Goal: Task Accomplishment & Management: Use online tool/utility

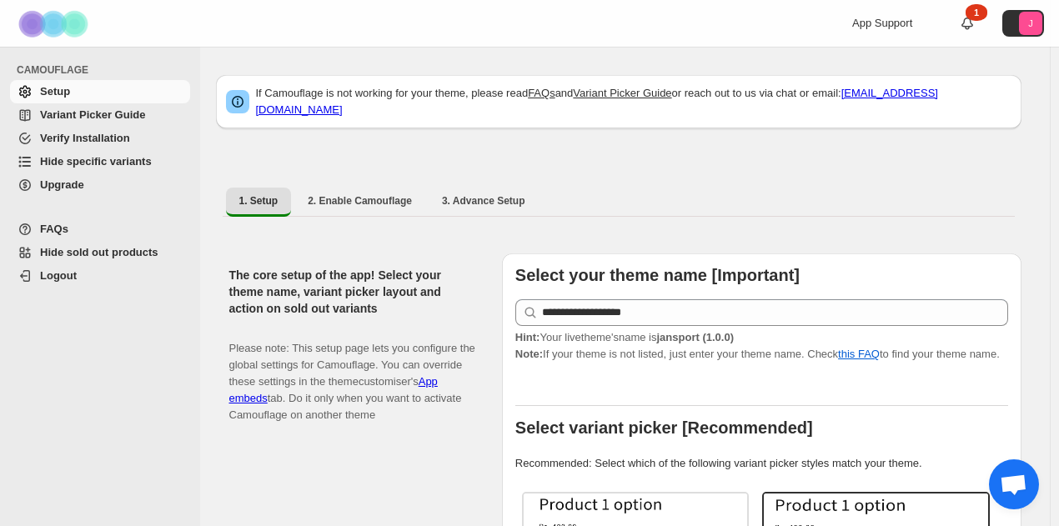
click at [103, 155] on span "Hide specific variants" at bounding box center [96, 161] width 112 height 13
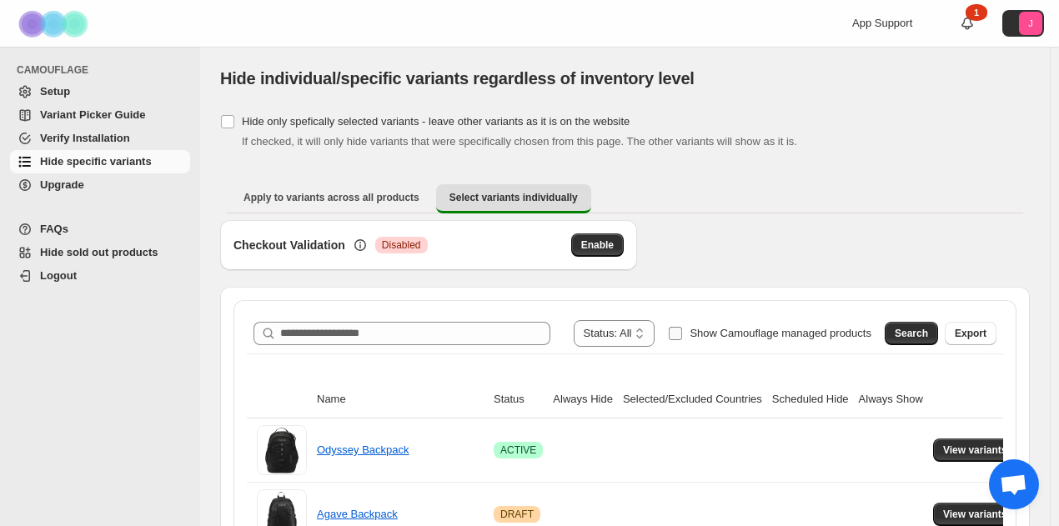
click at [722, 333] on span "Show Camouflage managed products" at bounding box center [781, 333] width 182 height 13
click at [911, 330] on span "Search" at bounding box center [911, 333] width 33 height 13
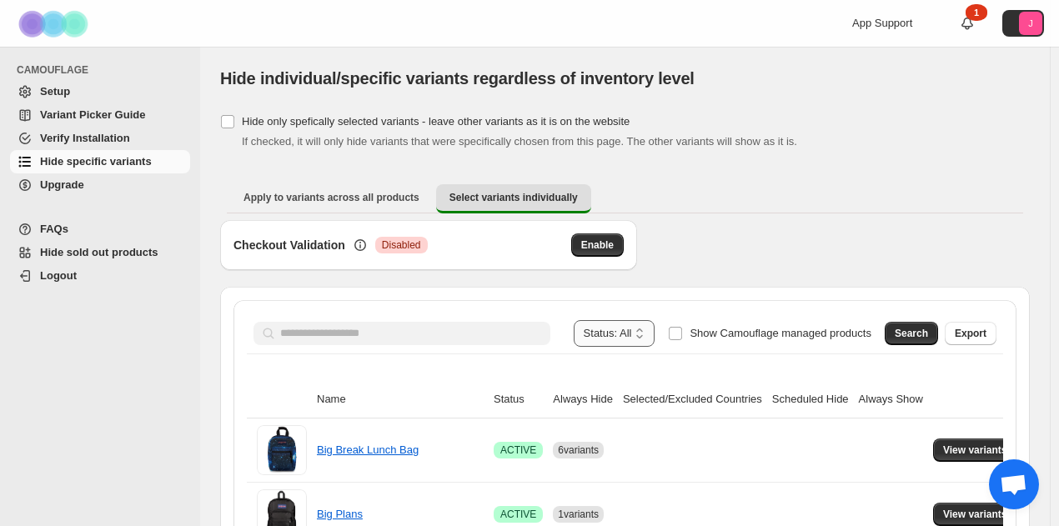
scroll to position [250, 0]
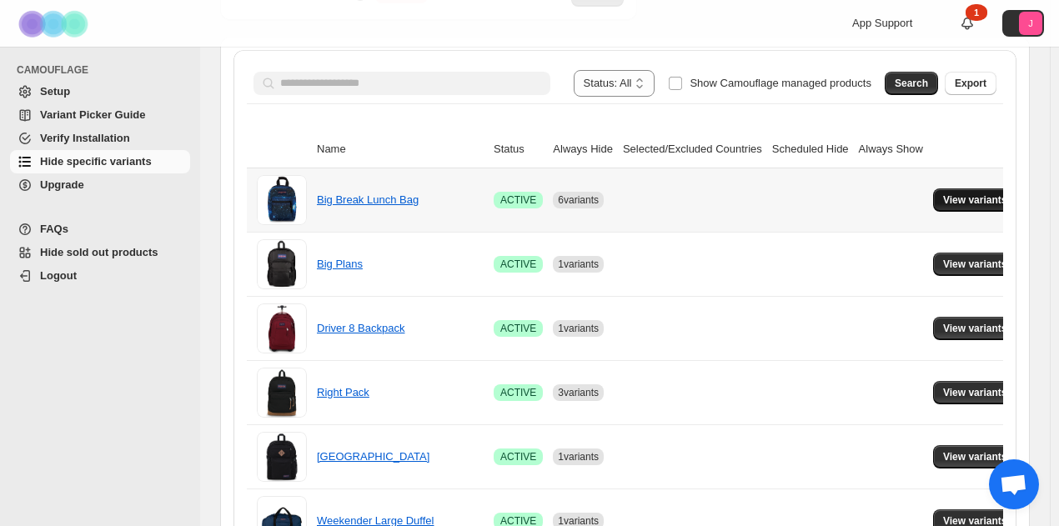
click at [953, 194] on span "View variants" at bounding box center [975, 200] width 64 height 13
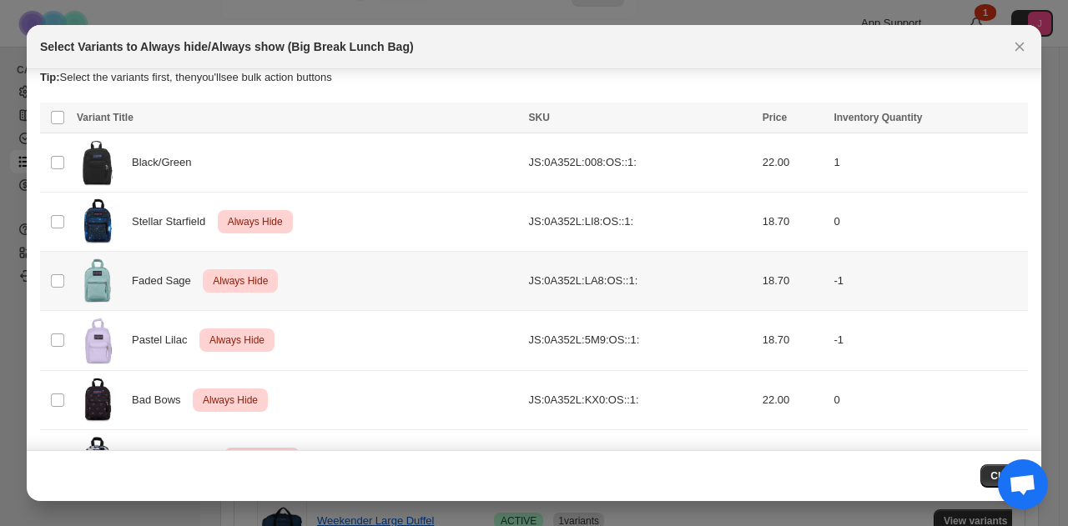
scroll to position [0, 0]
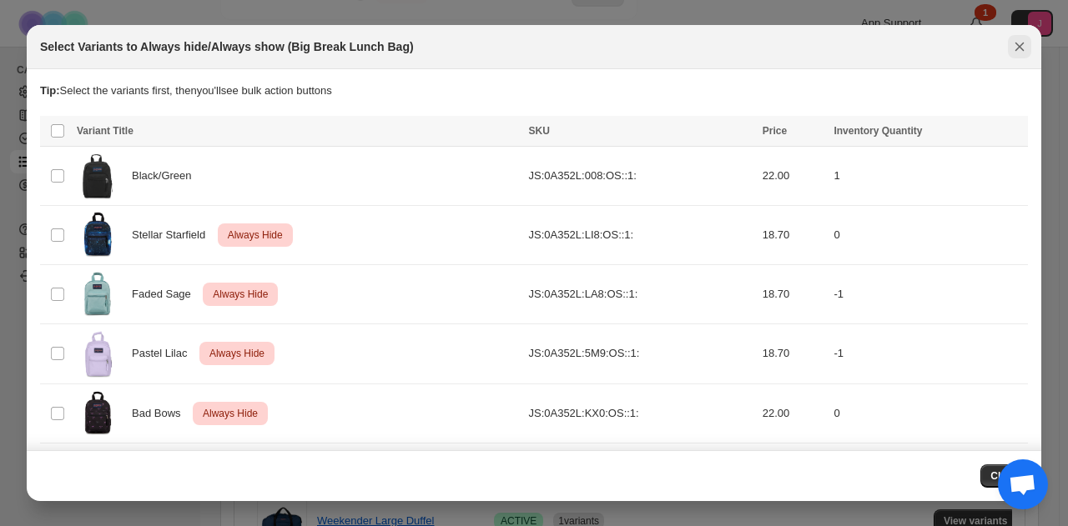
click at [1019, 38] on icon "Close" at bounding box center [1019, 46] width 17 height 17
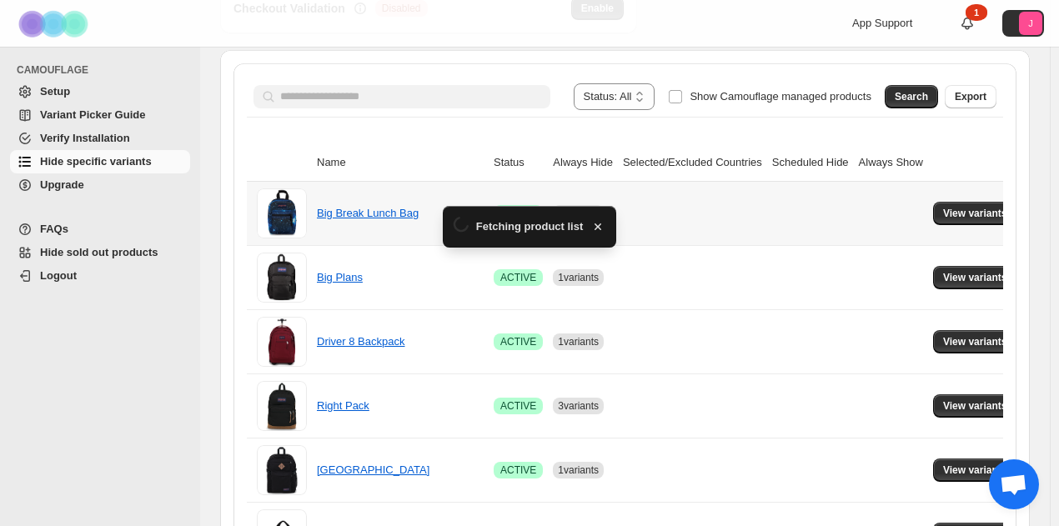
scroll to position [250, 0]
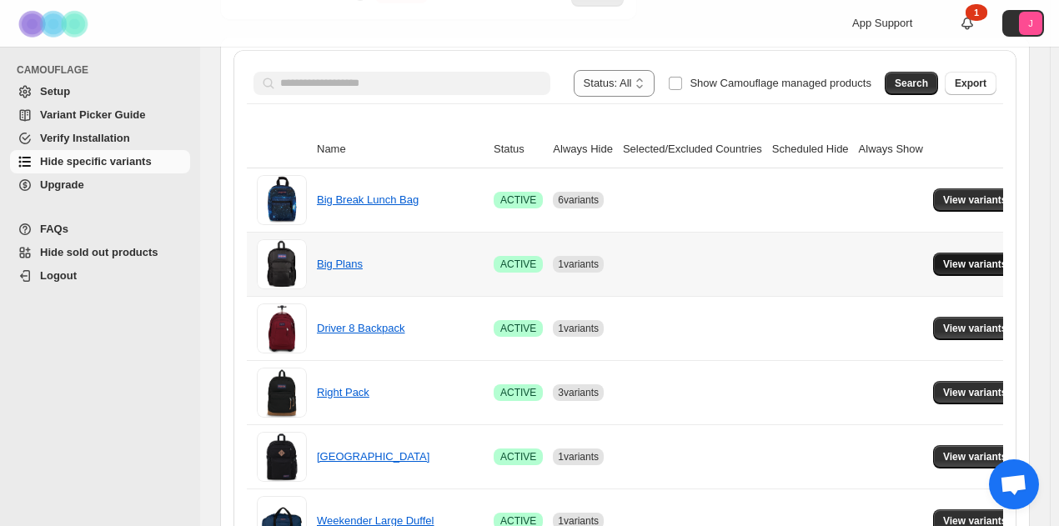
click at [968, 259] on span "View variants" at bounding box center [975, 264] width 64 height 13
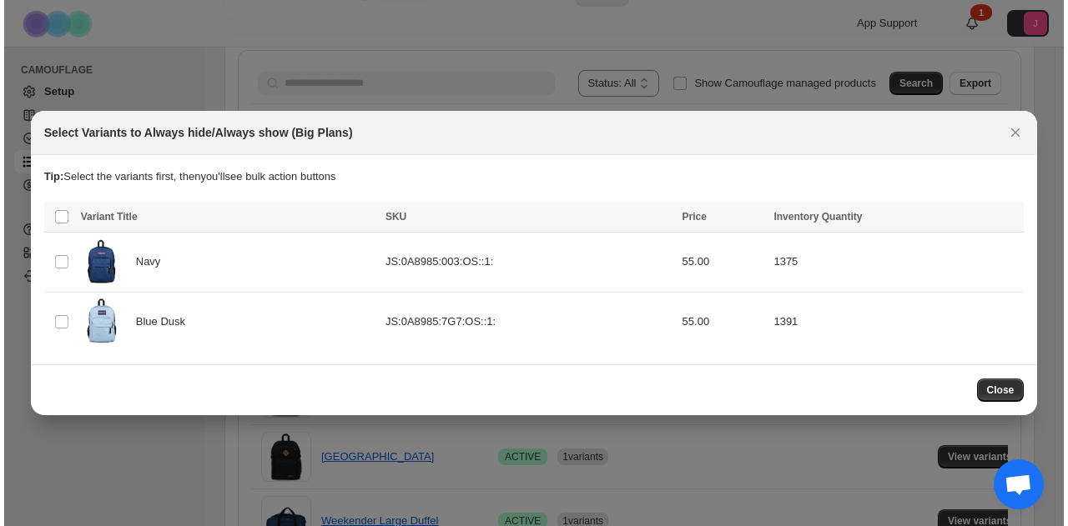
scroll to position [0, 0]
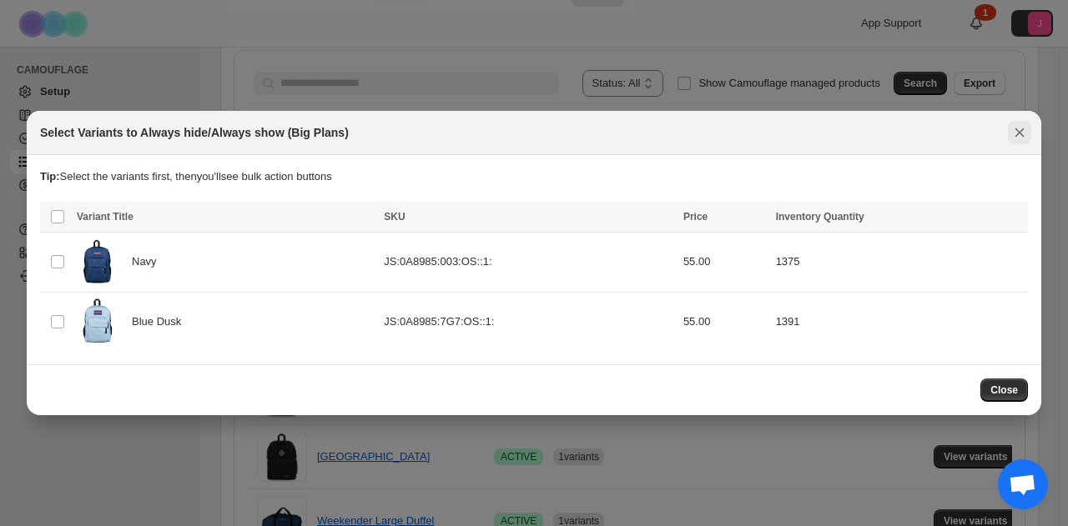
click at [1011, 133] on icon "Close" at bounding box center [1019, 132] width 17 height 17
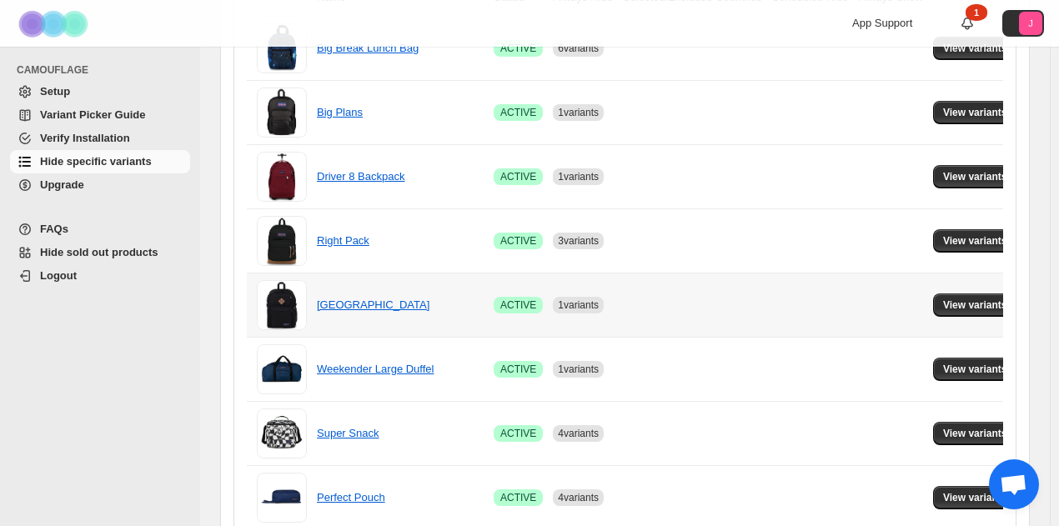
scroll to position [417, 0]
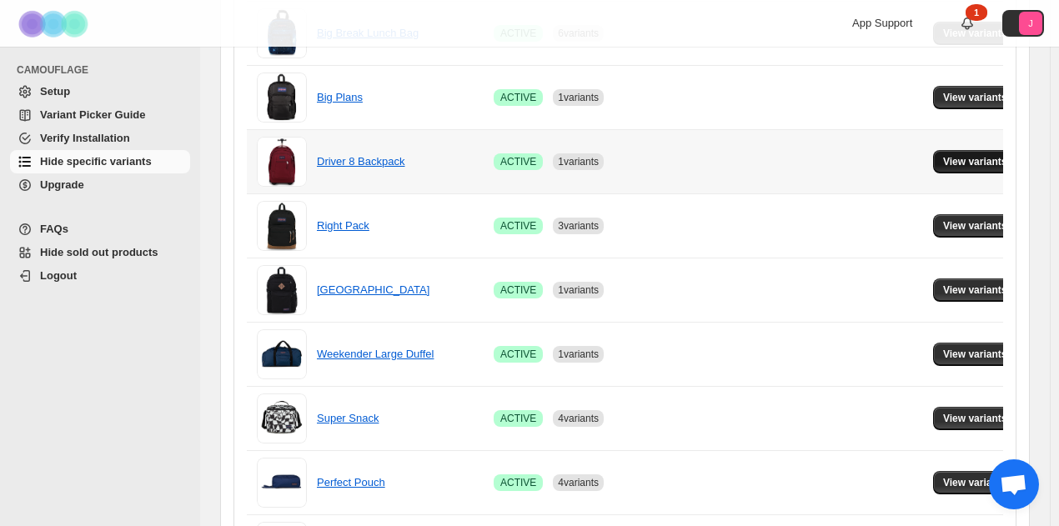
click at [948, 161] on span "View variants" at bounding box center [975, 161] width 64 height 13
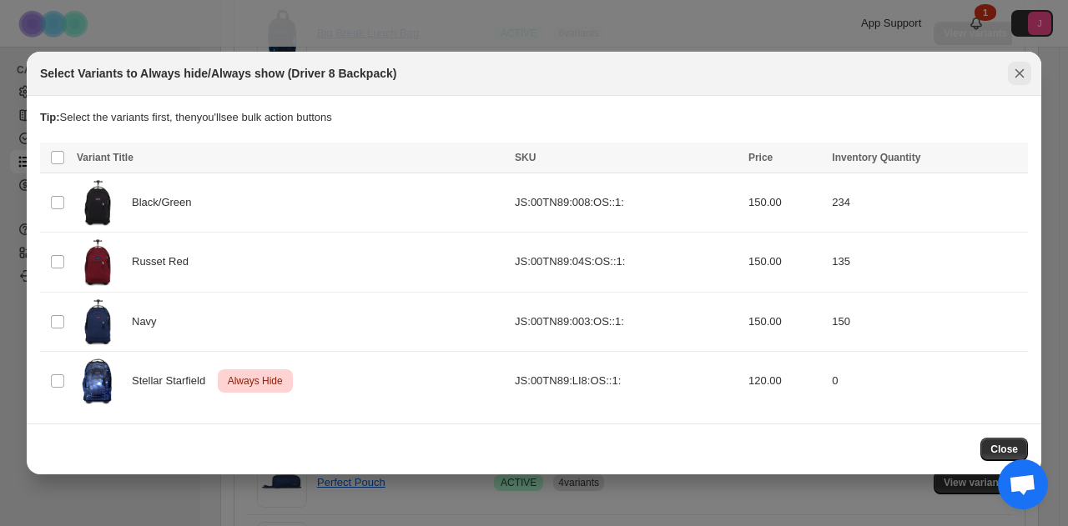
click at [1019, 71] on icon "Close" at bounding box center [1019, 73] width 17 height 17
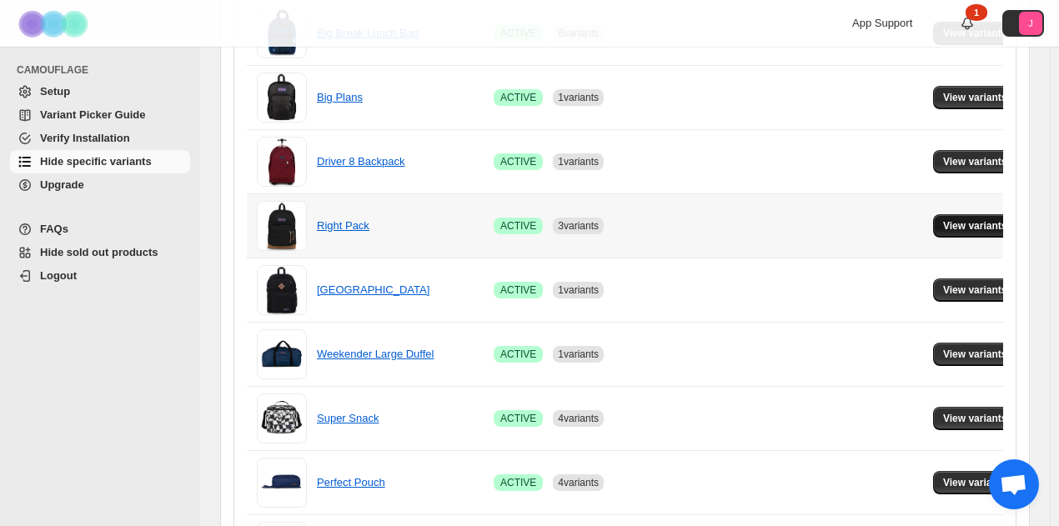
click at [948, 224] on span "View variants" at bounding box center [975, 225] width 64 height 13
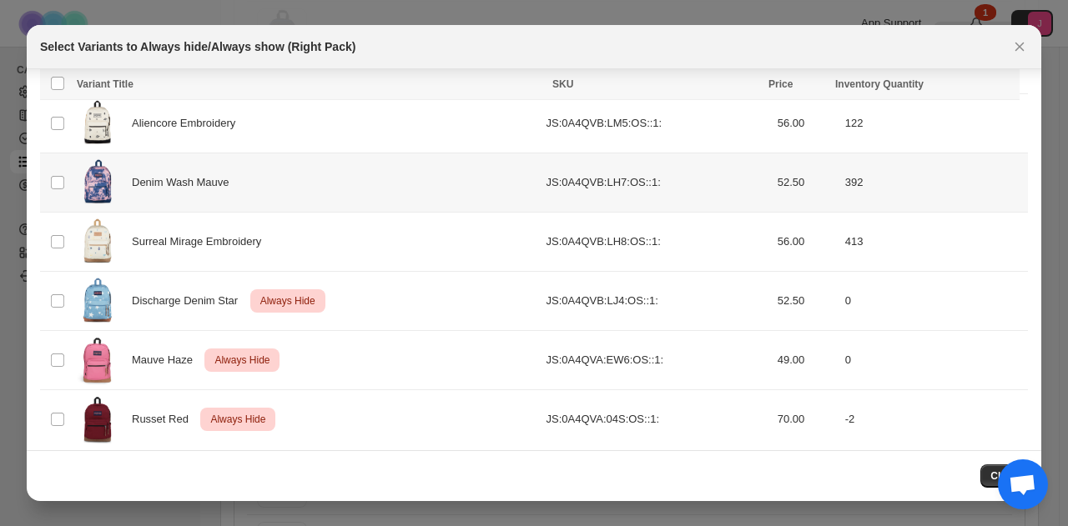
scroll to position [1243, 0]
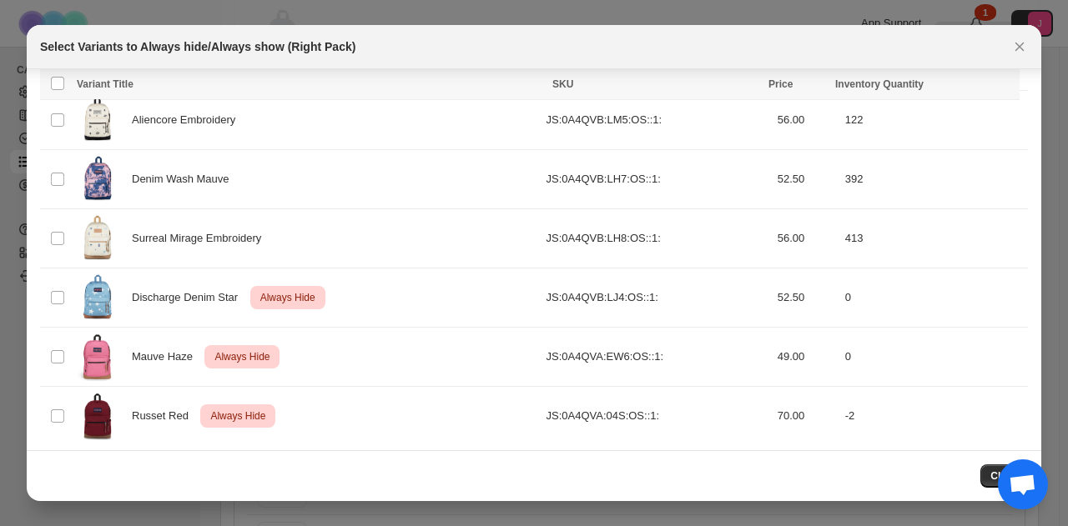
click at [1010, 56] on button "Close" at bounding box center [1019, 46] width 23 height 23
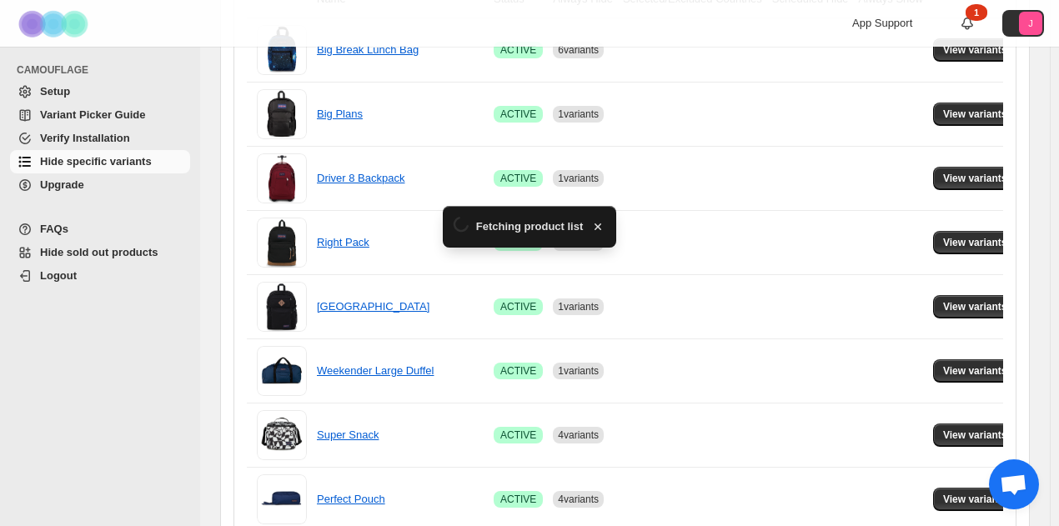
scroll to position [417, 0]
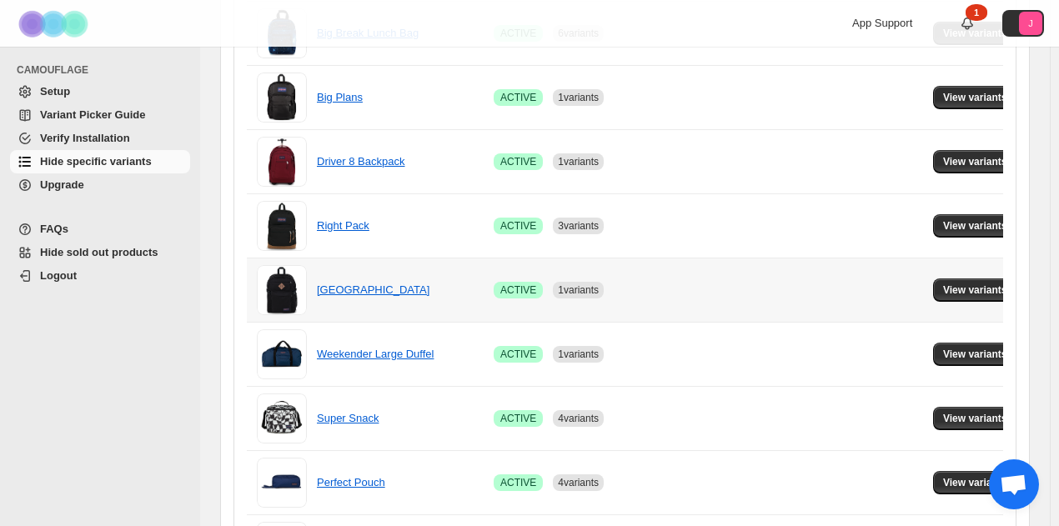
drag, startPoint x: 975, startPoint y: 294, endPoint x: 985, endPoint y: 304, distance: 14.2
click at [981, 299] on td "View variants" at bounding box center [977, 290] width 99 height 64
click at [989, 287] on span "View variants" at bounding box center [975, 290] width 64 height 13
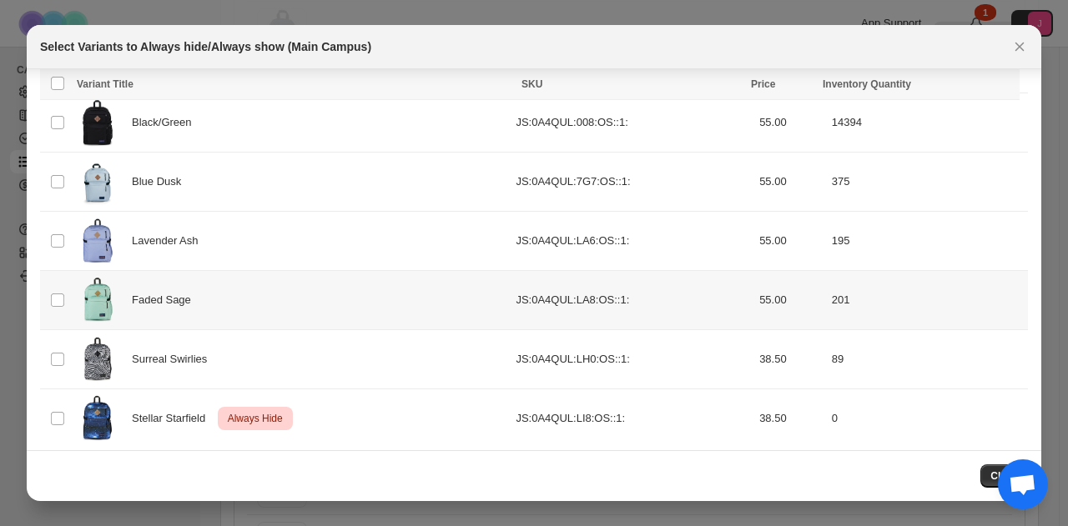
scroll to position [357, 0]
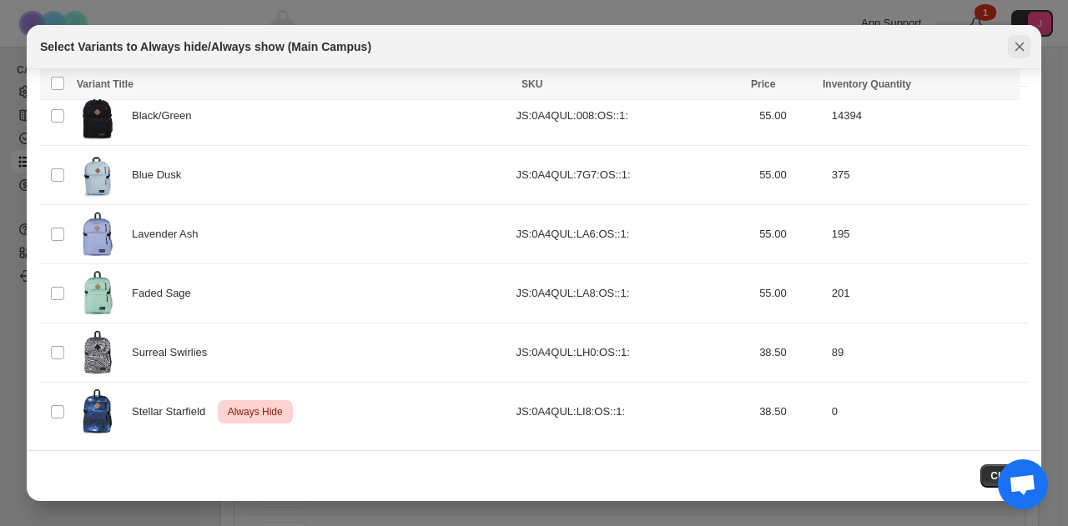
click at [1014, 44] on icon "Close" at bounding box center [1019, 46] width 17 height 17
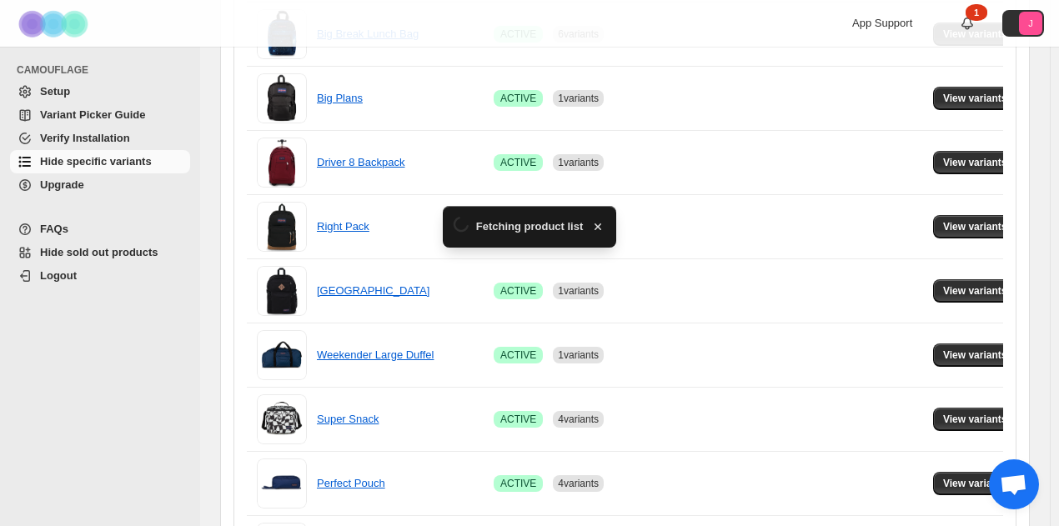
scroll to position [417, 0]
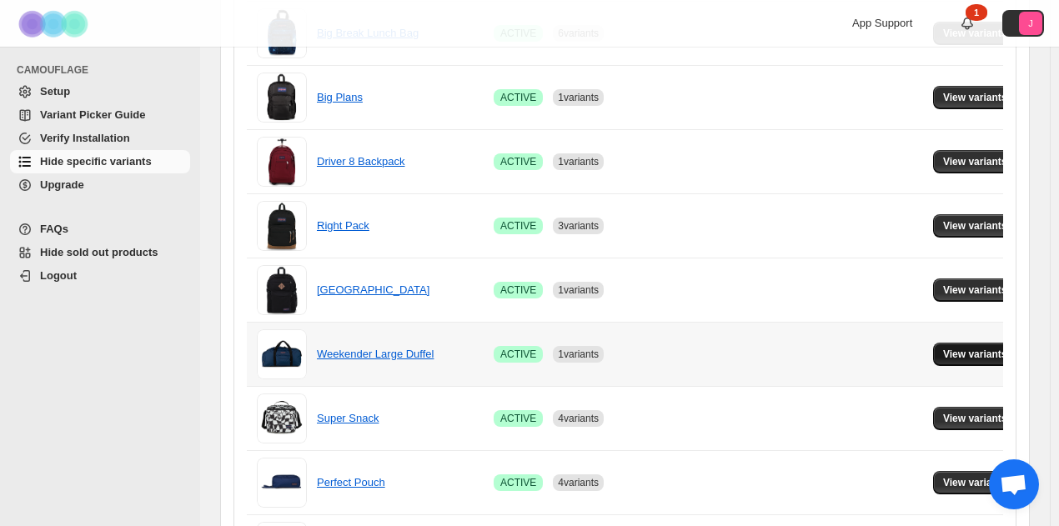
click at [952, 343] on button "View variants" at bounding box center [975, 354] width 84 height 23
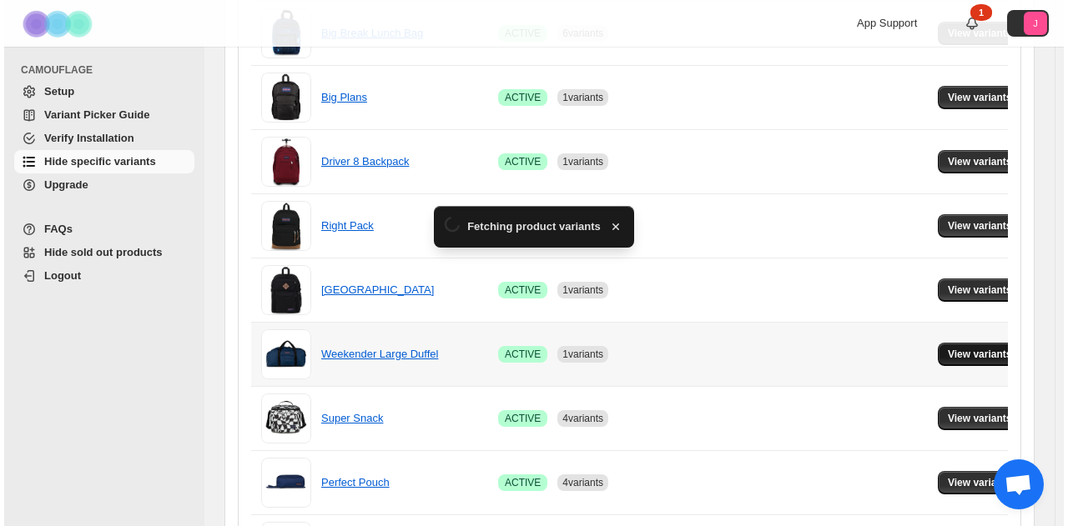
scroll to position [0, 0]
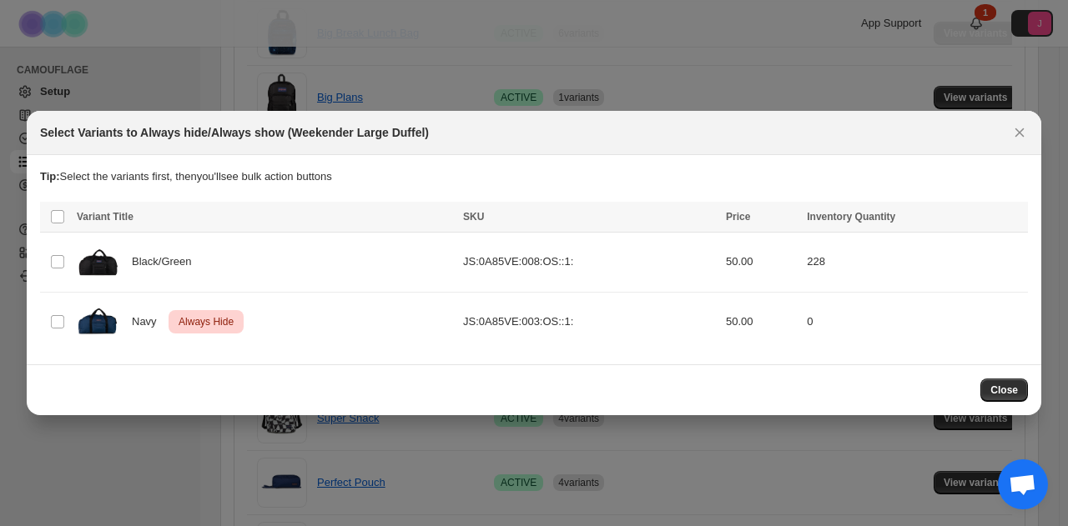
click at [1028, 128] on button "Close" at bounding box center [1019, 132] width 23 height 23
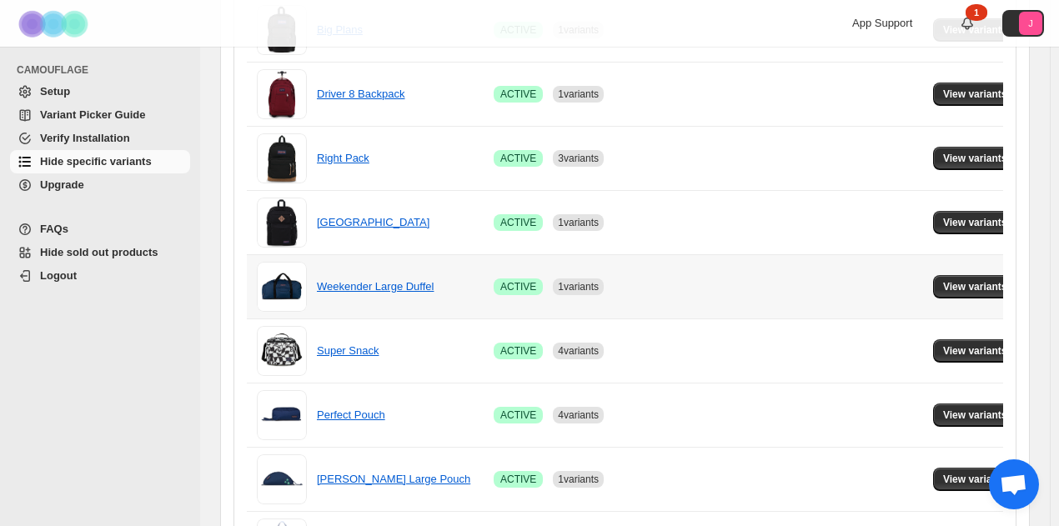
scroll to position [501, 0]
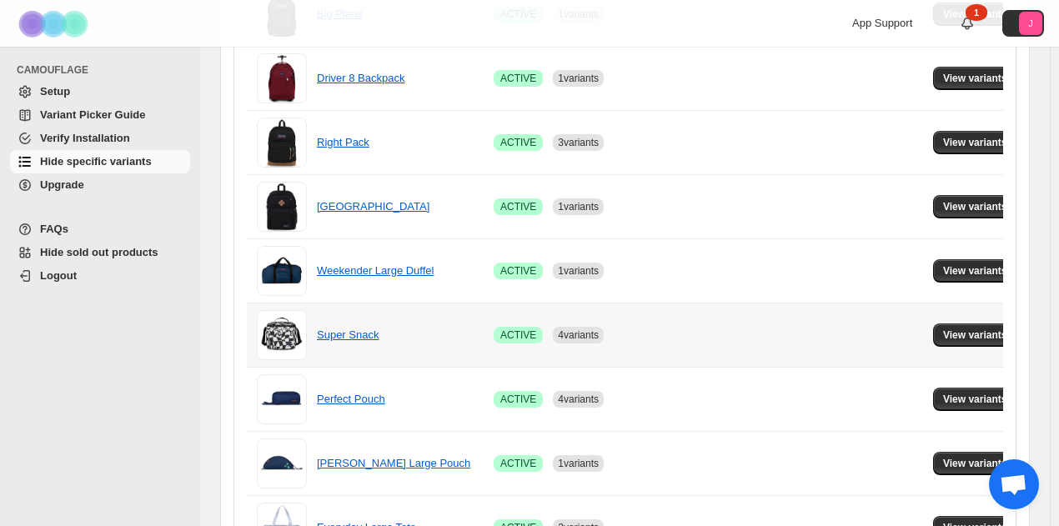
click at [956, 345] on td "View variants" at bounding box center [977, 335] width 99 height 64
click at [958, 333] on span "View variants" at bounding box center [975, 335] width 64 height 13
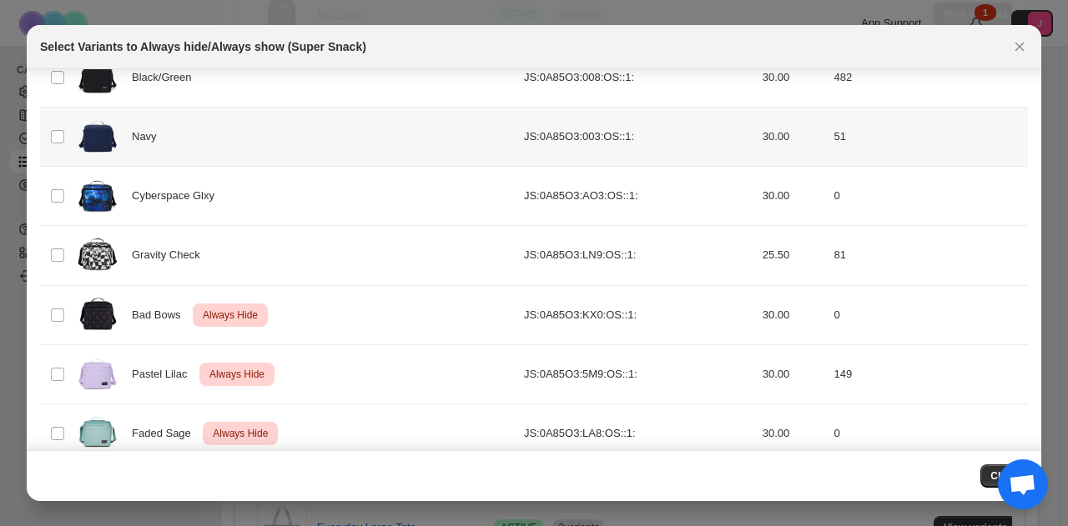
scroll to position [180, 0]
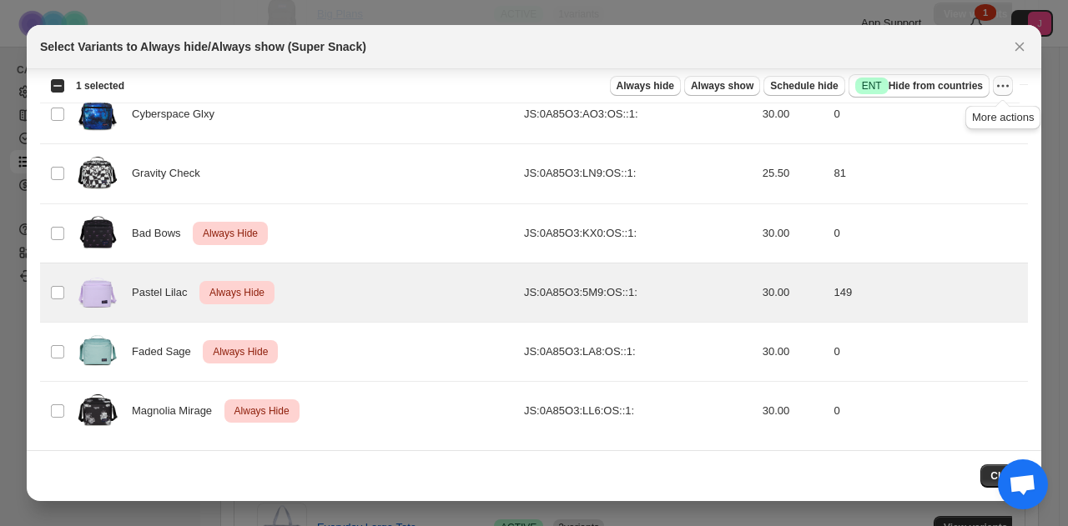
click at [998, 88] on icon "More actions" at bounding box center [1002, 86] width 17 height 17
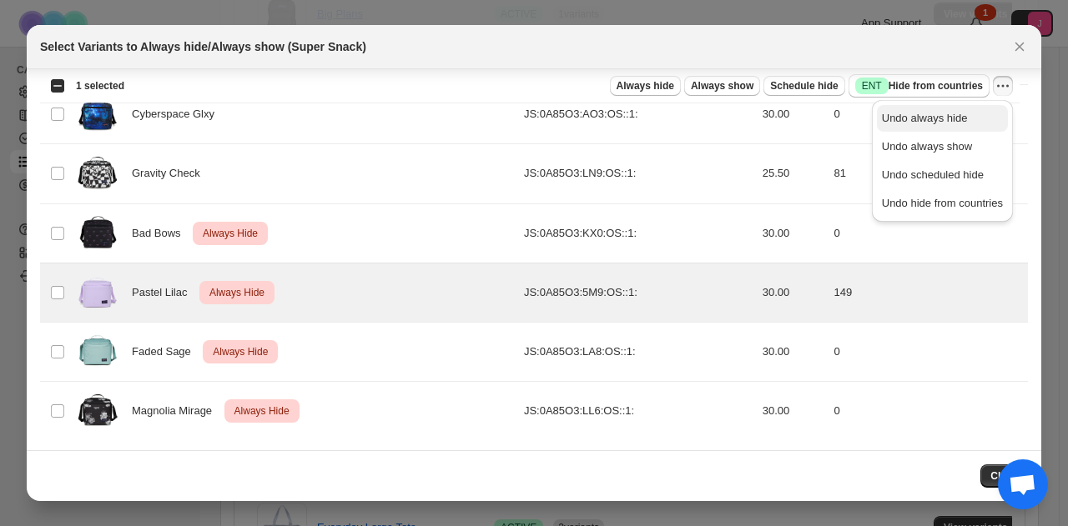
click at [945, 117] on span "Undo always hide" at bounding box center [925, 118] width 86 height 13
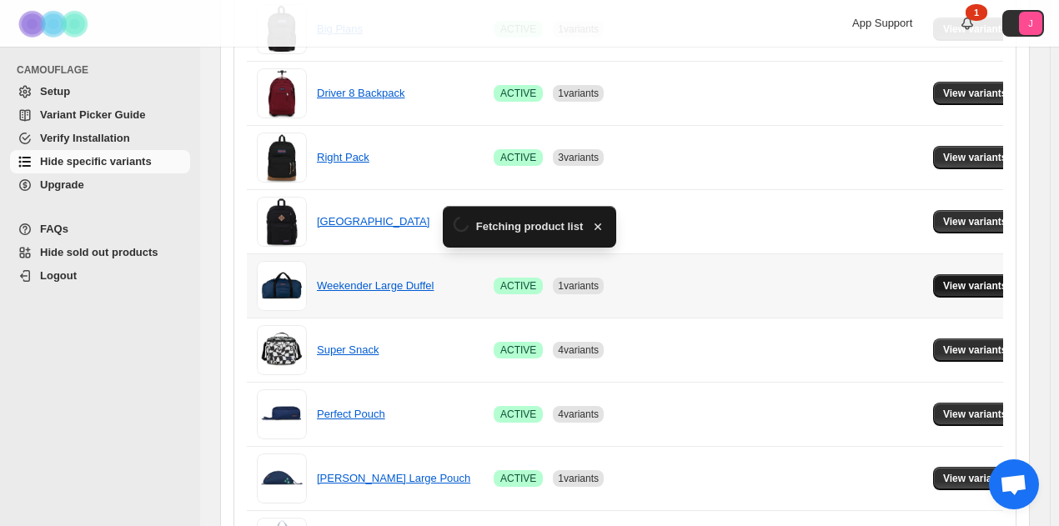
scroll to position [501, 0]
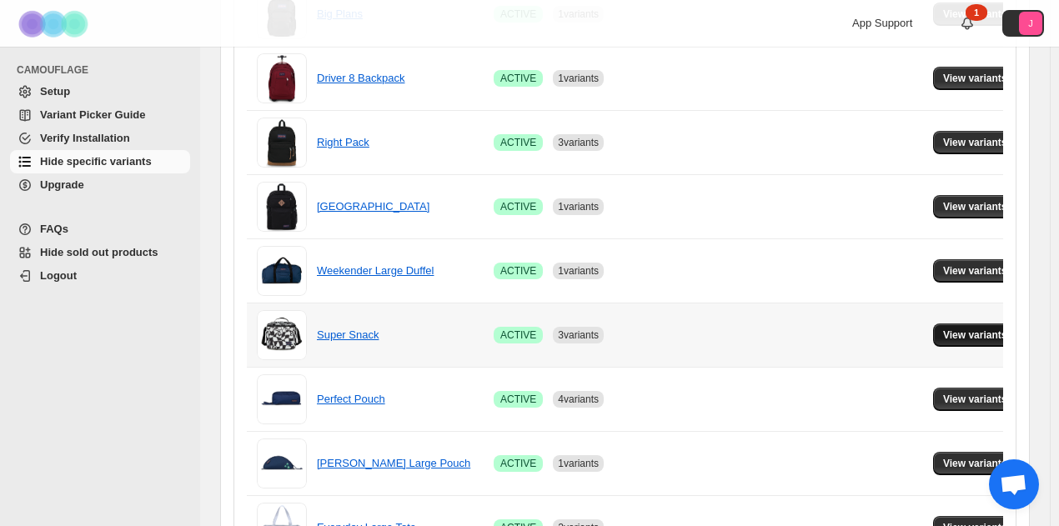
click at [954, 331] on span "View variants" at bounding box center [975, 335] width 64 height 13
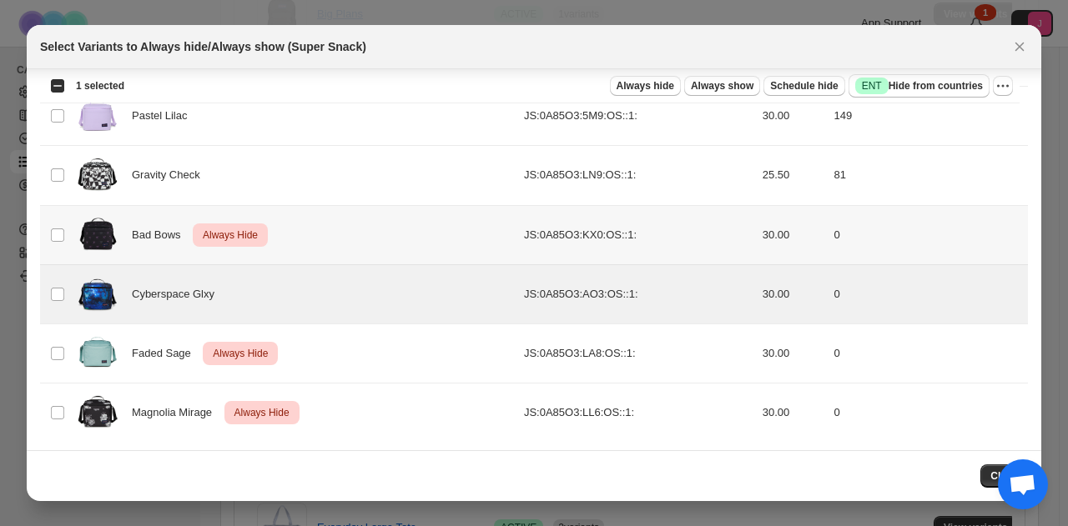
scroll to position [180, 0]
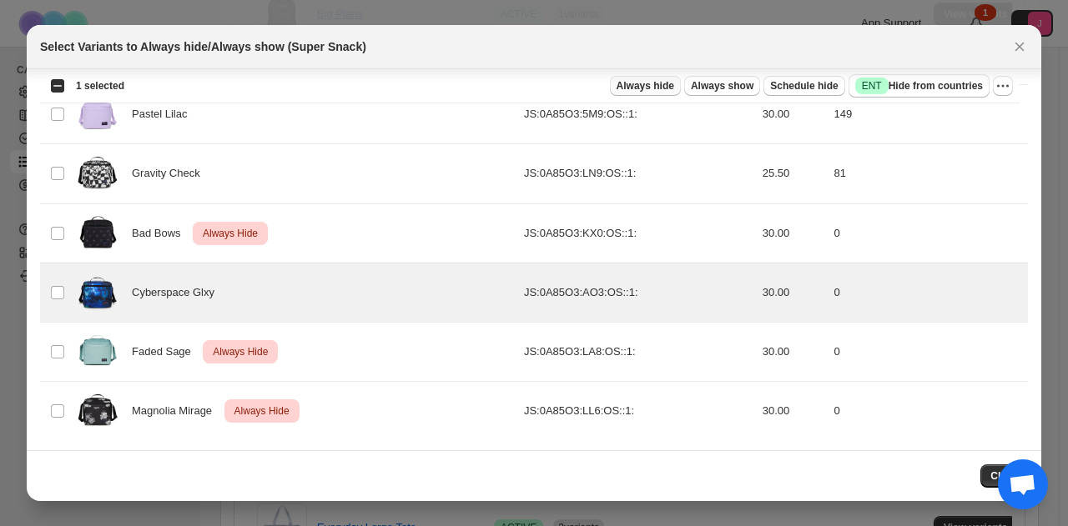
drag, startPoint x: 671, startPoint y: 80, endPoint x: 669, endPoint y: 89, distance: 9.3
click at [670, 83] on span "Always hide" at bounding box center [645, 85] width 58 height 13
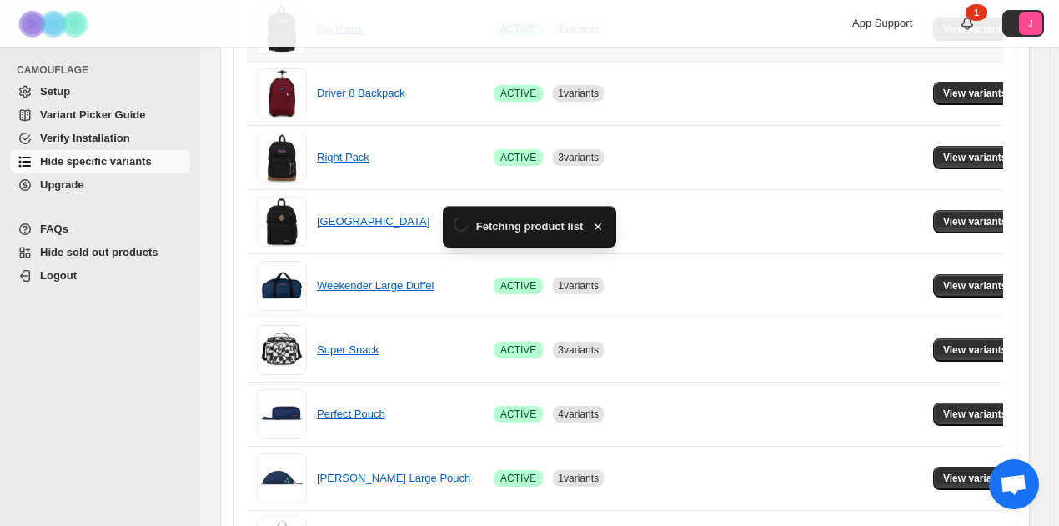
scroll to position [501, 0]
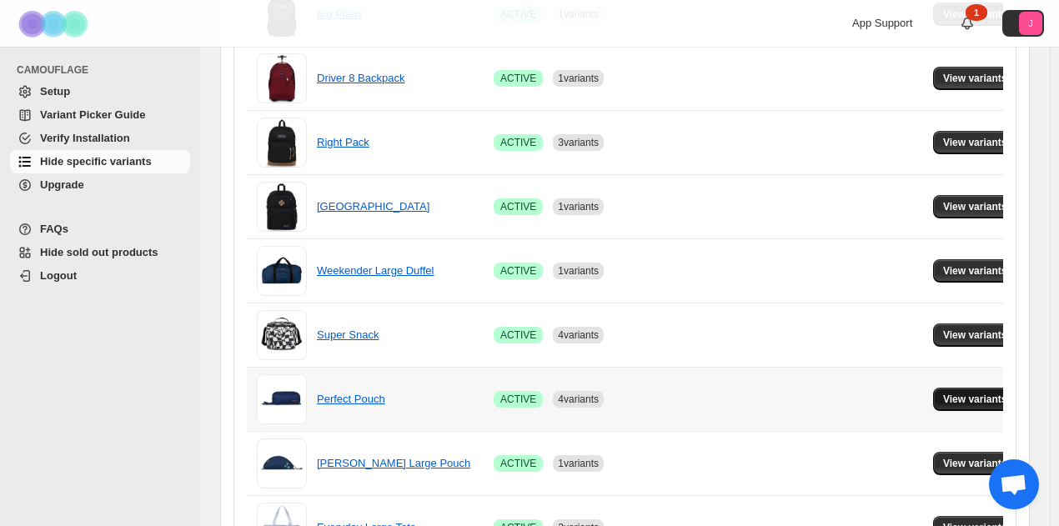
click at [948, 393] on span "View variants" at bounding box center [975, 399] width 64 height 13
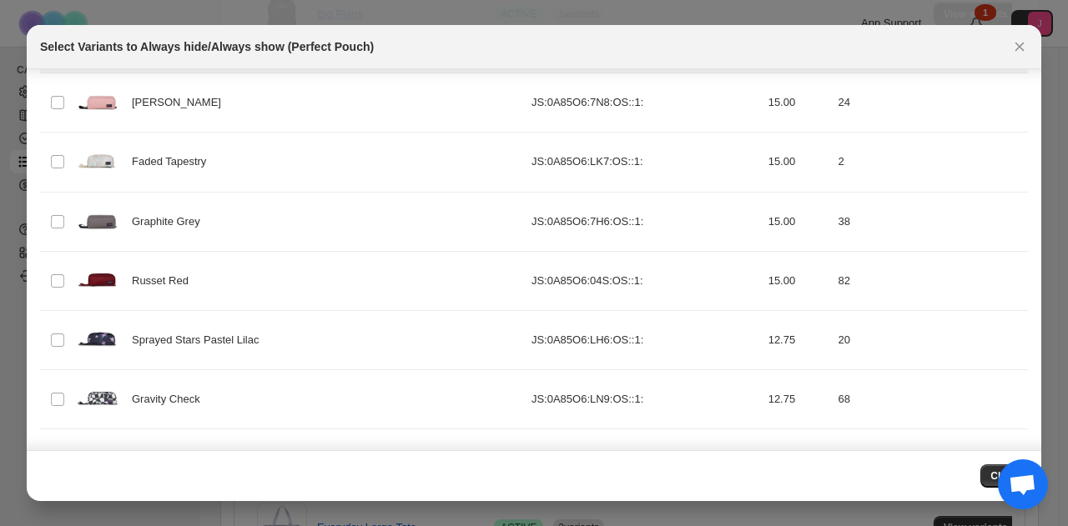
scroll to position [10, 0]
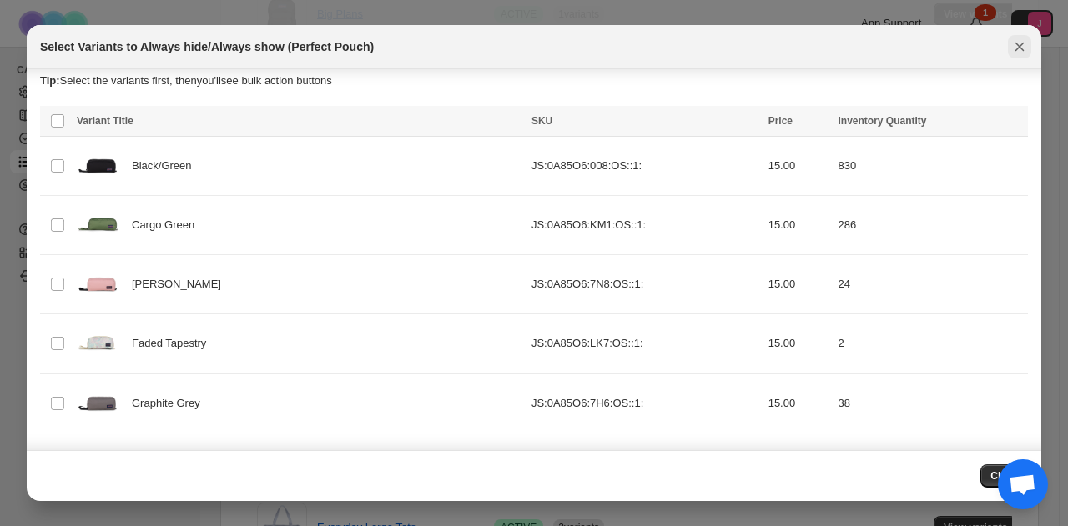
click at [1018, 55] on button "Close" at bounding box center [1019, 46] width 23 height 23
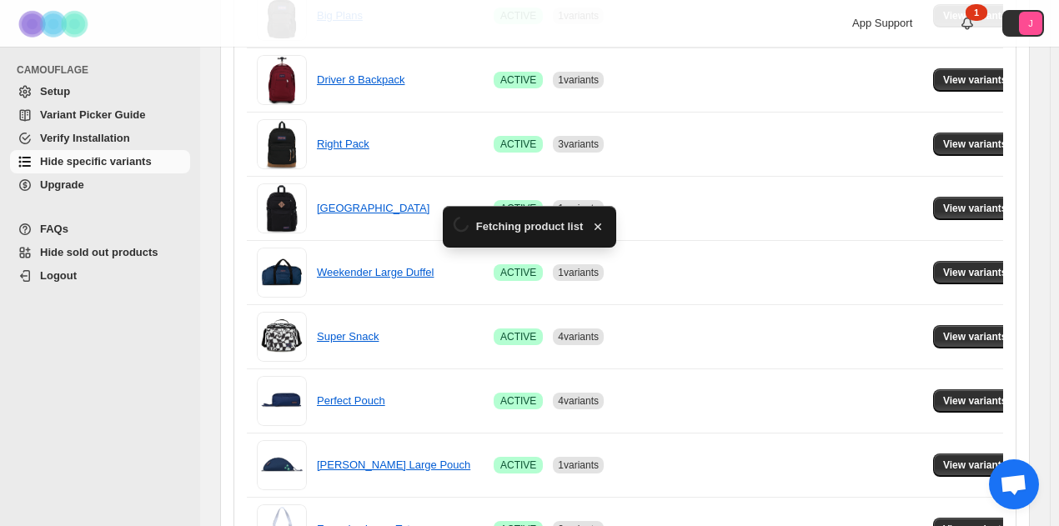
scroll to position [501, 0]
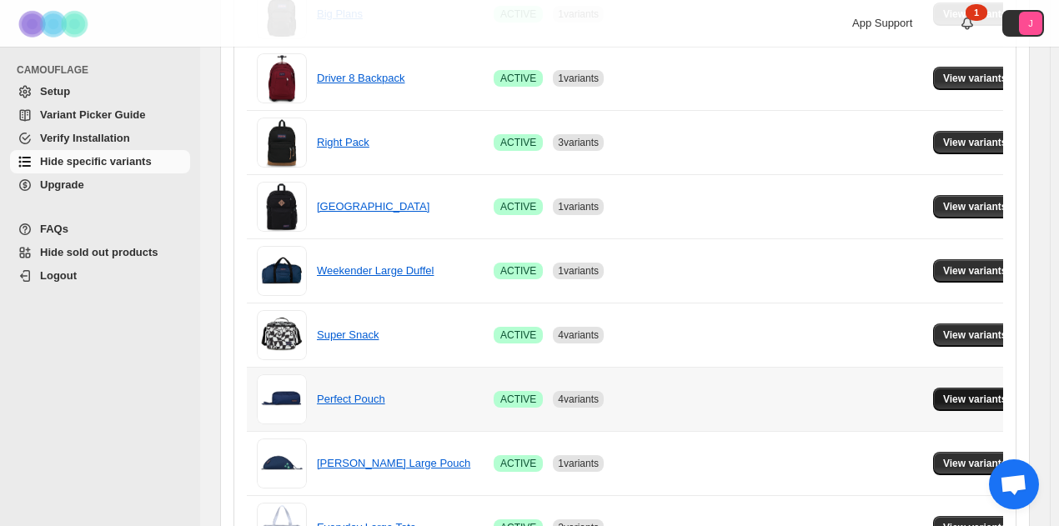
click at [957, 393] on span "View variants" at bounding box center [975, 399] width 64 height 13
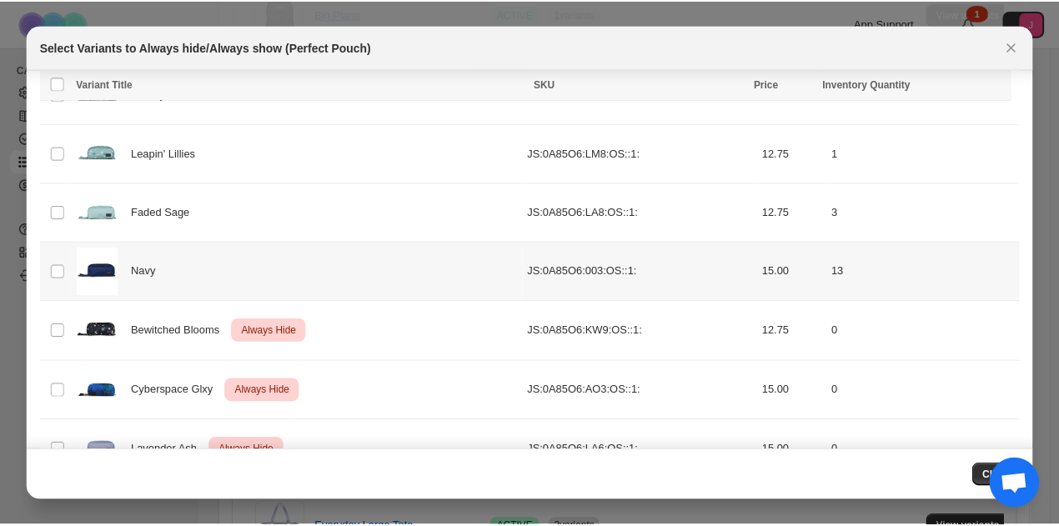
scroll to position [531, 0]
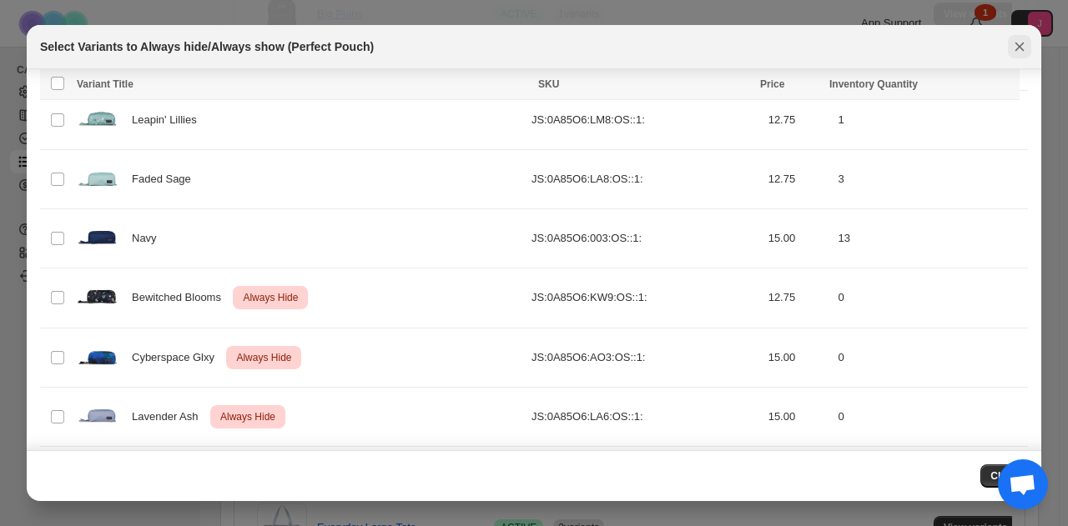
click at [1014, 48] on icon "Close" at bounding box center [1019, 46] width 17 height 17
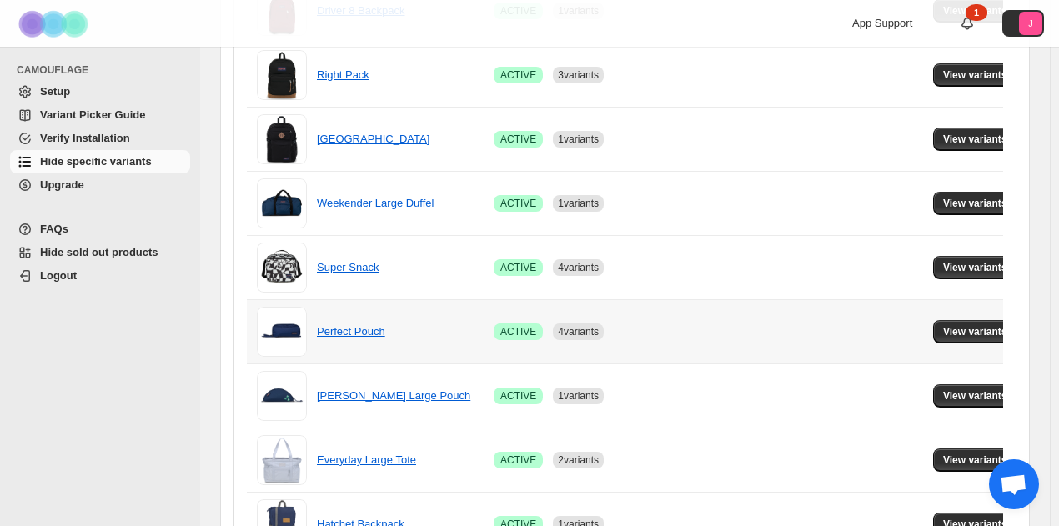
scroll to position [584, 0]
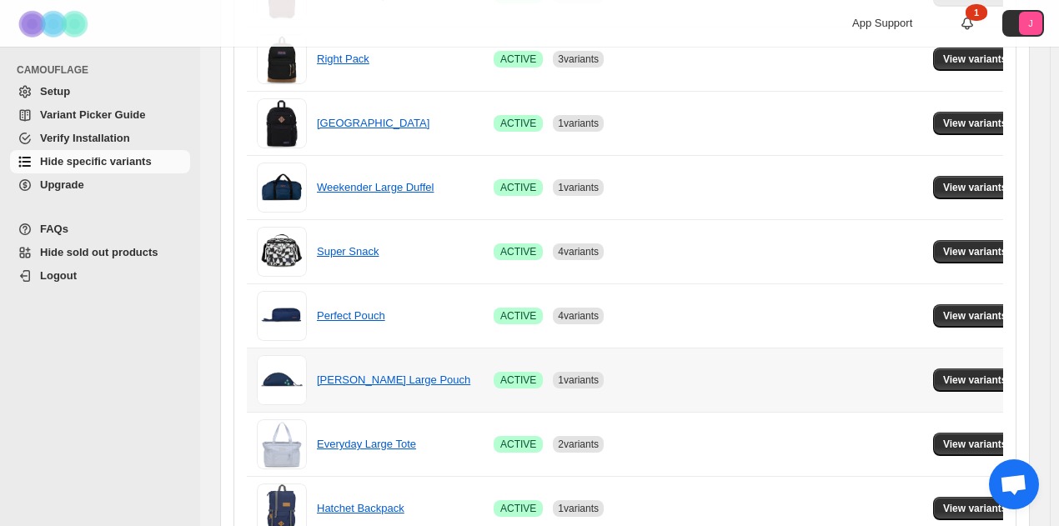
click at [940, 395] on td "View variants" at bounding box center [977, 380] width 99 height 64
click at [948, 375] on span "View variants" at bounding box center [975, 380] width 64 height 13
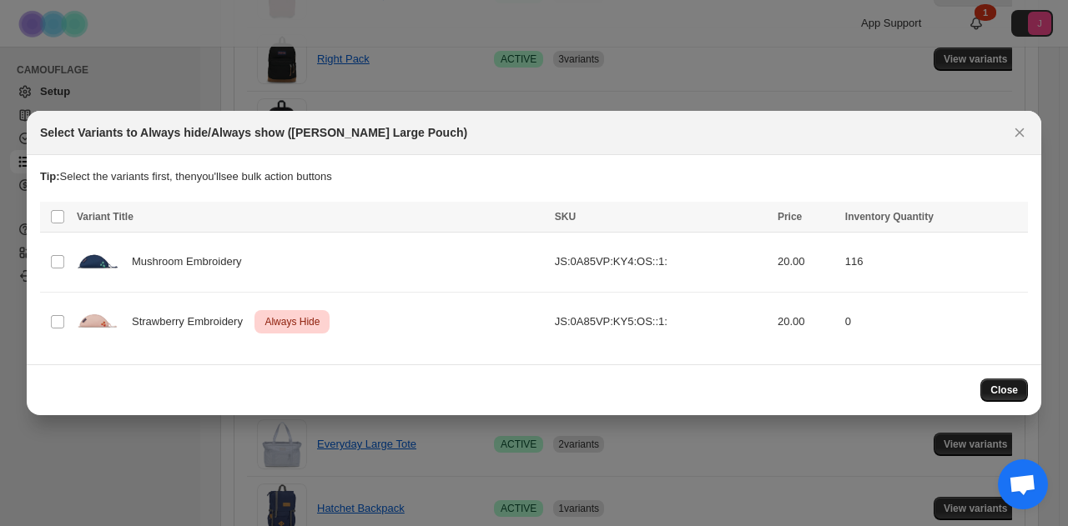
click at [1016, 383] on button "Close" at bounding box center [1004, 390] width 48 height 23
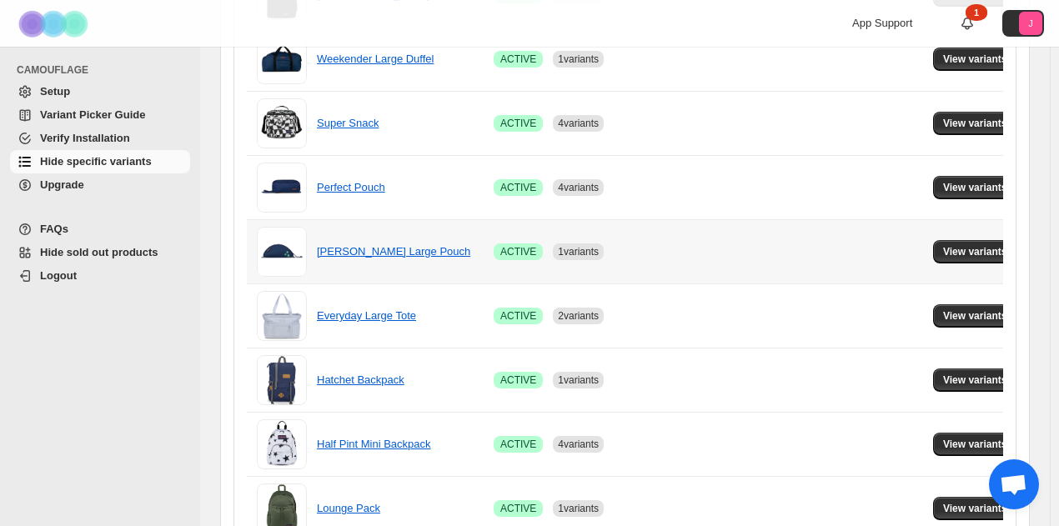
scroll to position [751, 0]
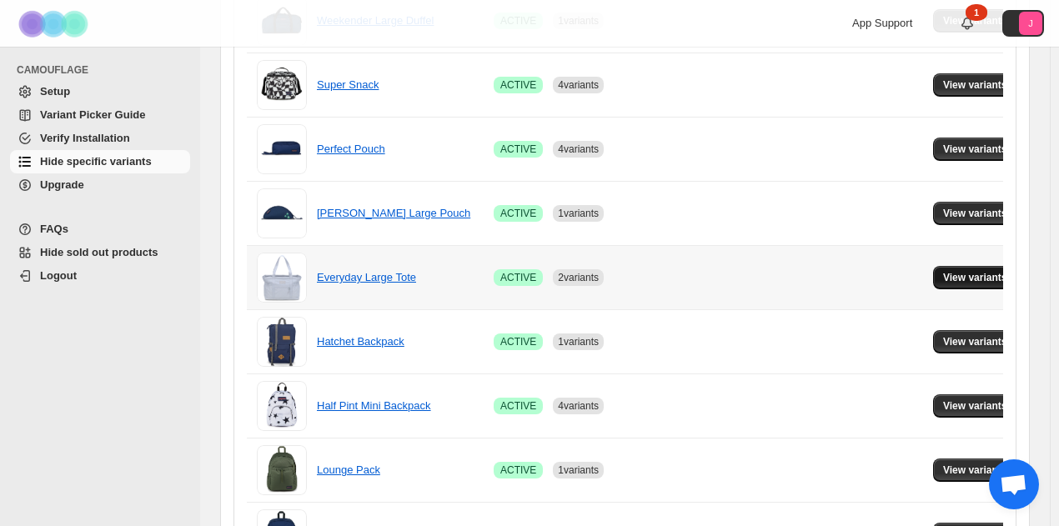
click at [943, 279] on span "View variants" at bounding box center [975, 277] width 64 height 13
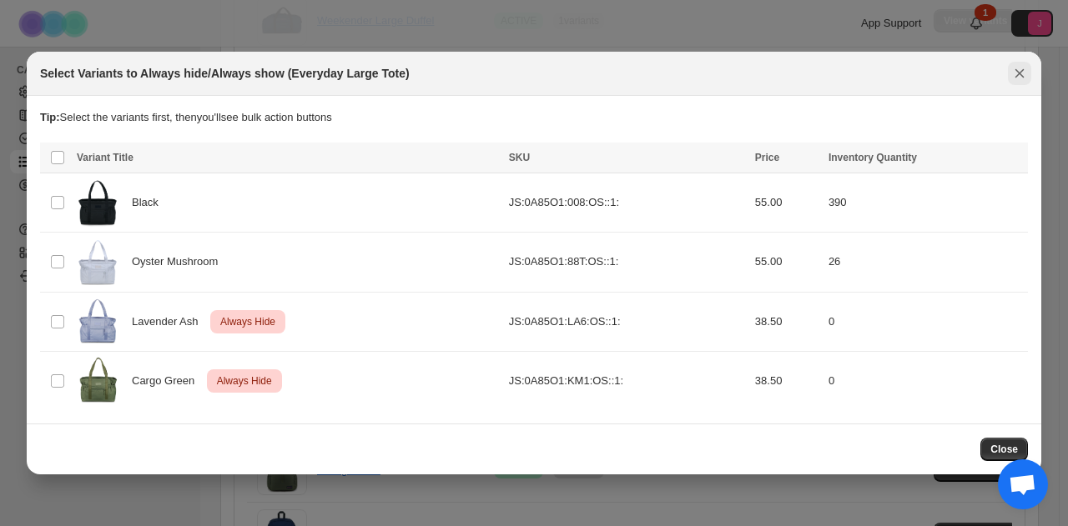
click at [1019, 73] on icon "Close" at bounding box center [1019, 73] width 9 height 9
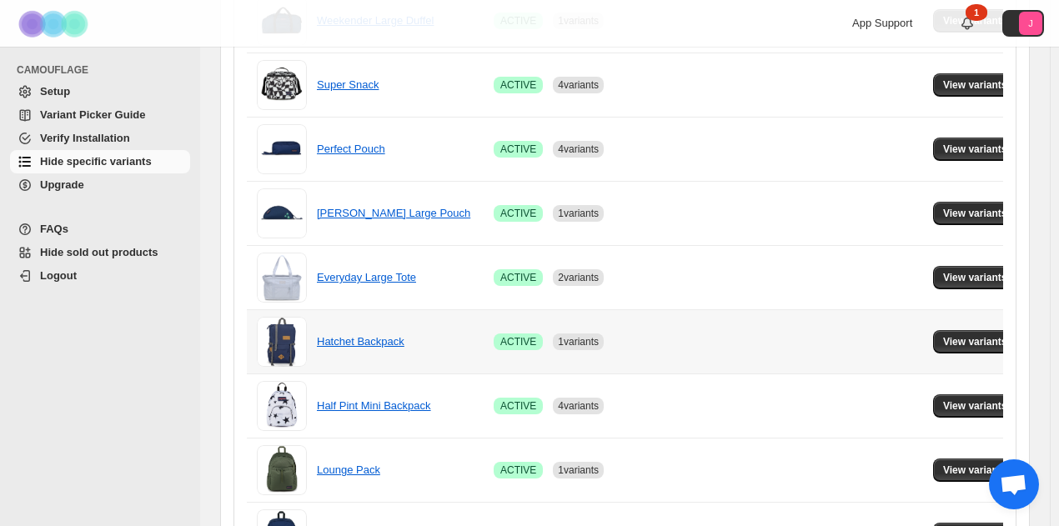
click at [946, 351] on td "View variants" at bounding box center [977, 341] width 99 height 64
click at [943, 337] on span "View variants" at bounding box center [975, 341] width 64 height 13
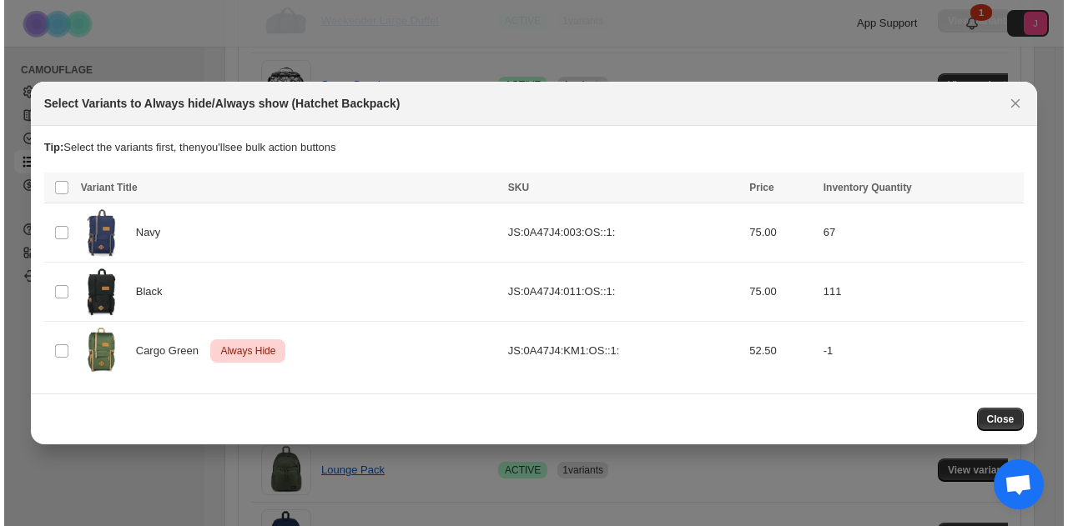
scroll to position [0, 0]
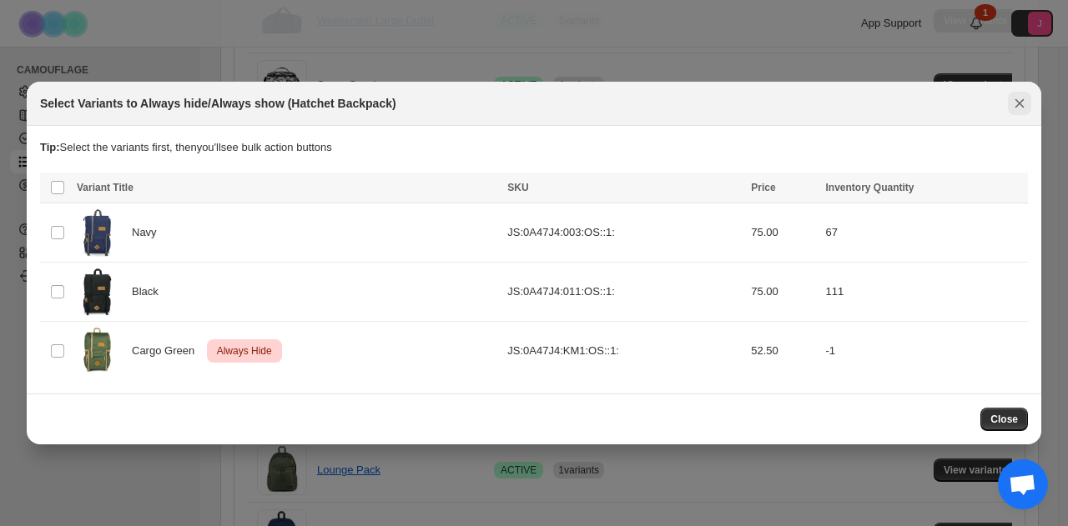
click at [1018, 101] on icon "Close" at bounding box center [1019, 103] width 17 height 17
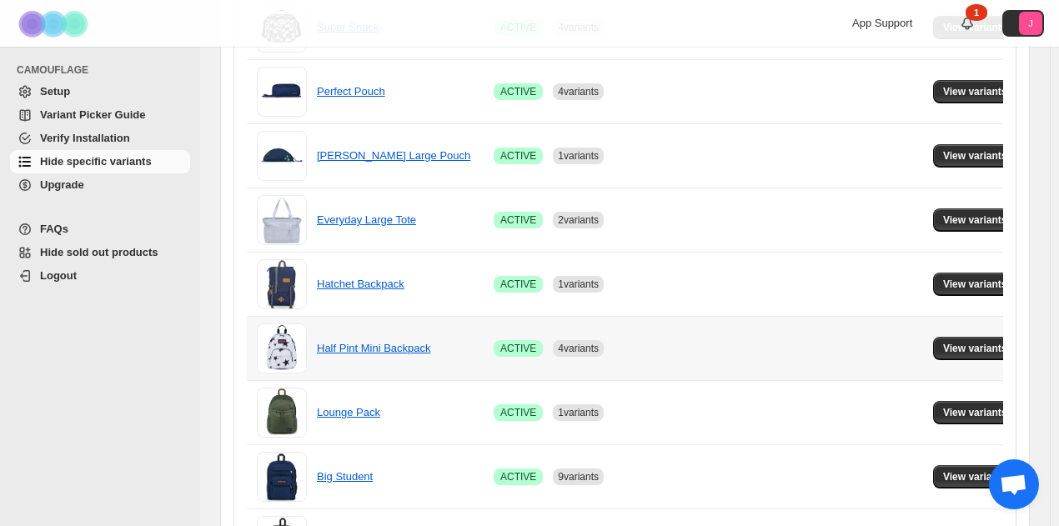
scroll to position [834, 0]
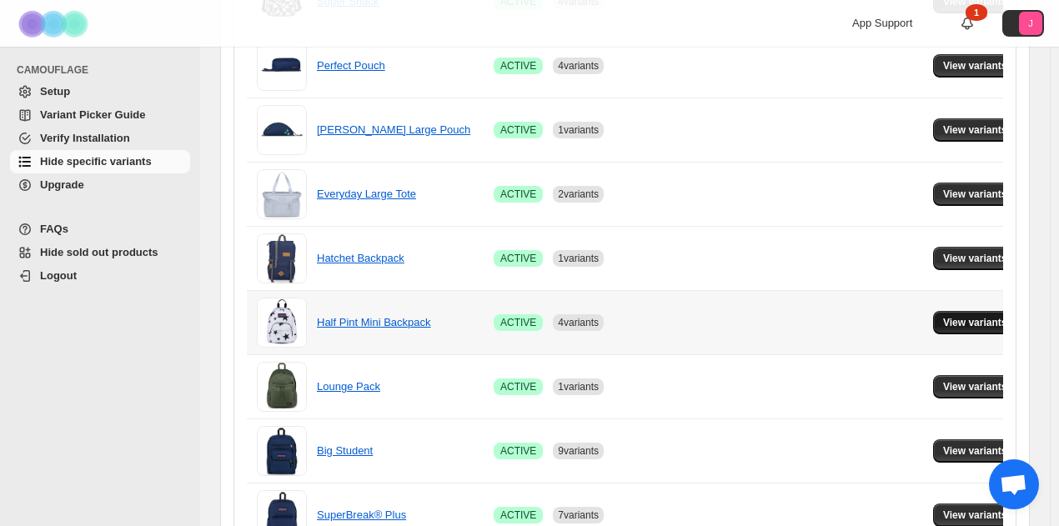
click at [960, 325] on span "View variants" at bounding box center [975, 322] width 64 height 13
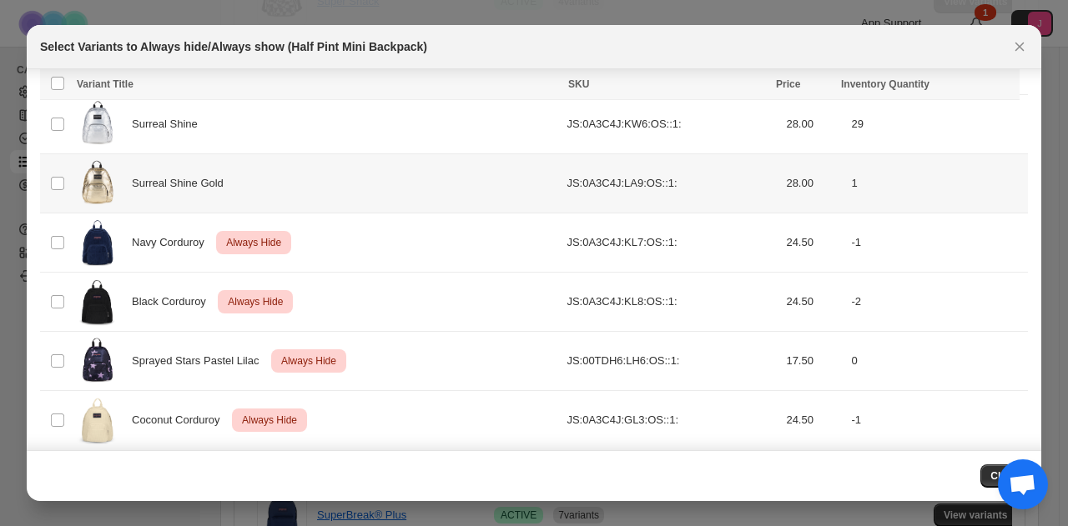
scroll to position [771, 0]
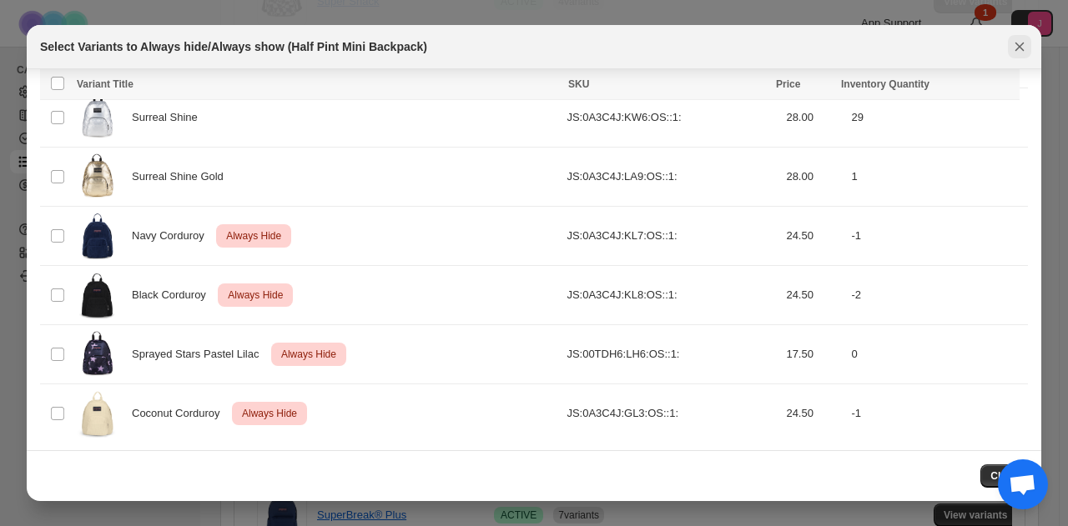
click at [1014, 48] on icon "Close" at bounding box center [1019, 46] width 17 height 17
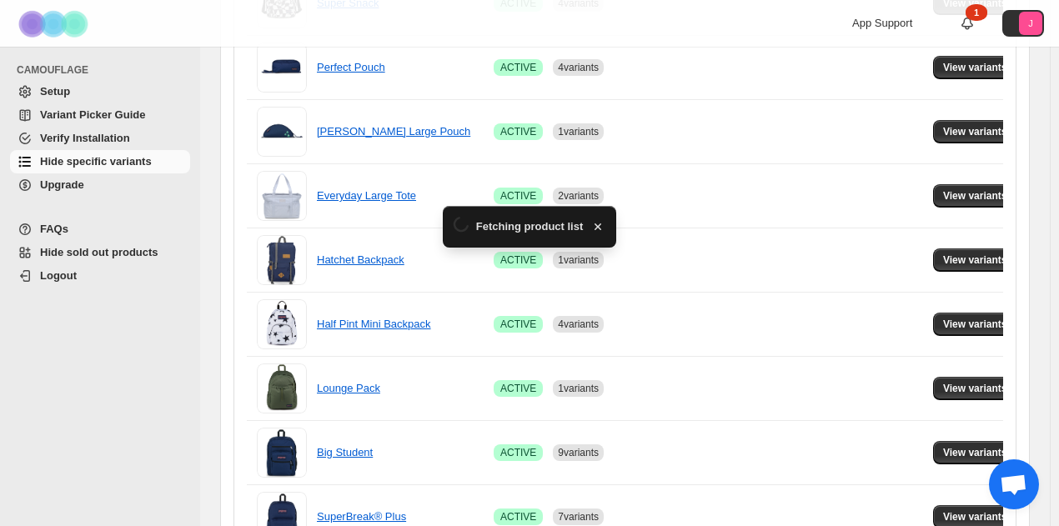
scroll to position [834, 0]
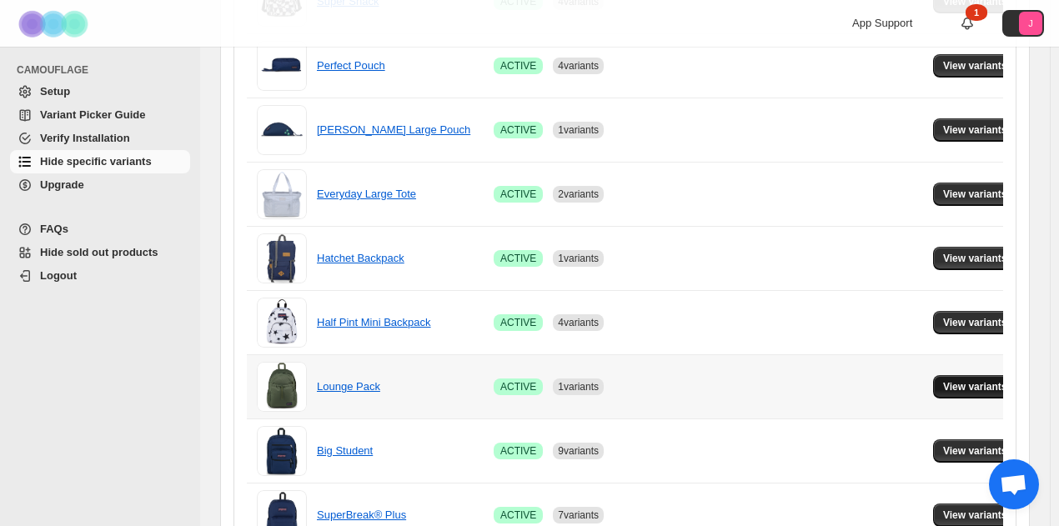
click at [943, 385] on span "View variants" at bounding box center [975, 386] width 64 height 13
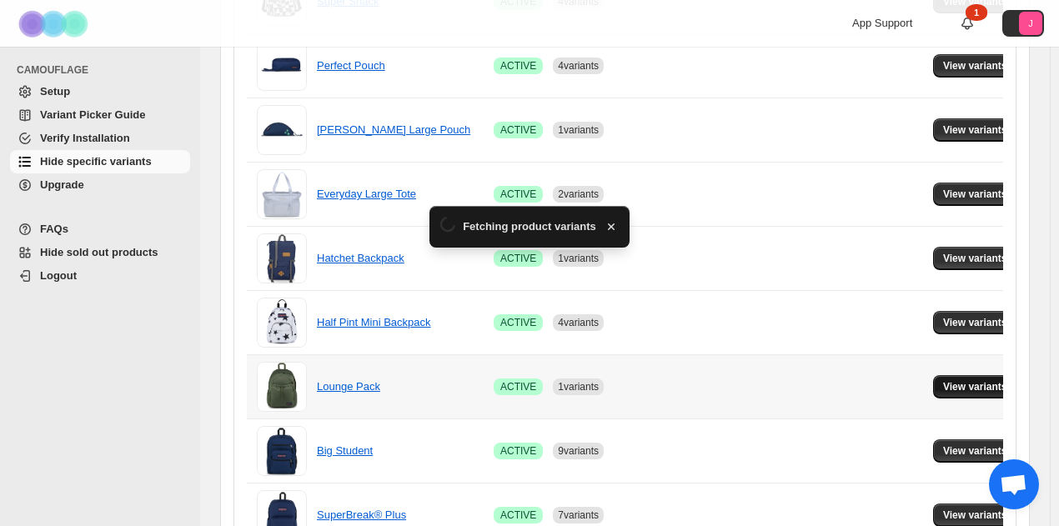
scroll to position [0, 0]
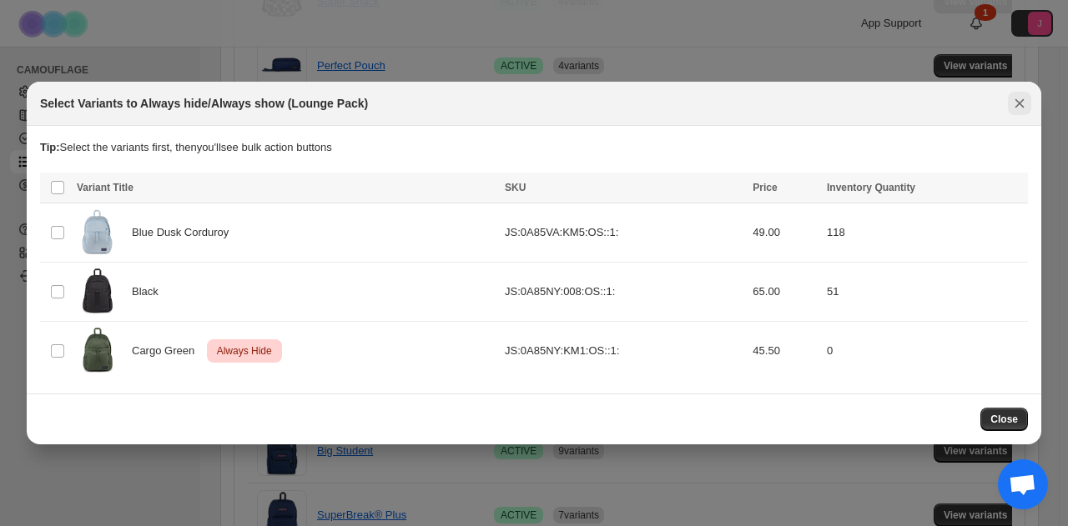
click at [1026, 101] on icon "Close" at bounding box center [1019, 103] width 17 height 17
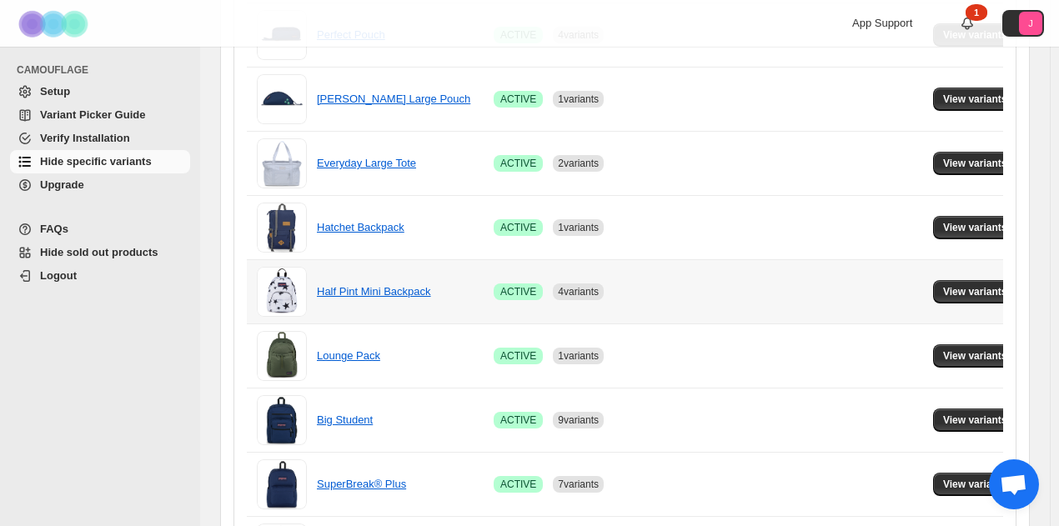
scroll to position [918, 0]
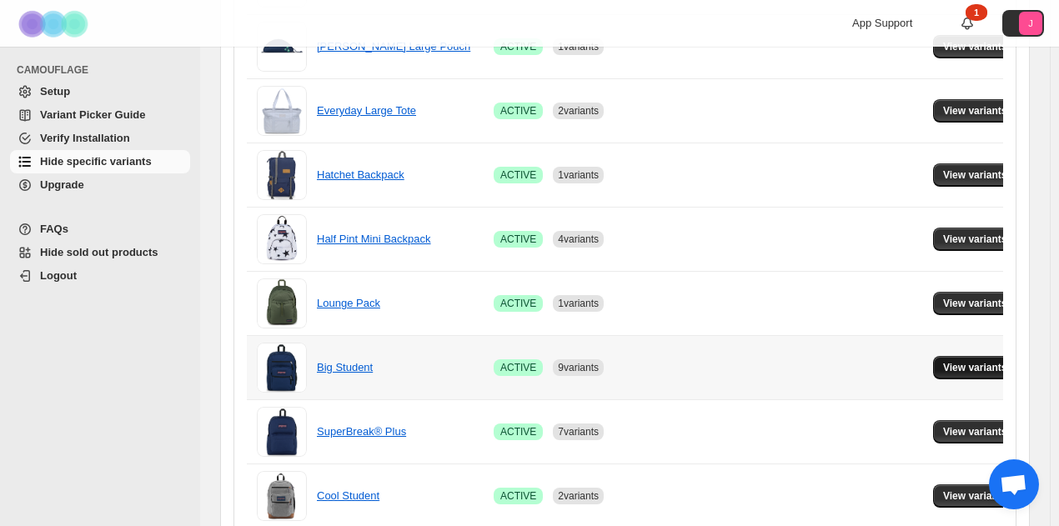
click at [963, 361] on span "View variants" at bounding box center [975, 367] width 64 height 13
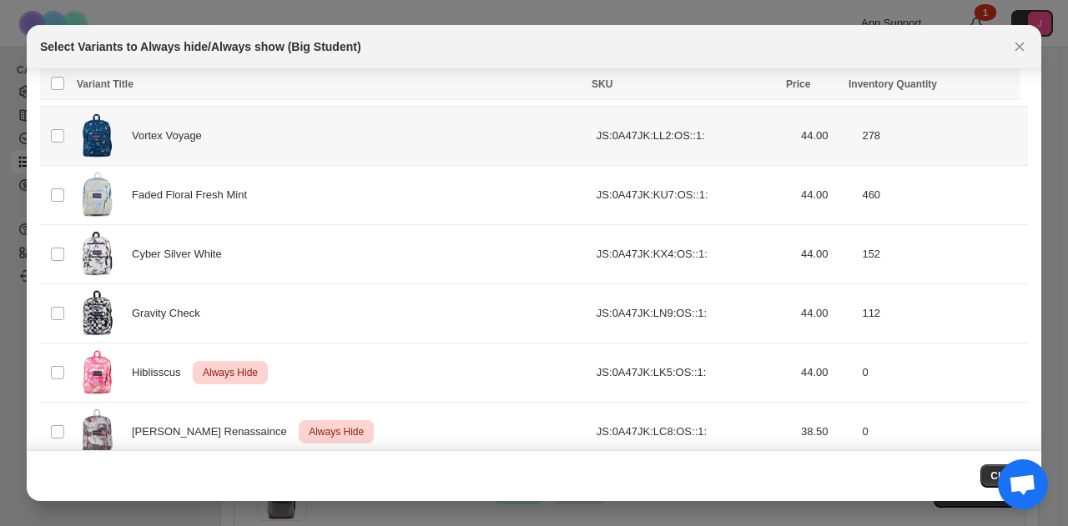
scroll to position [1228, 0]
click at [1029, 42] on button "Close" at bounding box center [1019, 46] width 23 height 23
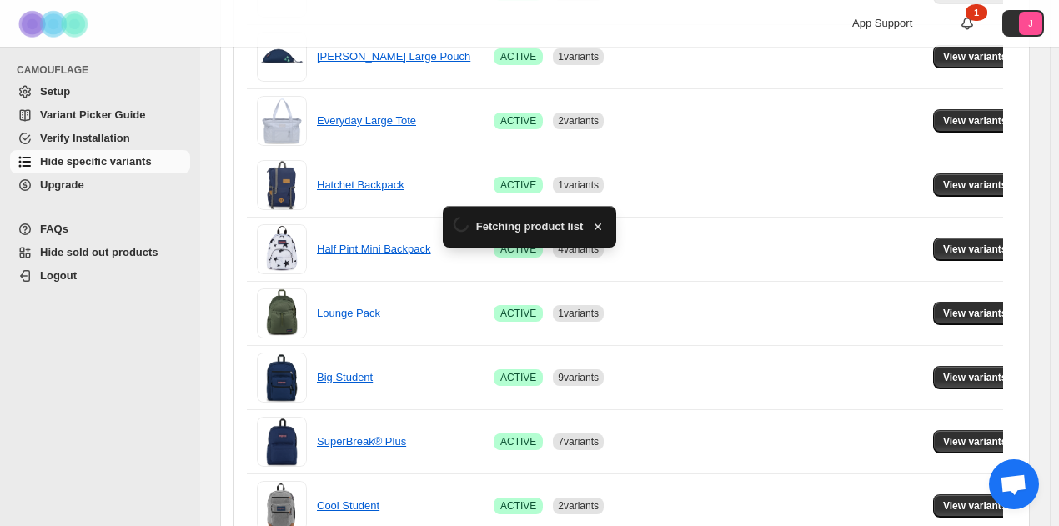
scroll to position [918, 0]
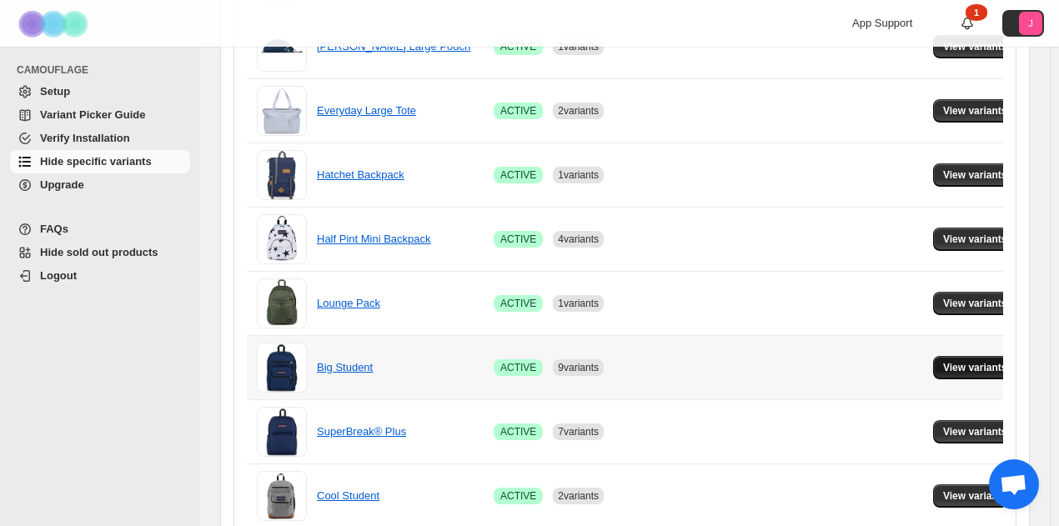
click at [974, 356] on button "View variants" at bounding box center [975, 367] width 84 height 23
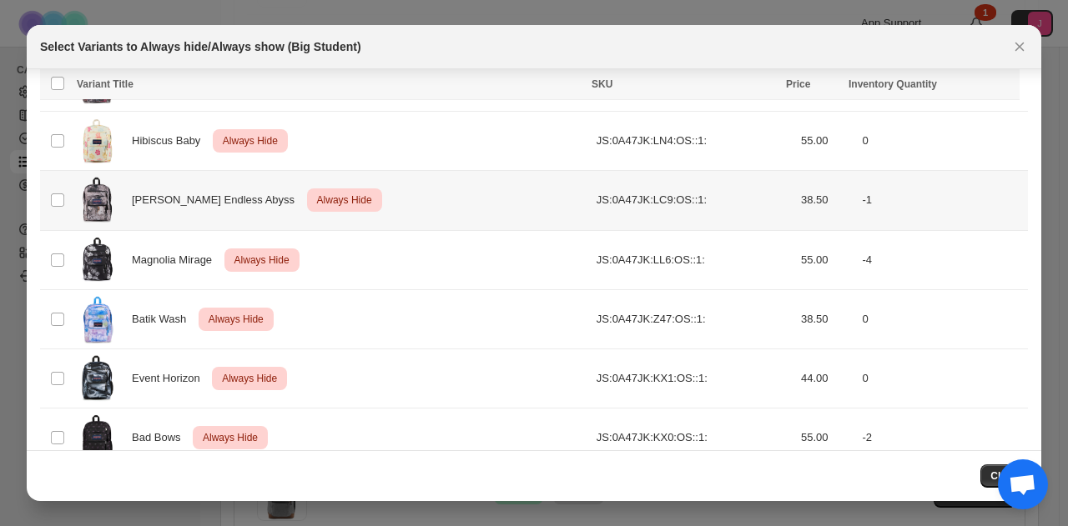
scroll to position [1490, 0]
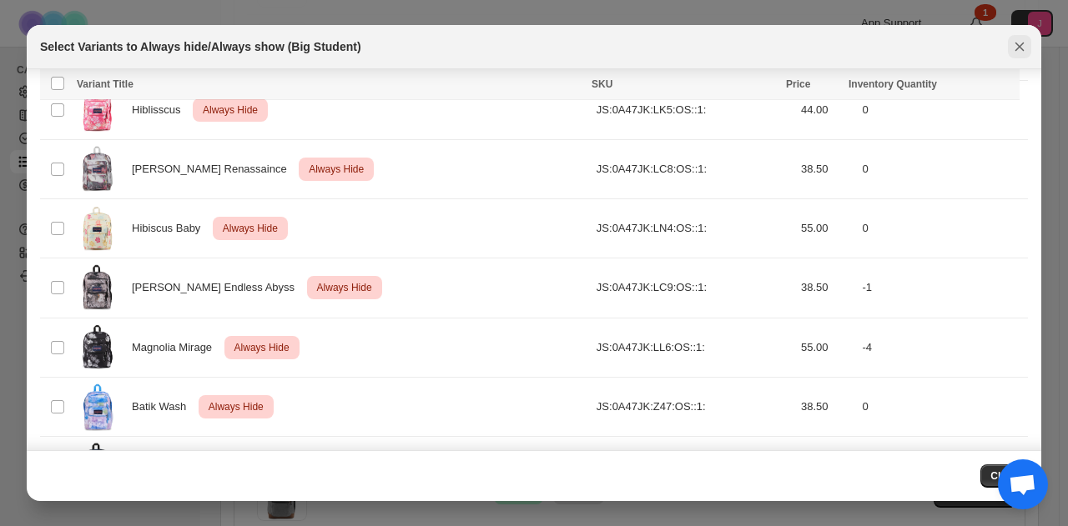
click at [1018, 49] on icon "Close" at bounding box center [1019, 47] width 9 height 9
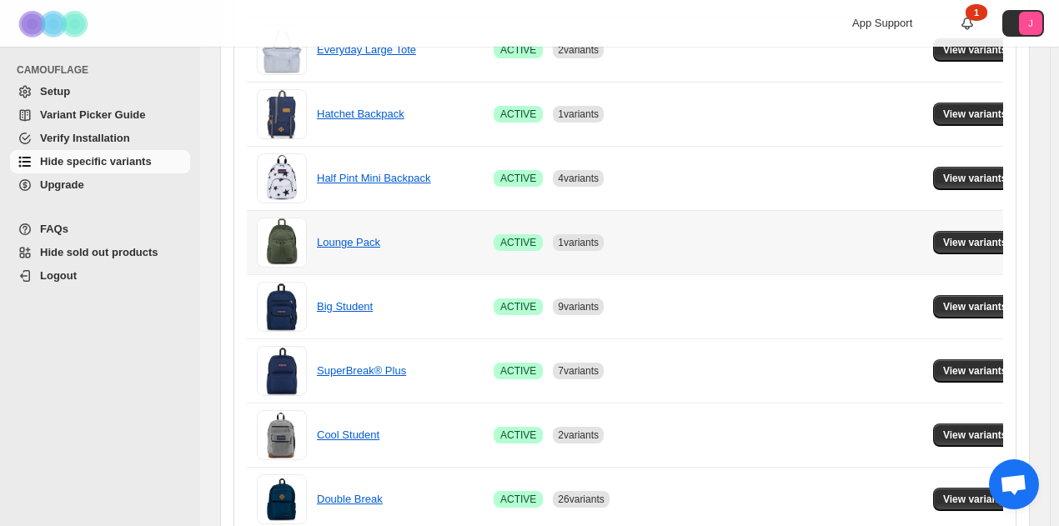
scroll to position [1001, 0]
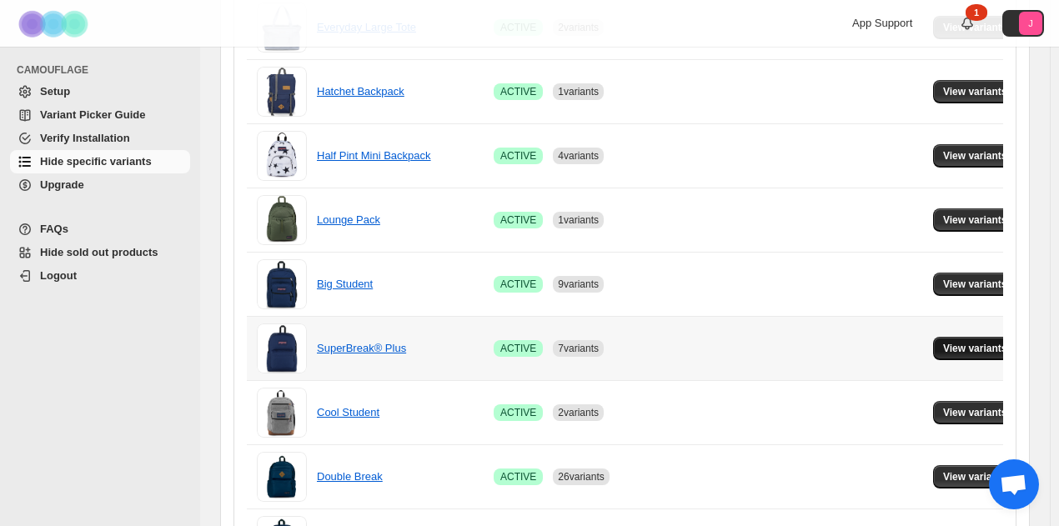
click at [945, 352] on button "View variants" at bounding box center [975, 348] width 84 height 23
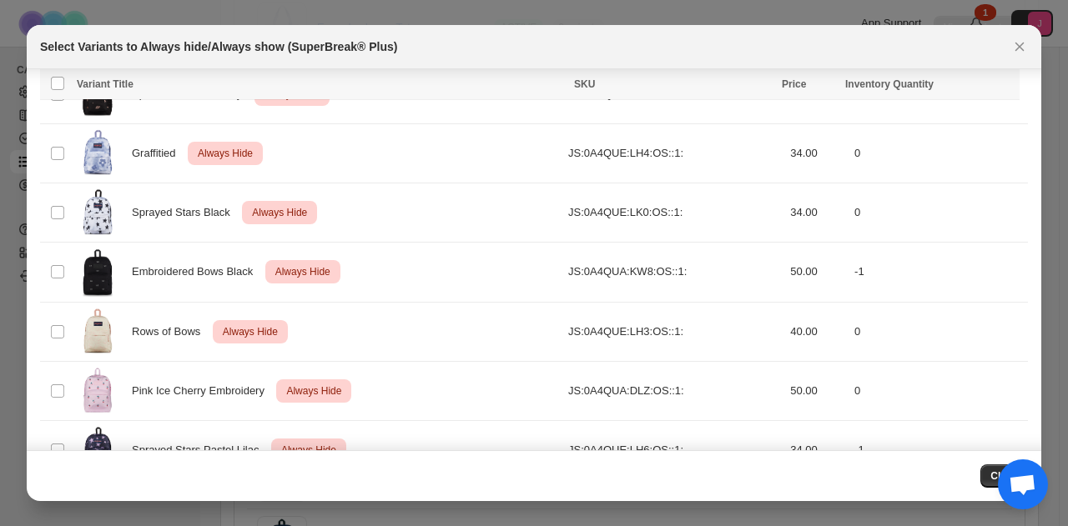
scroll to position [2011, 0]
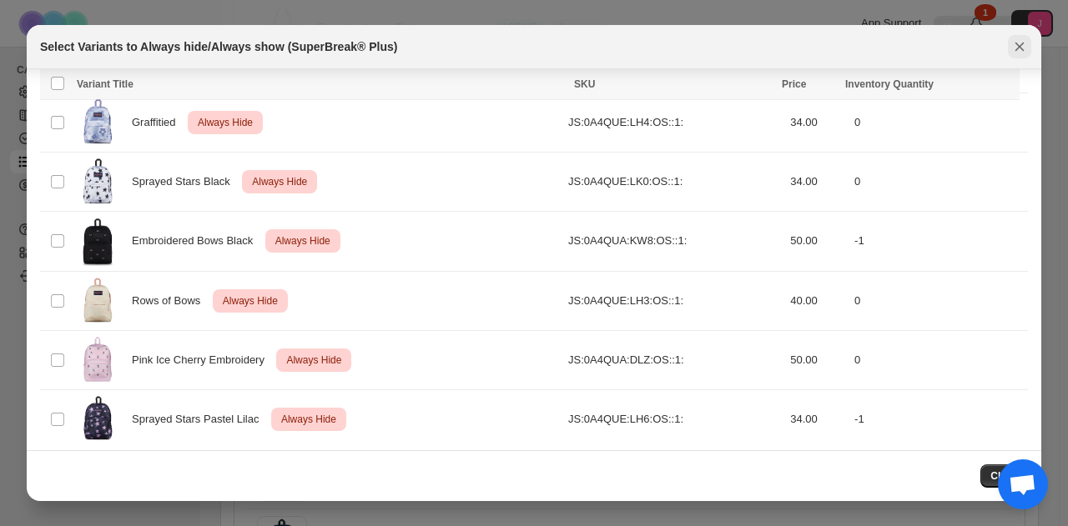
click at [1029, 44] on button "Close" at bounding box center [1019, 46] width 23 height 23
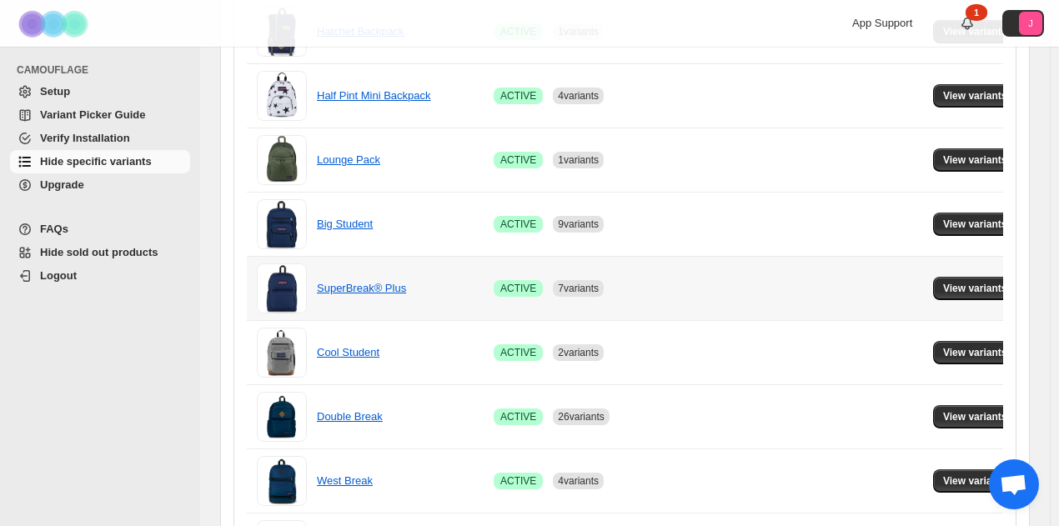
scroll to position [1084, 0]
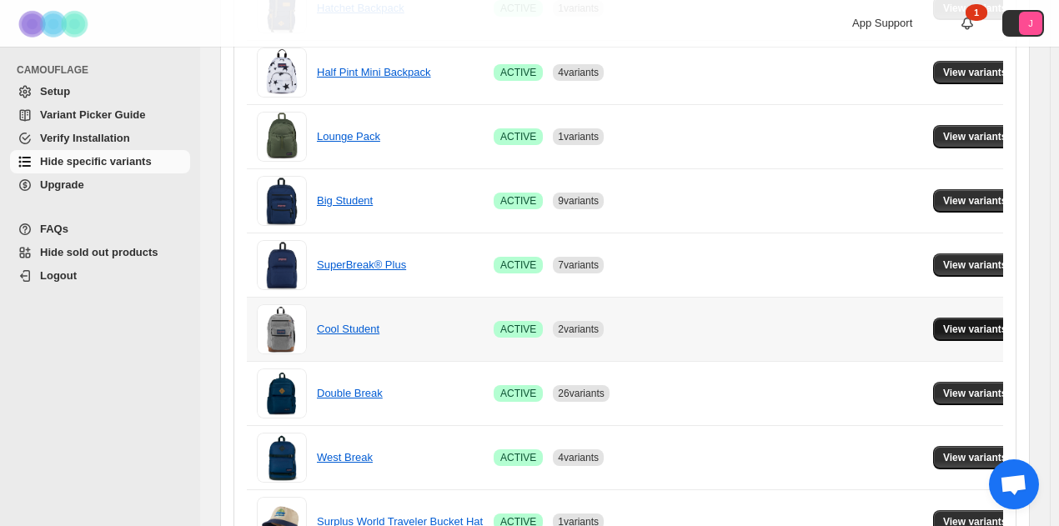
click at [973, 330] on span "View variants" at bounding box center [975, 329] width 64 height 13
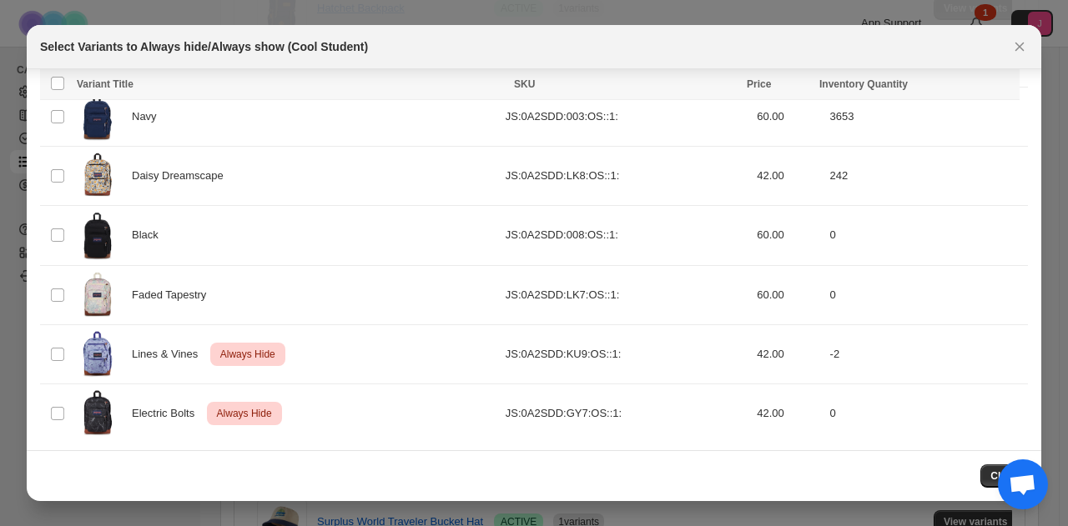
scroll to position [594, 0]
click at [285, 291] on tr "Select product variant Faded Tapestry JS:0A2SDD:LK7:OS::1: 60.00 0" at bounding box center [534, 293] width 988 height 59
click at [1020, 51] on icon "Close" at bounding box center [1019, 46] width 17 height 17
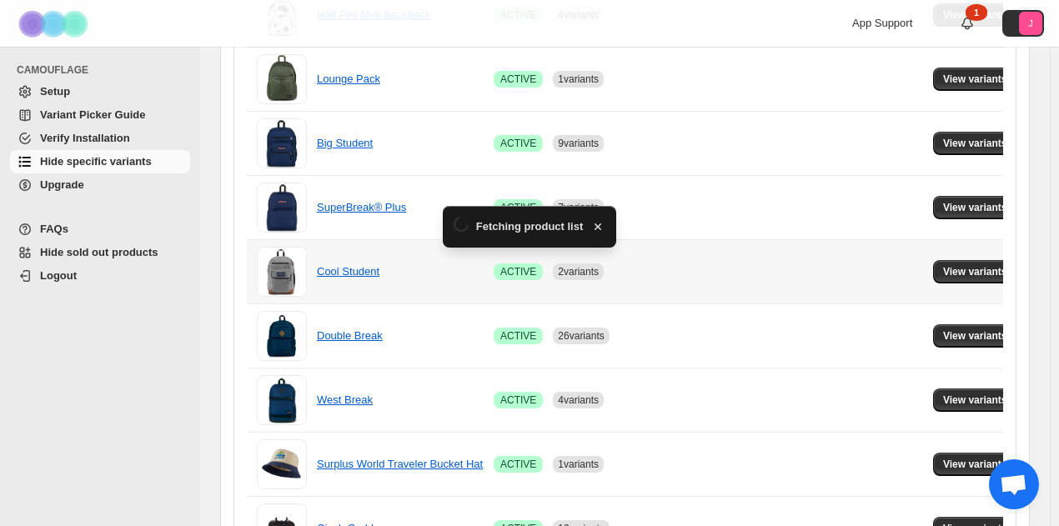
scroll to position [1168, 0]
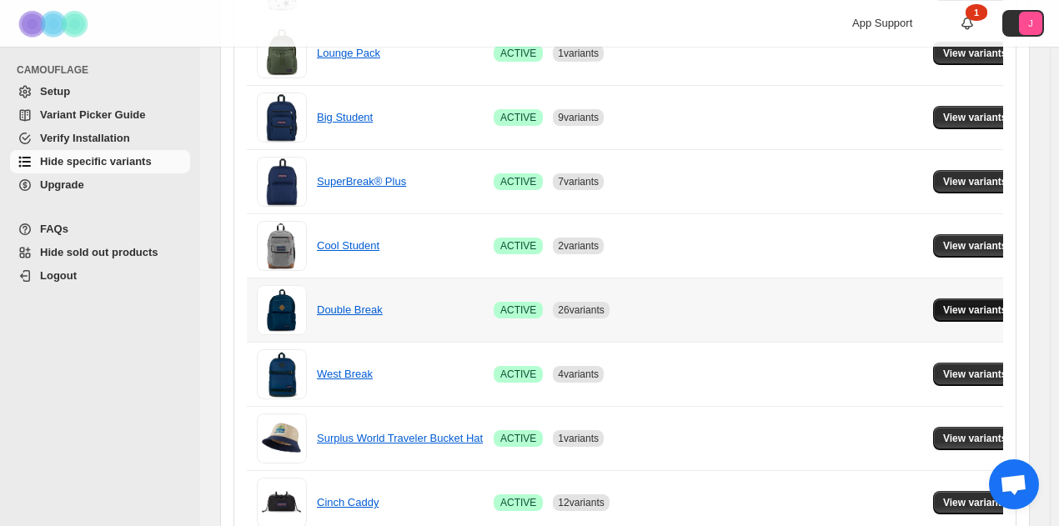
click at [943, 307] on span "View variants" at bounding box center [975, 310] width 64 height 13
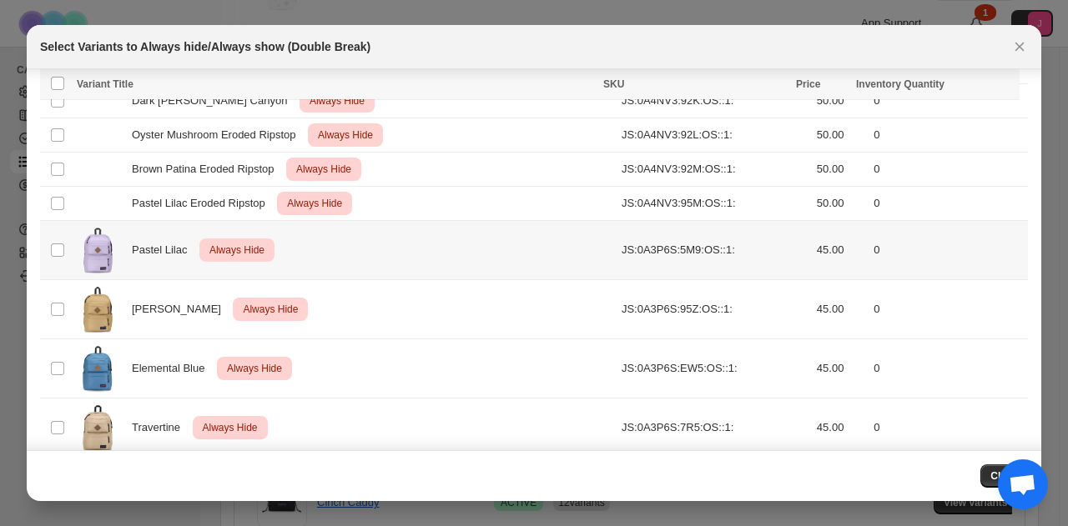
scroll to position [1137, 0]
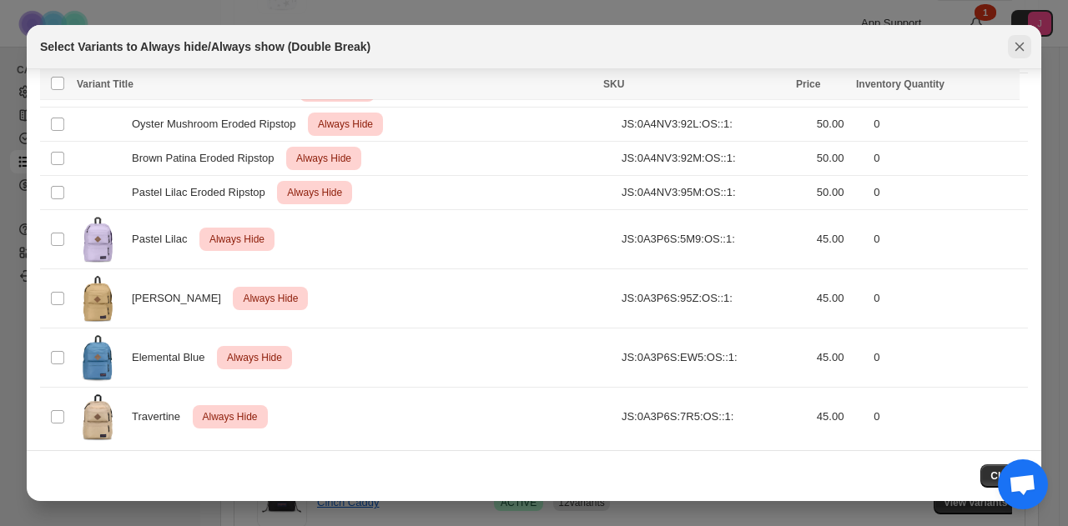
click at [1013, 49] on icon "Close" at bounding box center [1019, 46] width 17 height 17
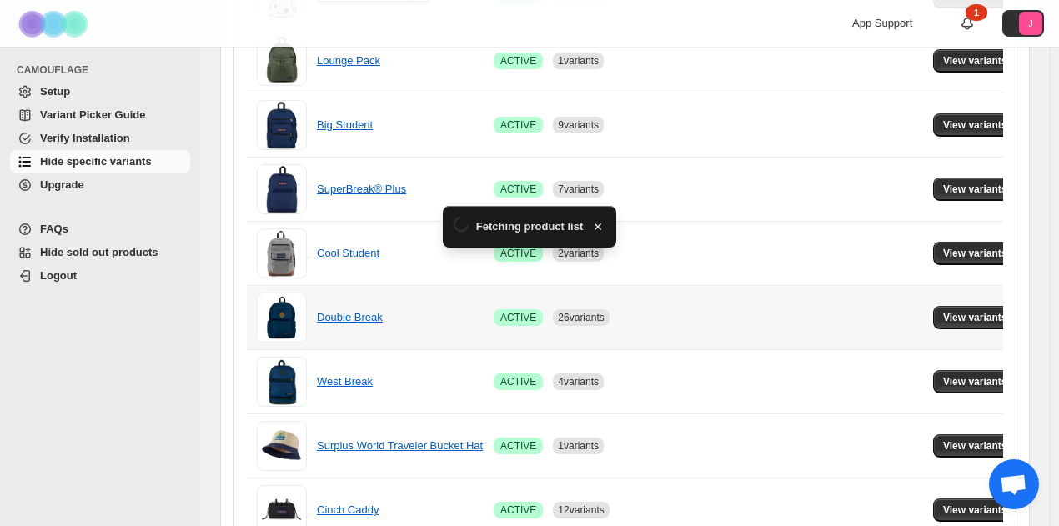
scroll to position [1168, 0]
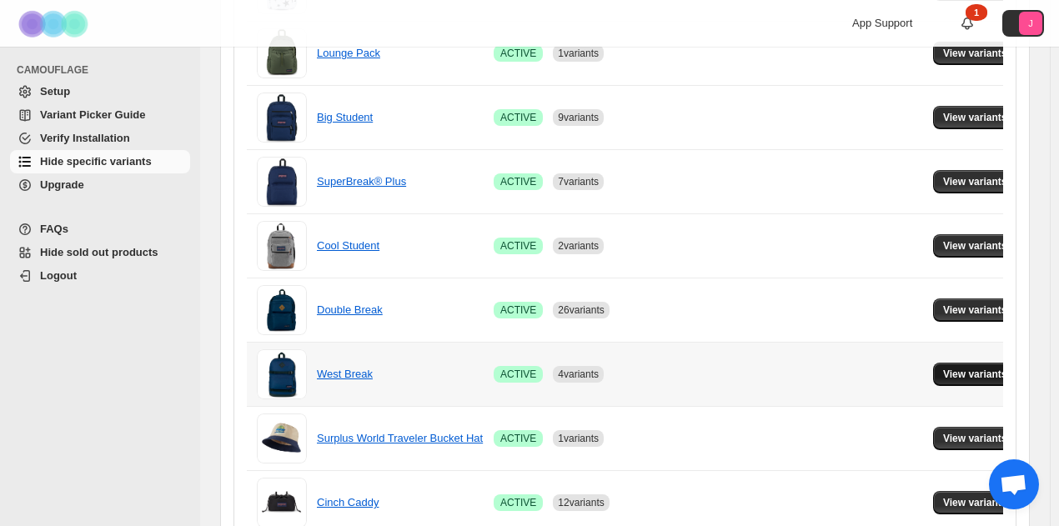
click at [951, 370] on span "View variants" at bounding box center [975, 374] width 64 height 13
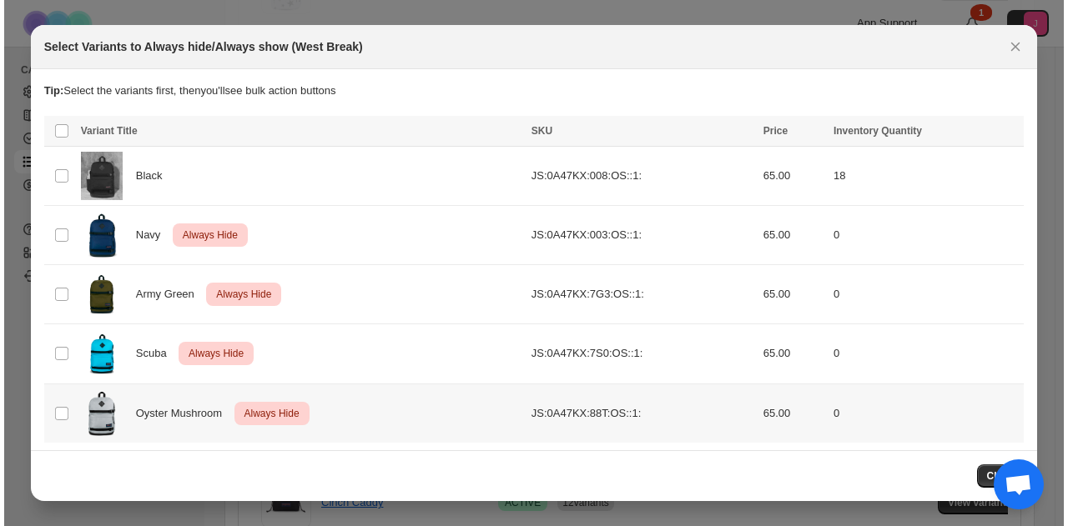
scroll to position [0, 0]
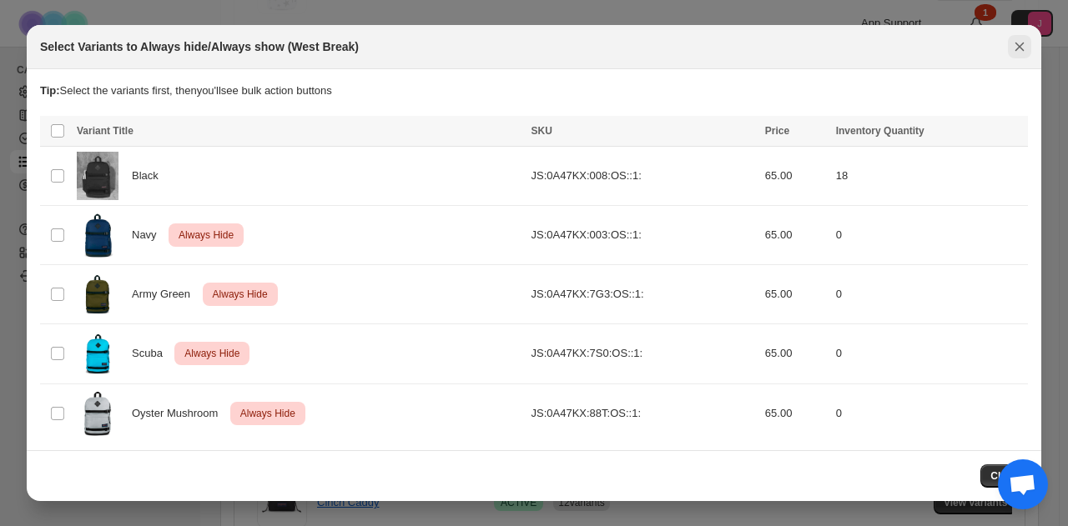
click at [1025, 42] on icon "Close" at bounding box center [1019, 46] width 17 height 17
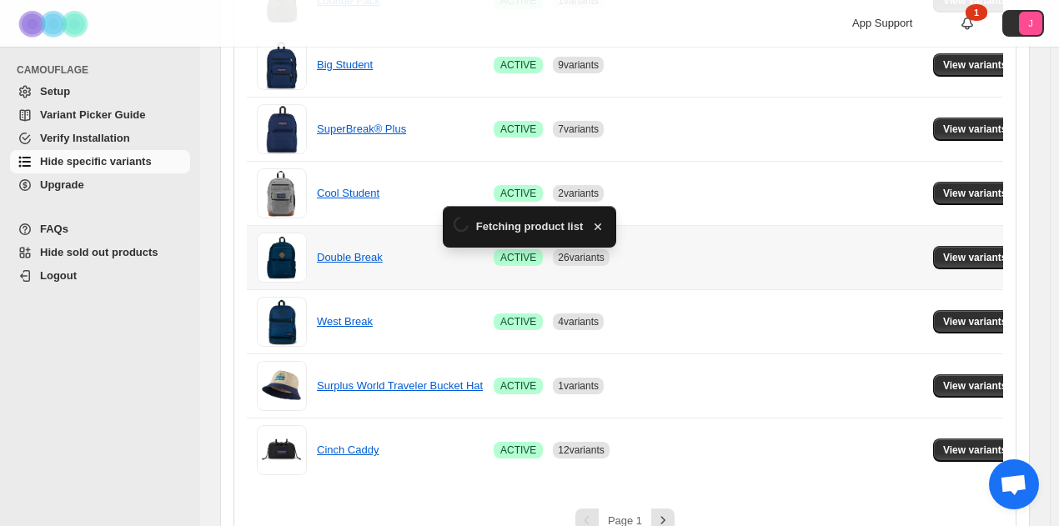
scroll to position [1246, 0]
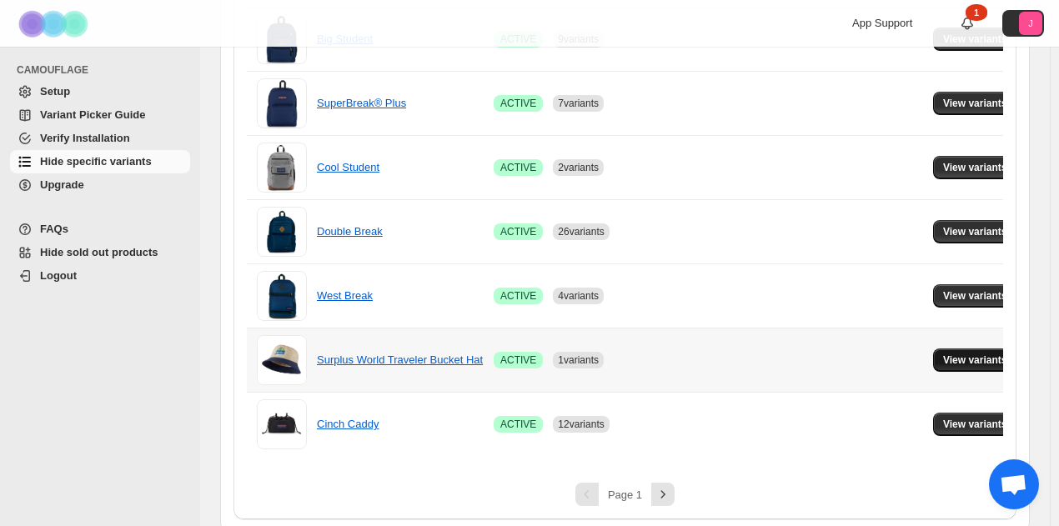
click at [948, 360] on span "View variants" at bounding box center [975, 360] width 64 height 13
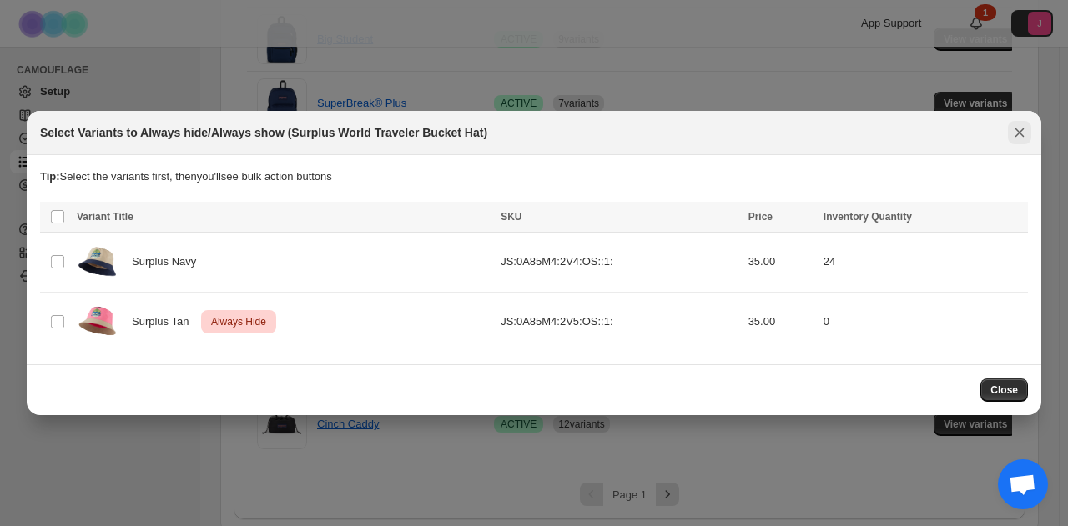
click at [1014, 129] on icon "Close" at bounding box center [1019, 132] width 17 height 17
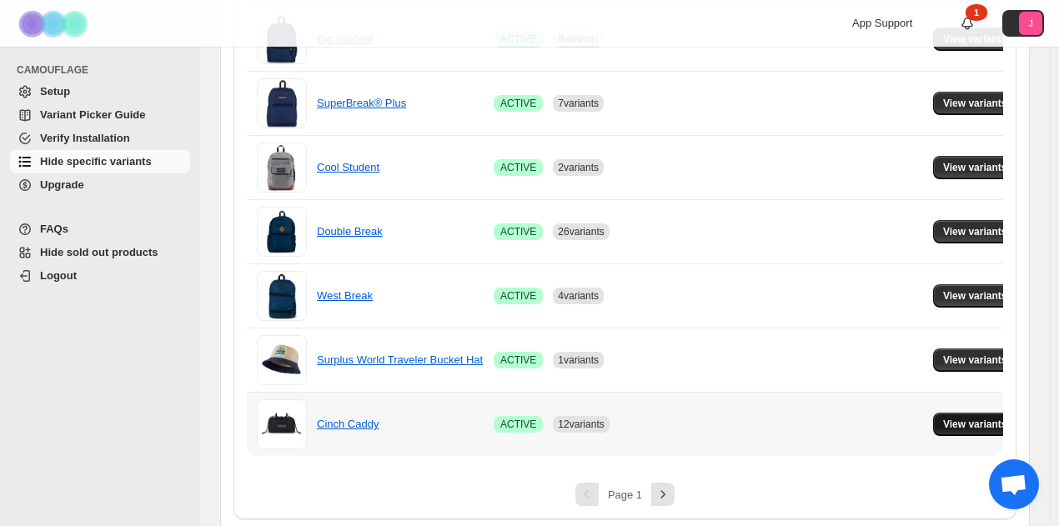
click at [965, 423] on span "View variants" at bounding box center [975, 424] width 64 height 13
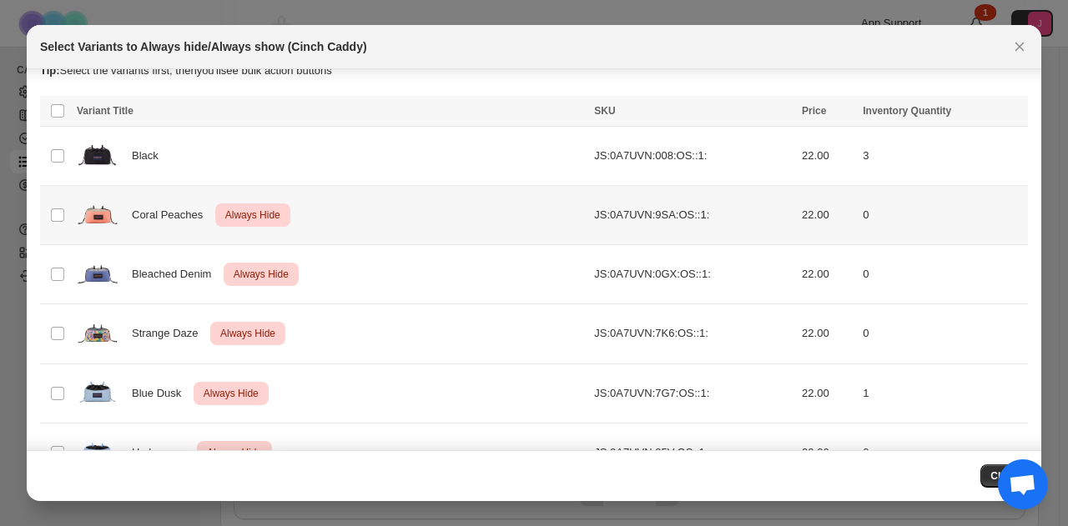
scroll to position [0, 0]
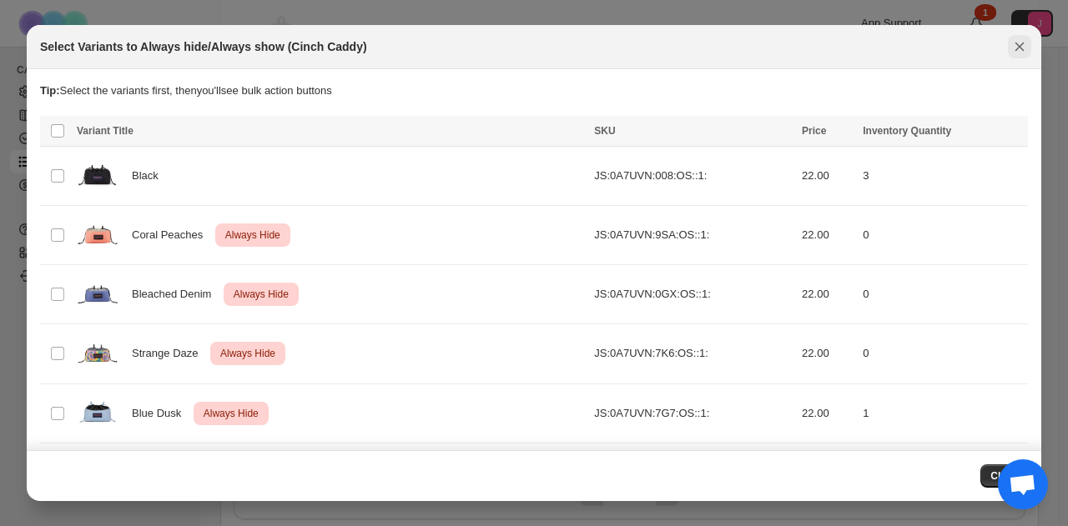
click at [1014, 52] on icon "Close" at bounding box center [1019, 46] width 17 height 17
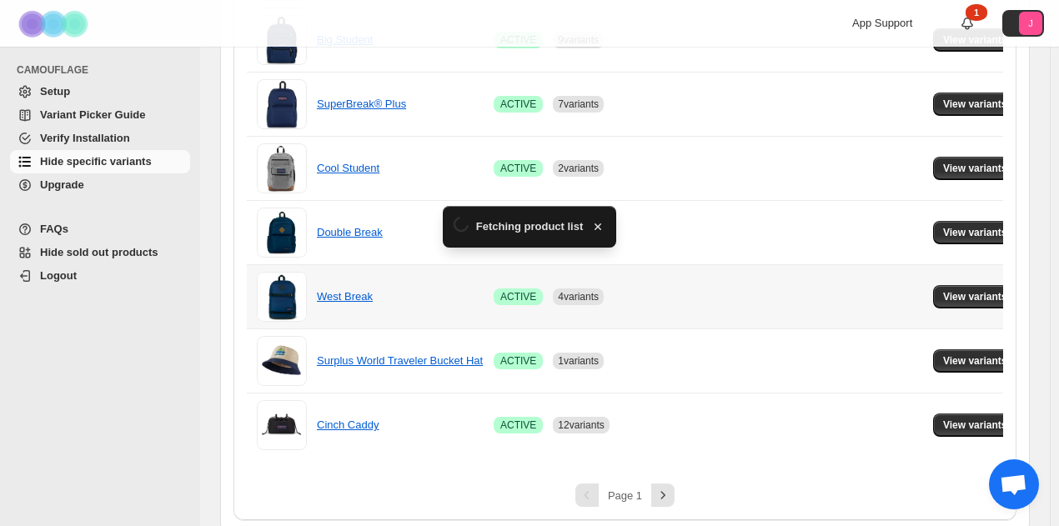
scroll to position [1246, 0]
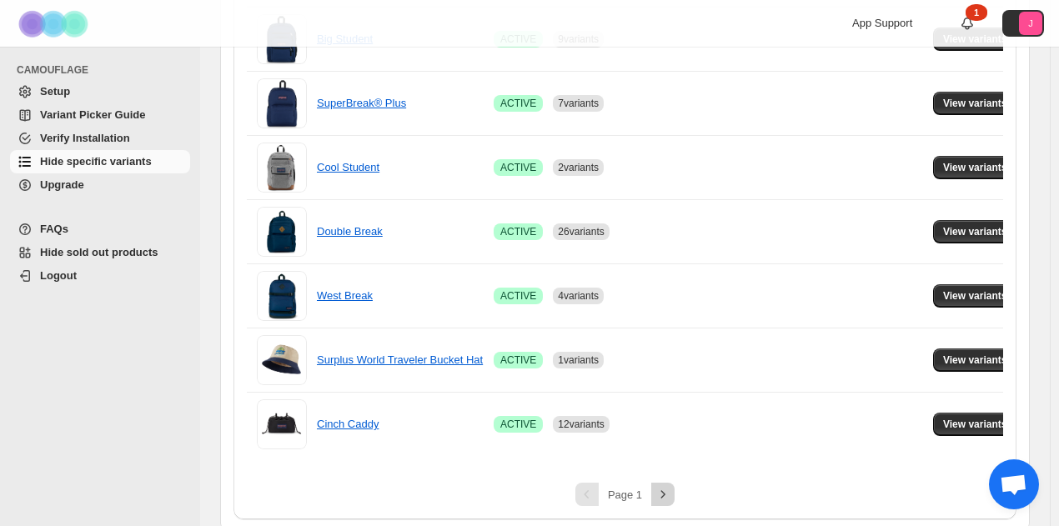
click at [668, 497] on button "Next" at bounding box center [663, 494] width 23 height 23
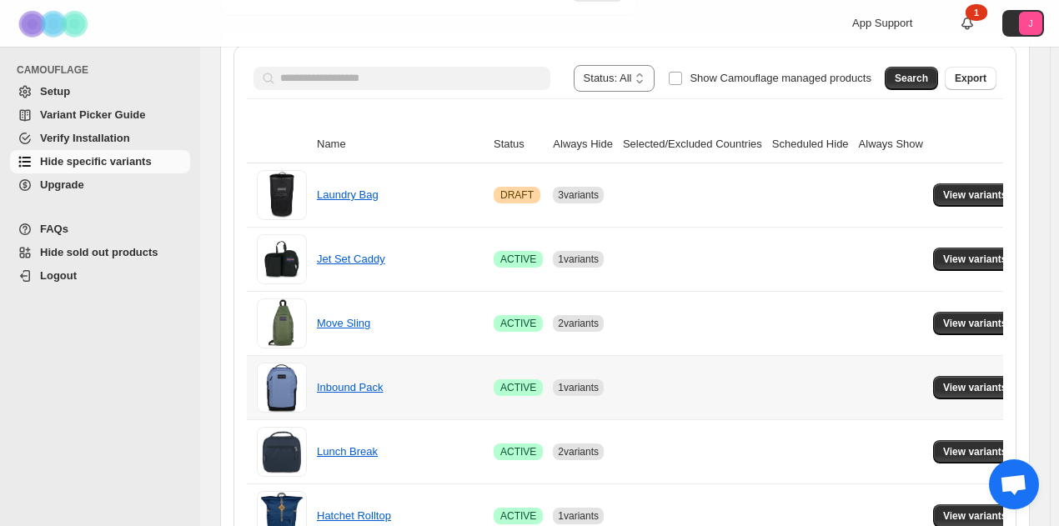
scroll to position [229, 0]
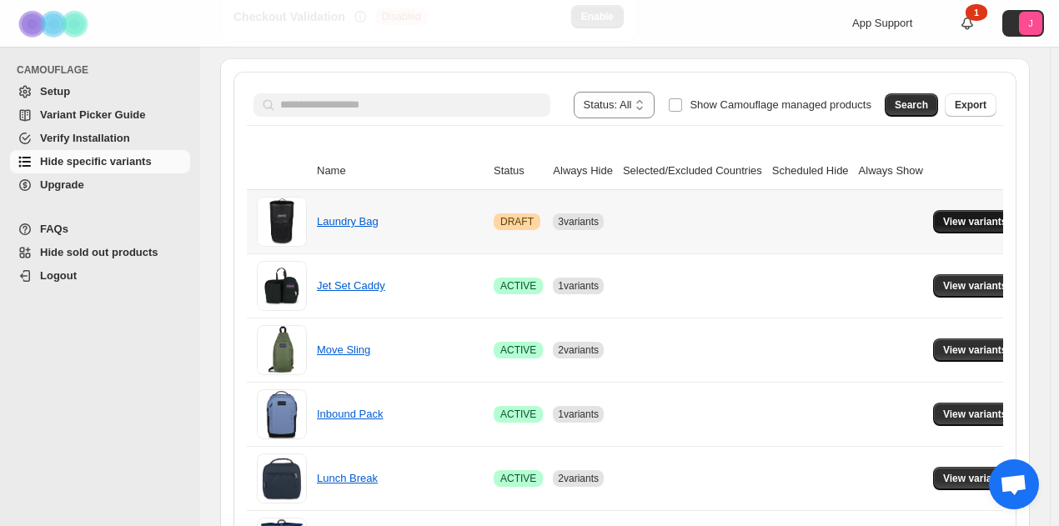
click at [933, 224] on button "View variants" at bounding box center [975, 221] width 84 height 23
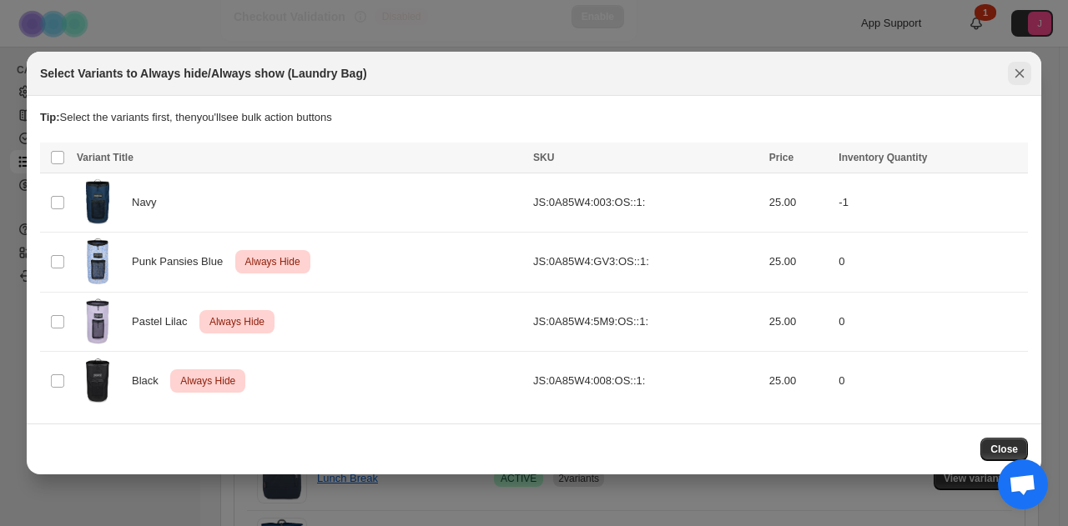
click at [1023, 64] on button "Close" at bounding box center [1019, 73] width 23 height 23
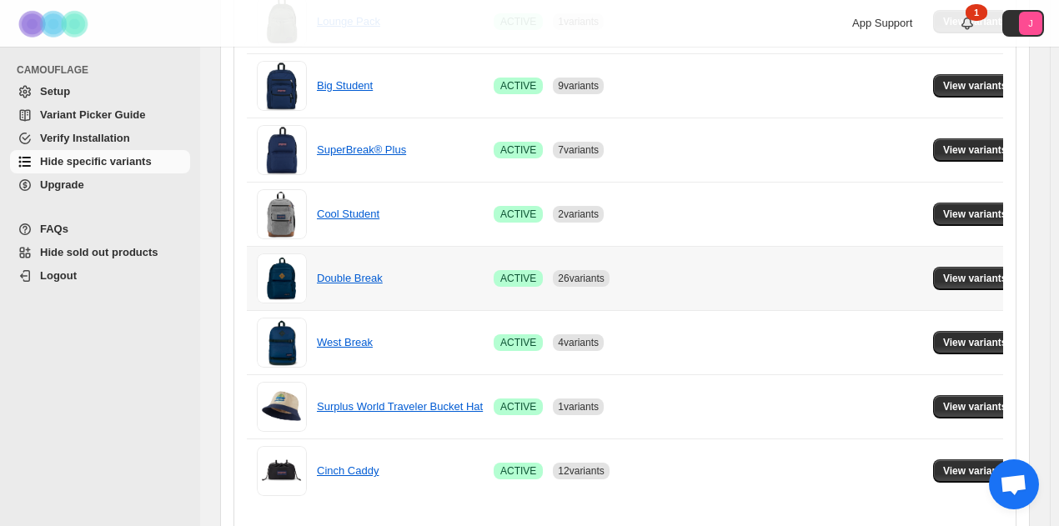
scroll to position [1246, 0]
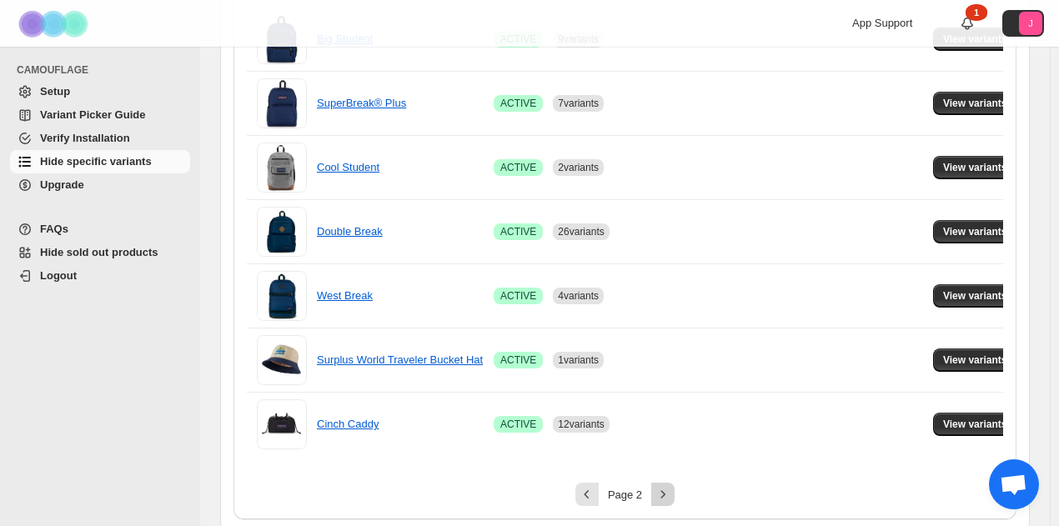
click at [669, 488] on icon "Next" at bounding box center [663, 494] width 17 height 17
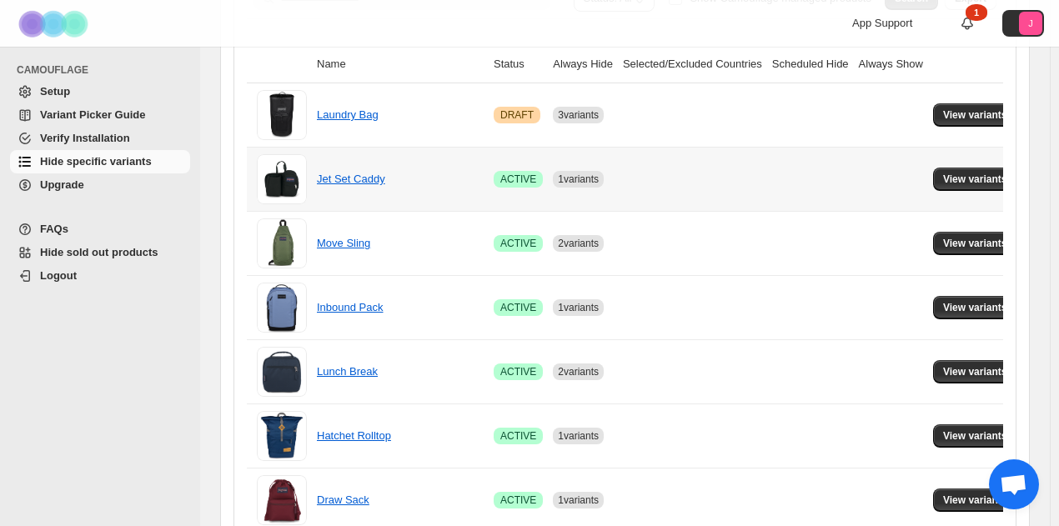
scroll to position [229, 0]
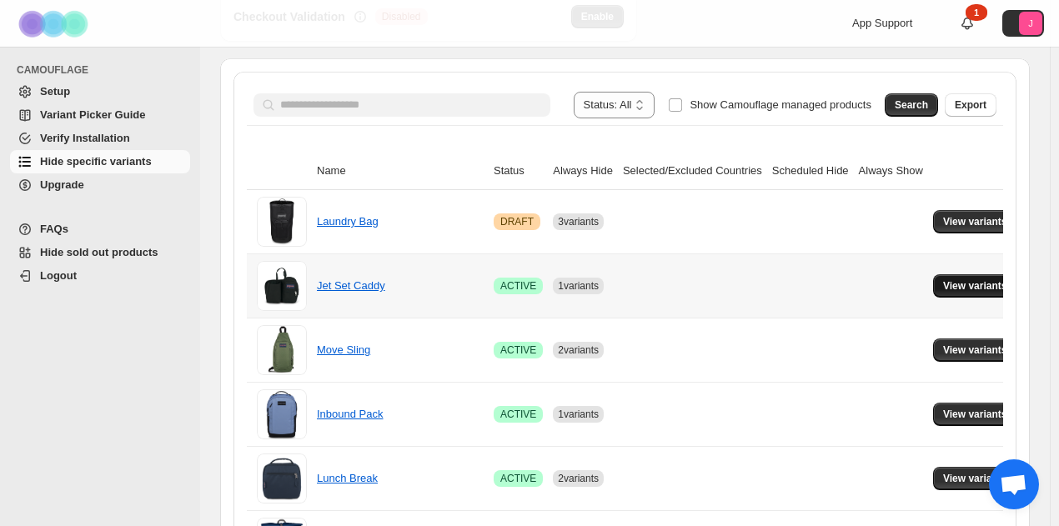
click at [958, 293] on button "View variants" at bounding box center [975, 285] width 84 height 23
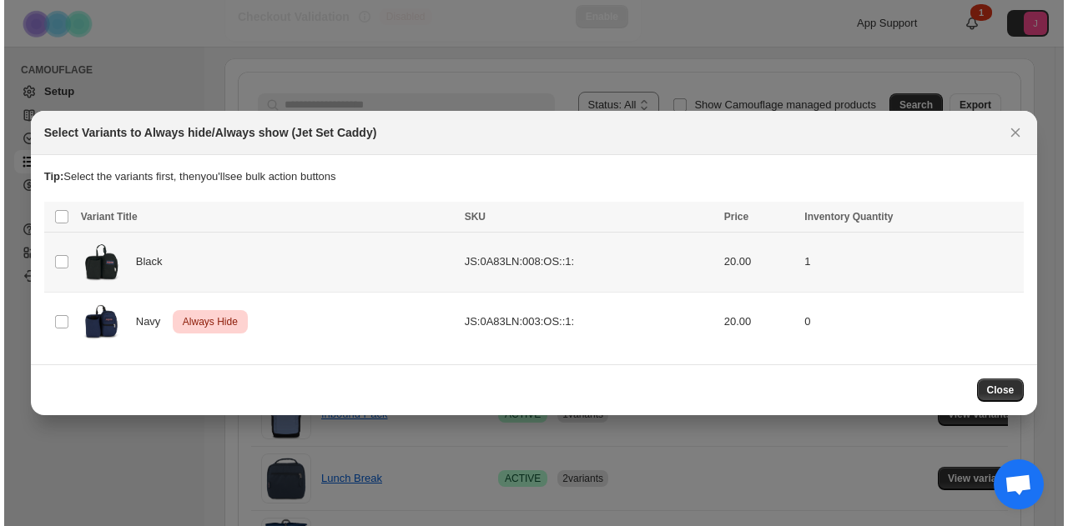
scroll to position [0, 0]
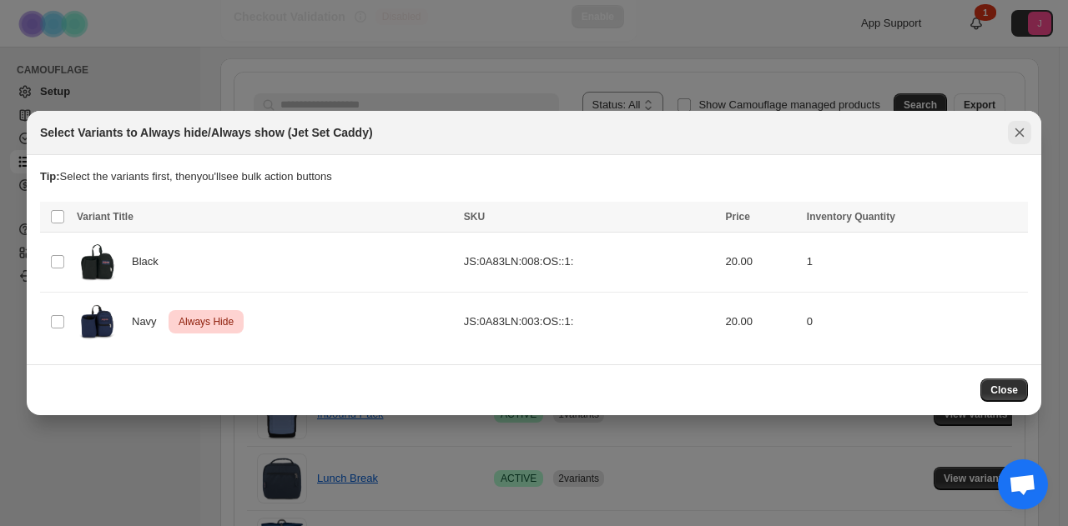
click at [1011, 128] on icon "Close" at bounding box center [1019, 132] width 17 height 17
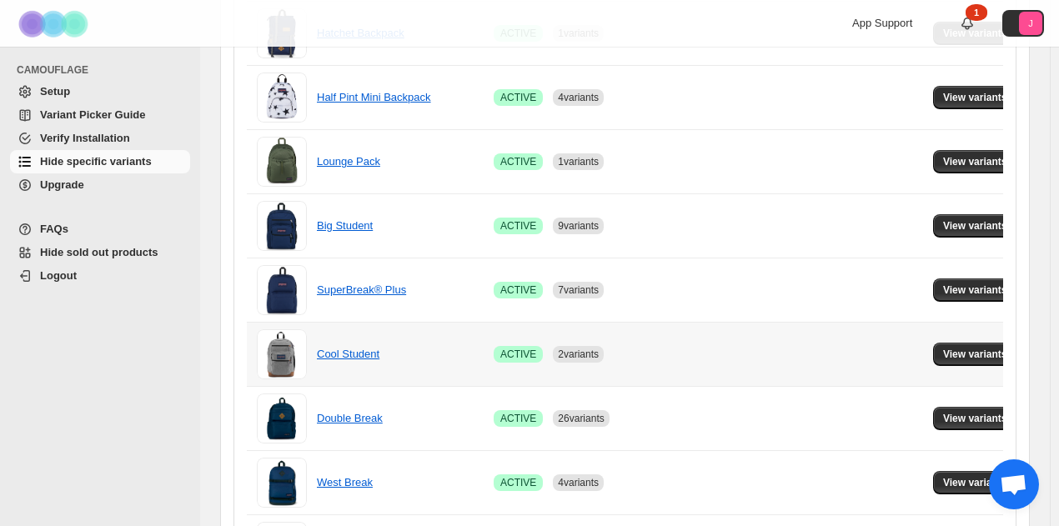
scroll to position [1246, 0]
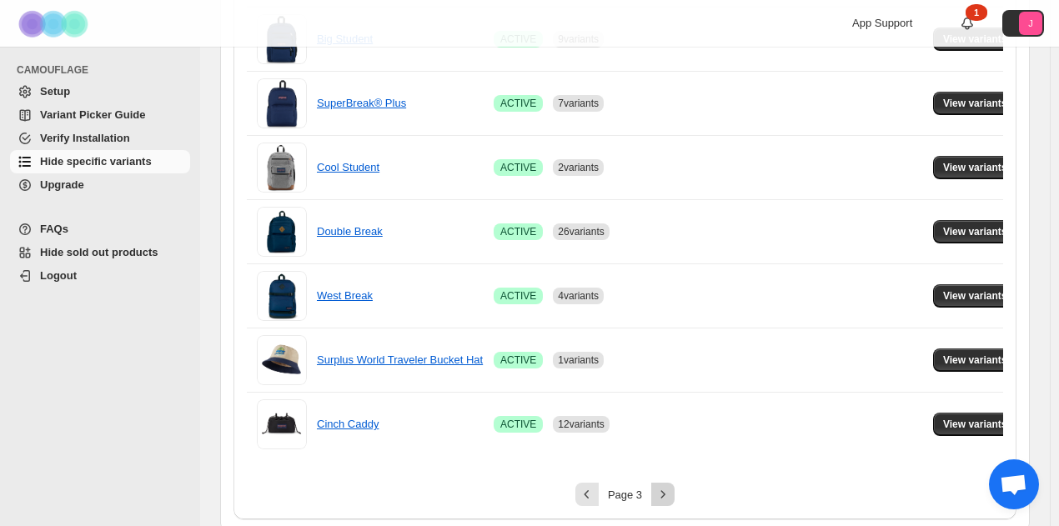
click at [672, 486] on icon "Next" at bounding box center [663, 494] width 17 height 17
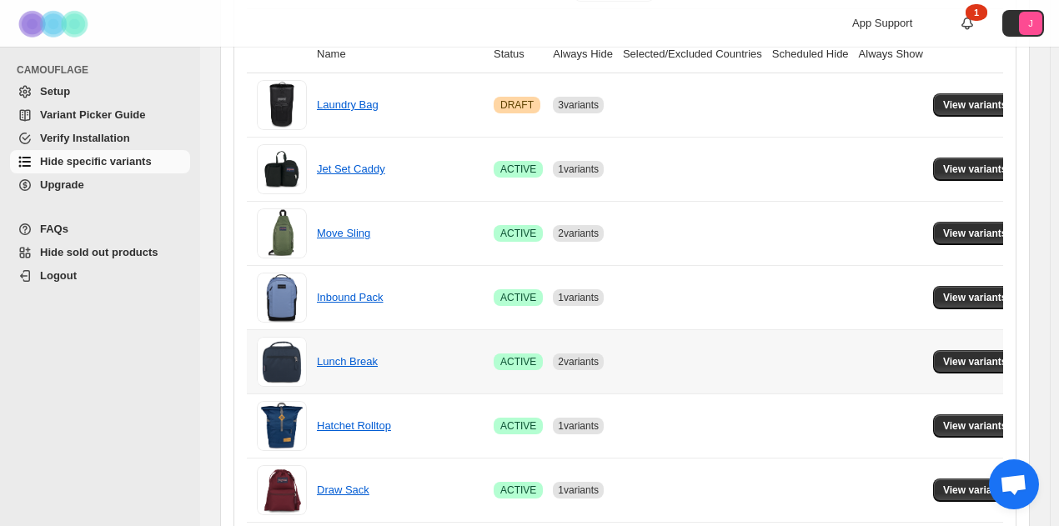
scroll to position [229, 0]
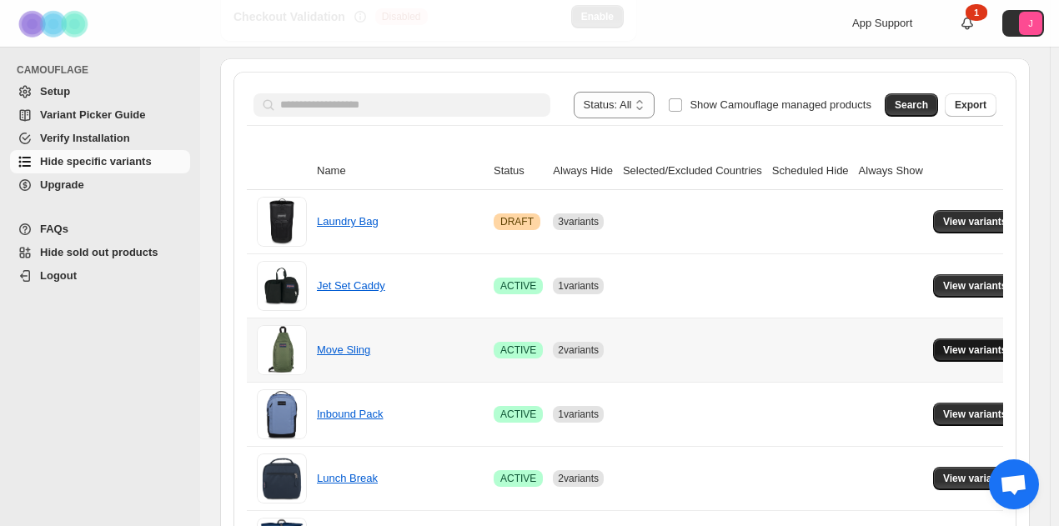
click at [981, 355] on button "View variants" at bounding box center [975, 350] width 84 height 23
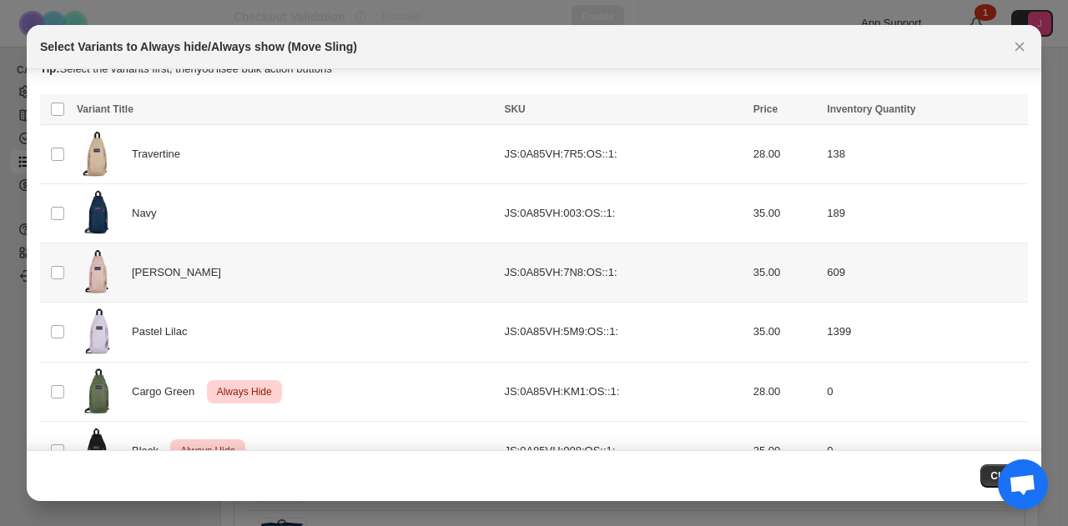
scroll to position [0, 0]
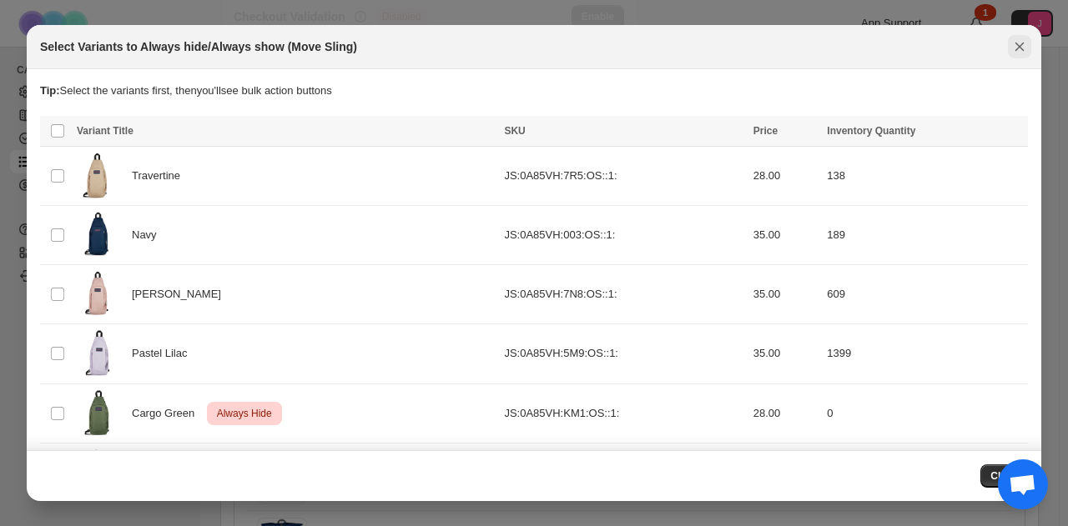
click at [1016, 36] on button "Close" at bounding box center [1019, 46] width 23 height 23
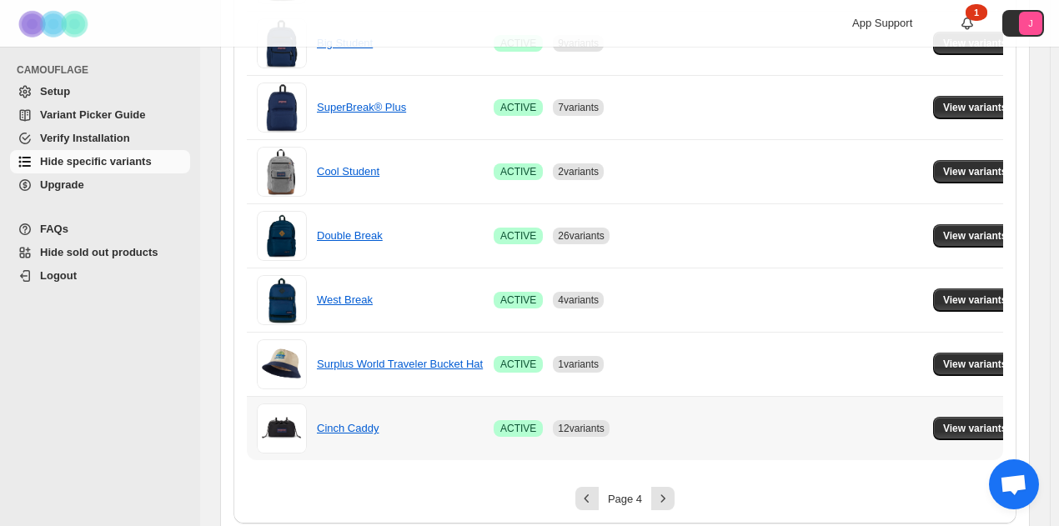
scroll to position [1246, 0]
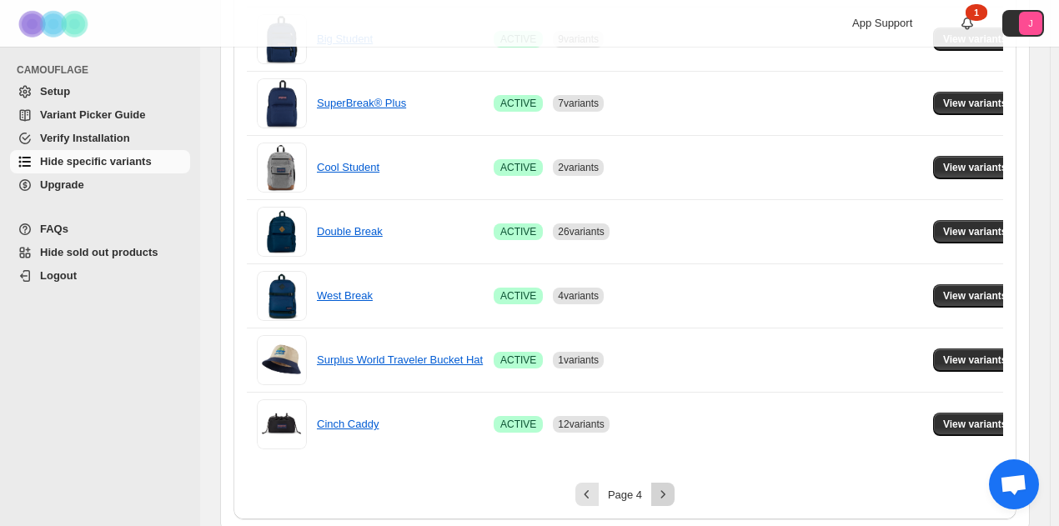
click at [667, 494] on icon "Next" at bounding box center [663, 494] width 17 height 17
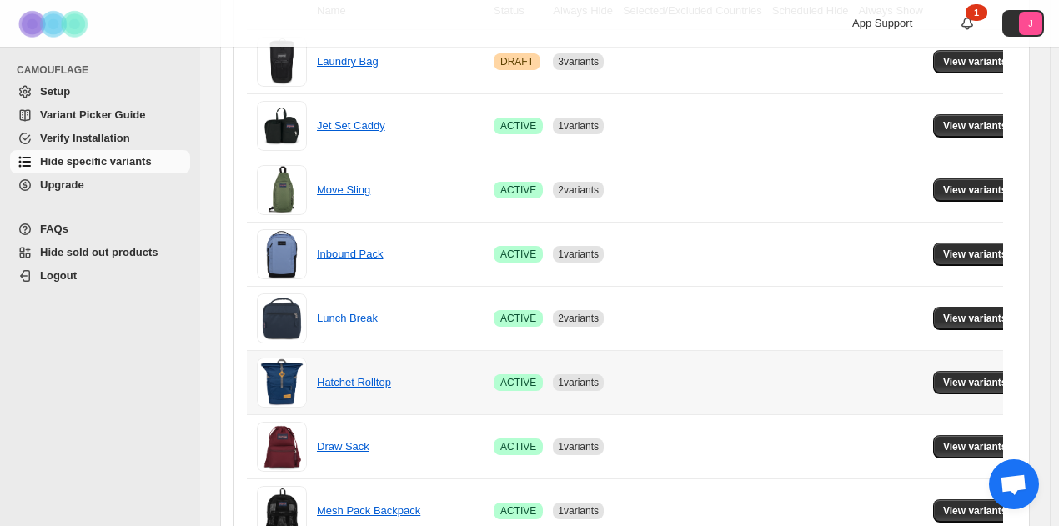
scroll to position [312, 0]
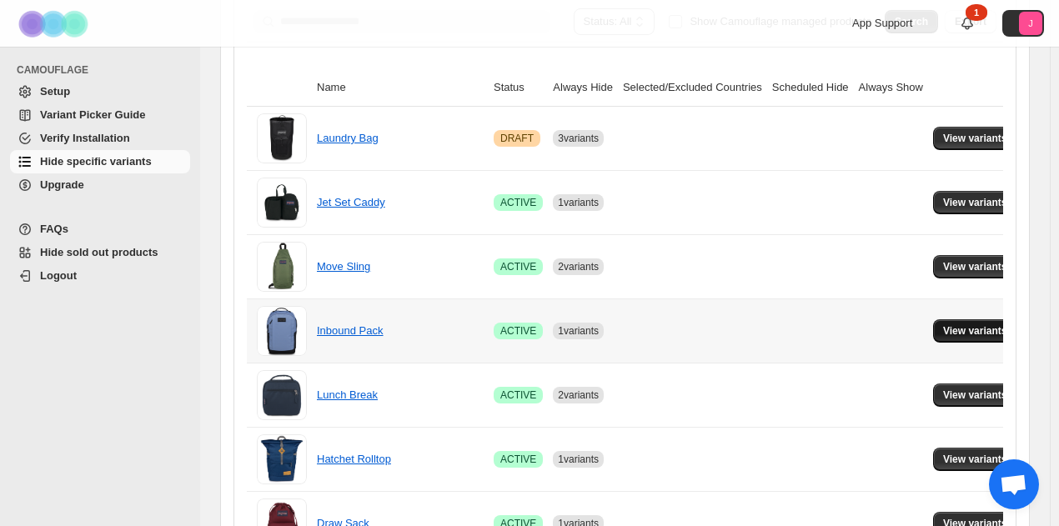
click at [964, 333] on span "View variants" at bounding box center [975, 331] width 64 height 13
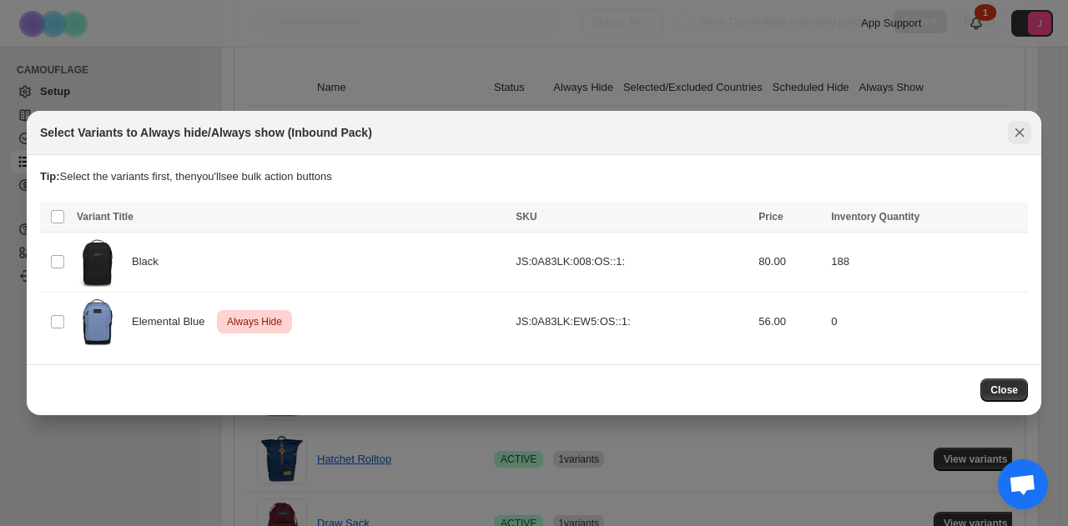
click at [1019, 133] on icon "Close" at bounding box center [1019, 132] width 9 height 9
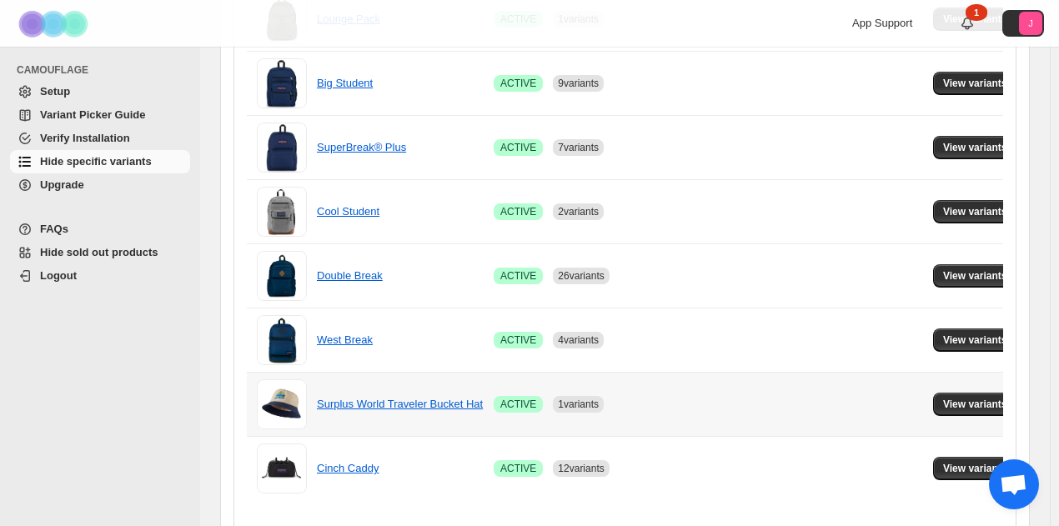
scroll to position [1246, 0]
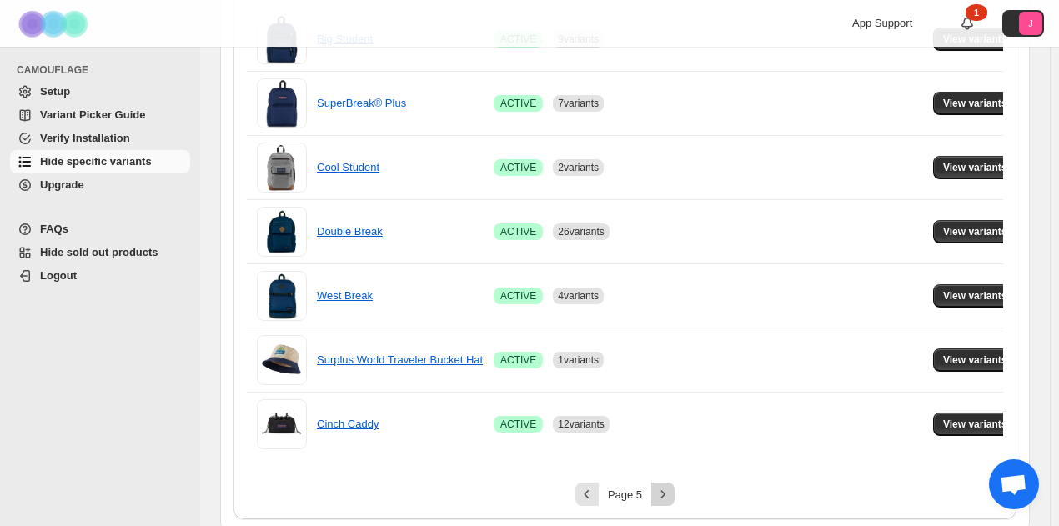
click at [671, 490] on icon "Next" at bounding box center [663, 494] width 17 height 17
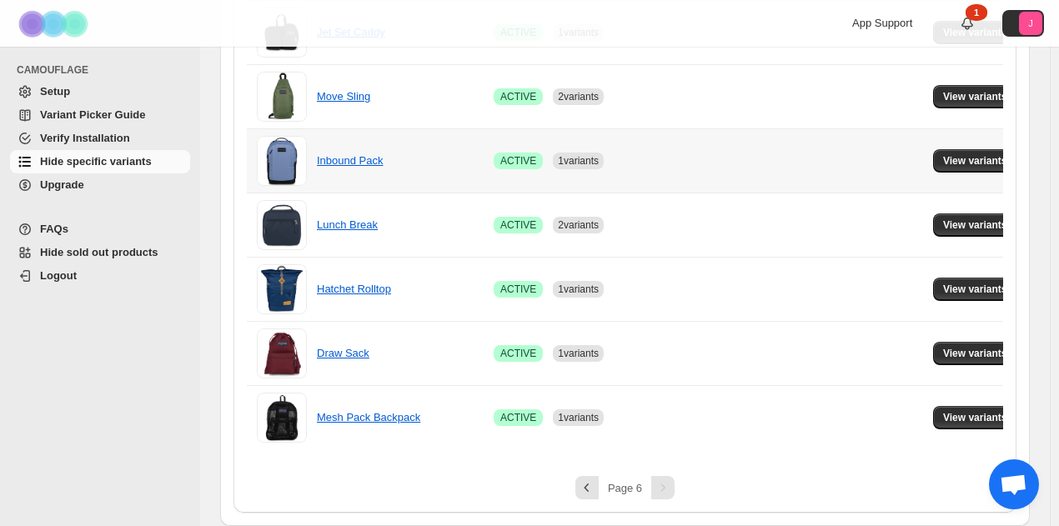
scroll to position [479, 0]
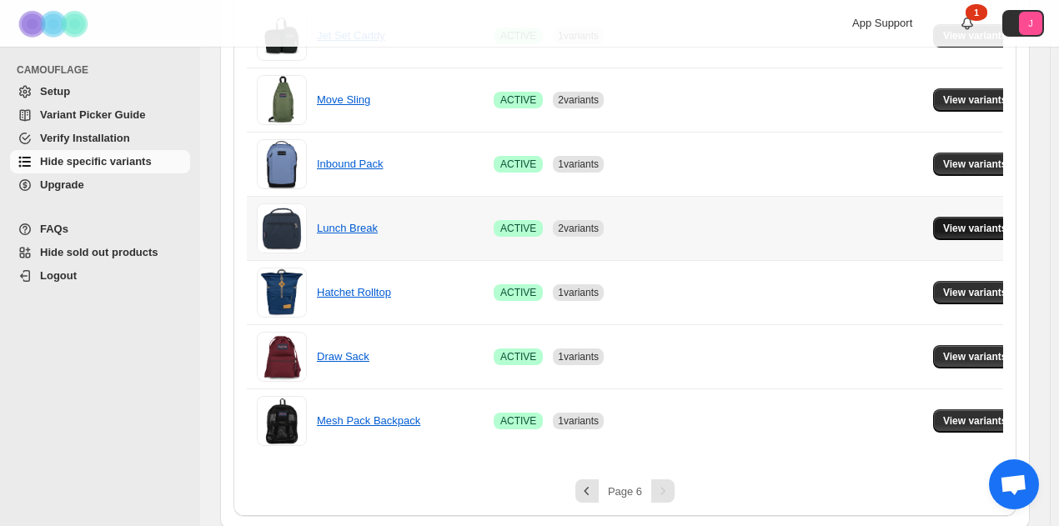
click at [961, 222] on span "View variants" at bounding box center [975, 228] width 64 height 13
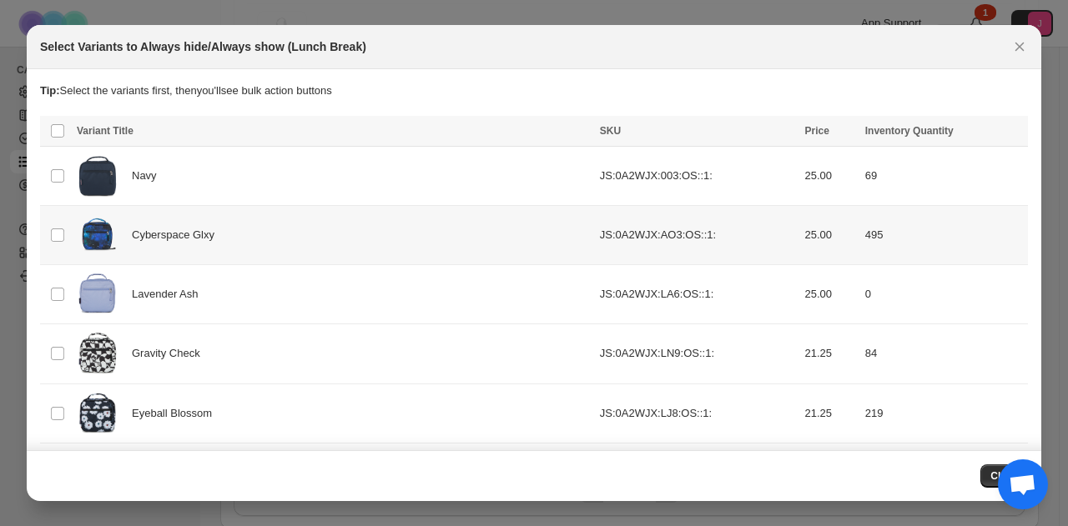
scroll to position [0, 0]
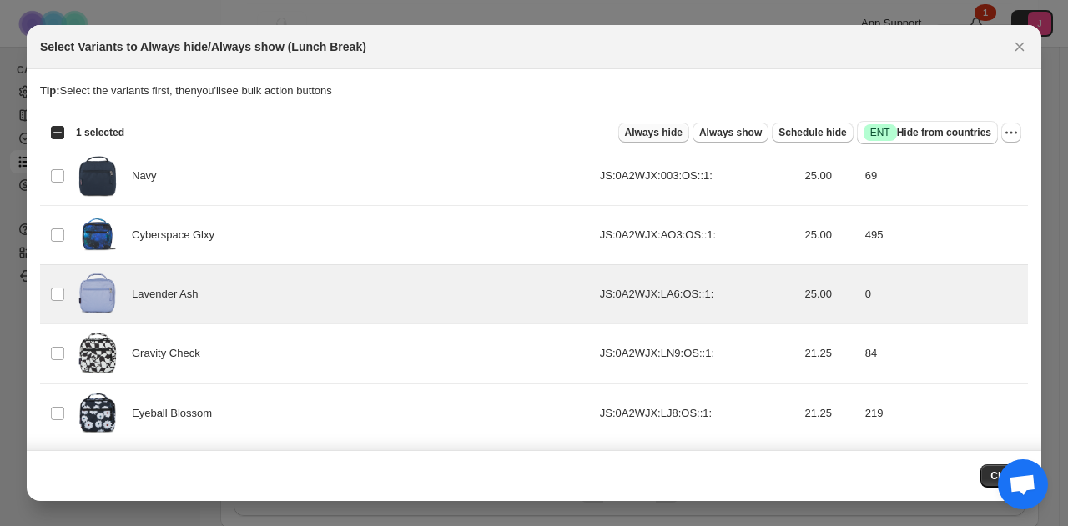
click at [660, 136] on span "Always hide" at bounding box center [654, 132] width 58 height 13
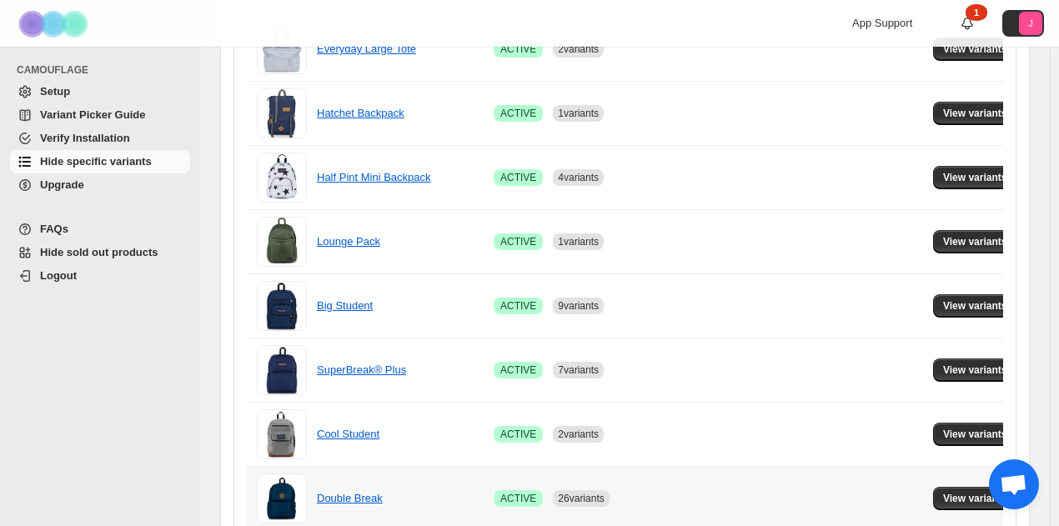
scroll to position [1246, 0]
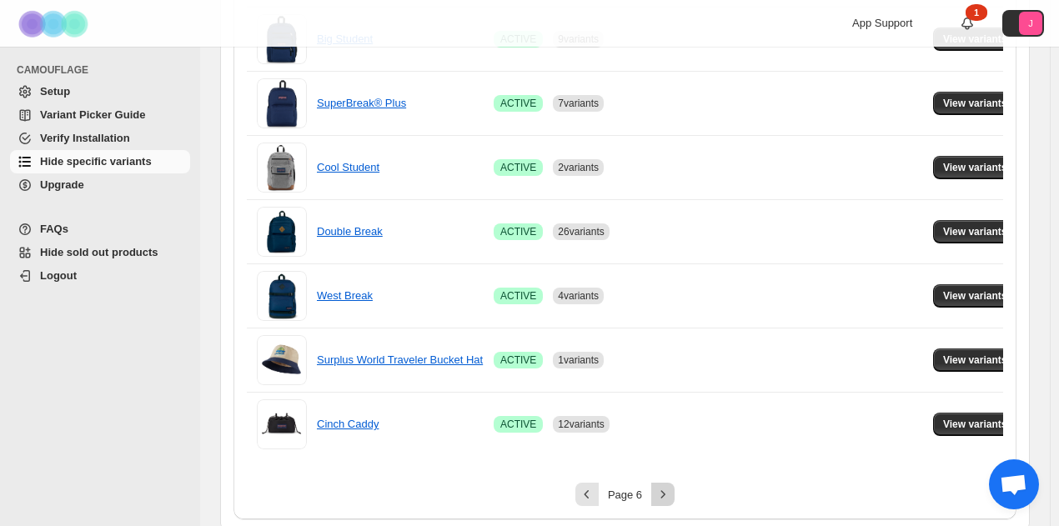
click at [672, 486] on icon "Next" at bounding box center [663, 494] width 17 height 17
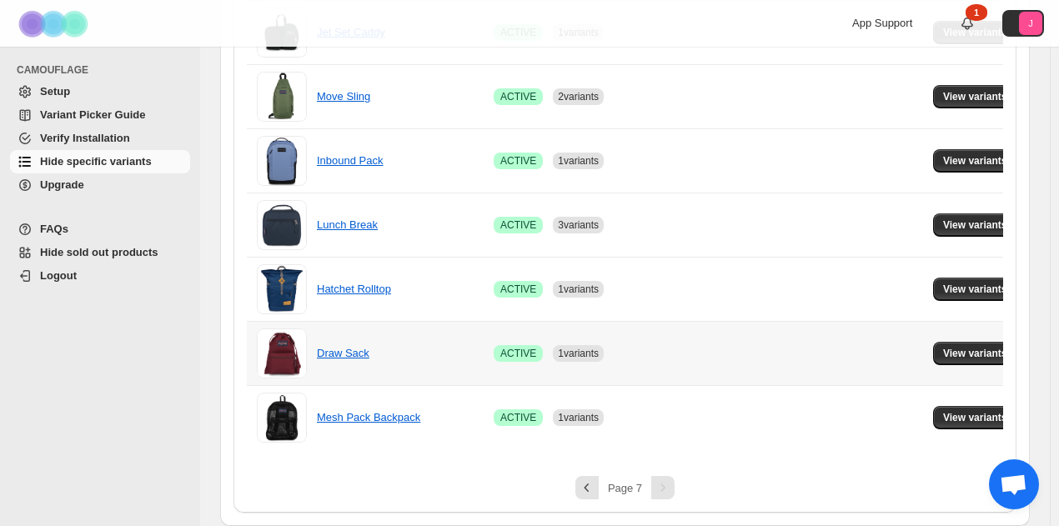
scroll to position [479, 0]
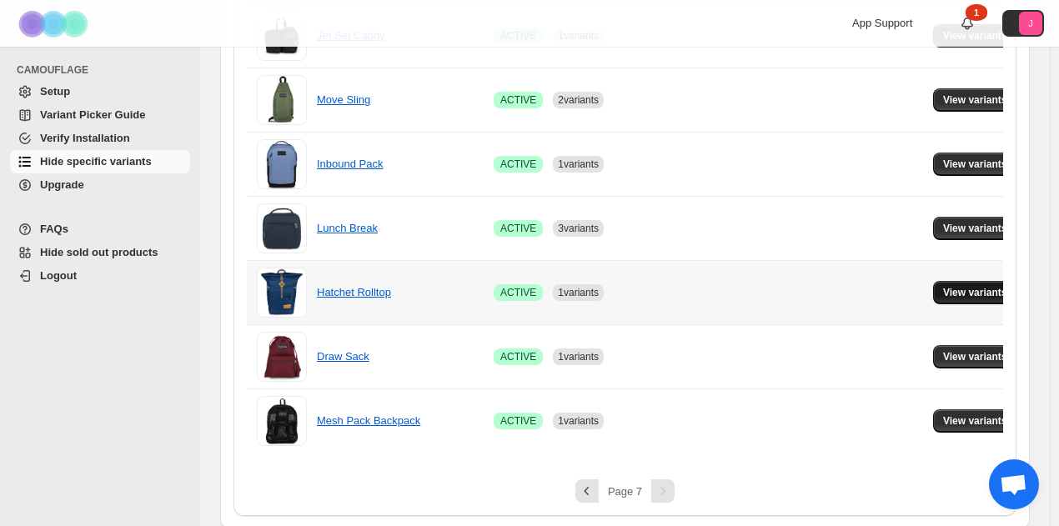
click at [992, 291] on button "View variants" at bounding box center [975, 292] width 84 height 23
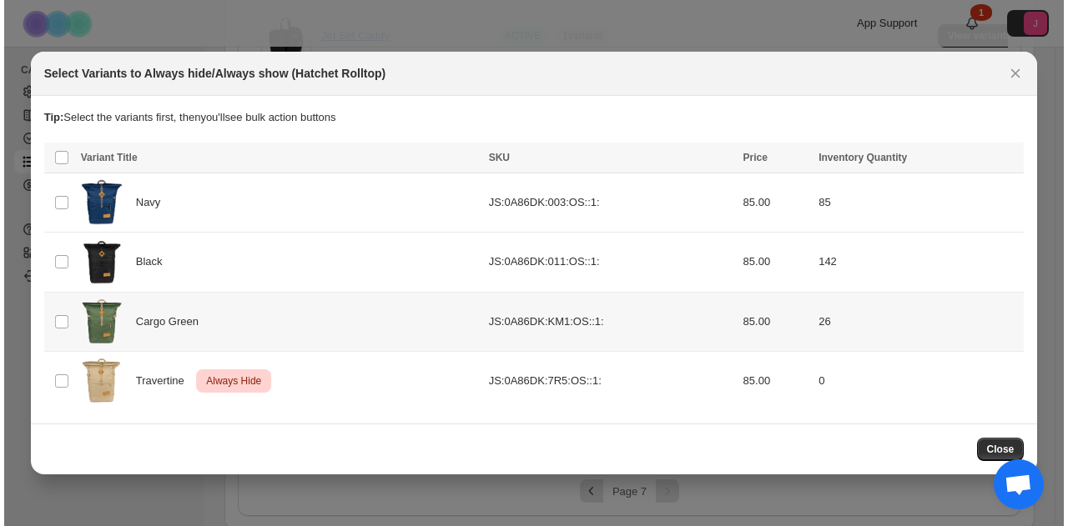
scroll to position [0, 0]
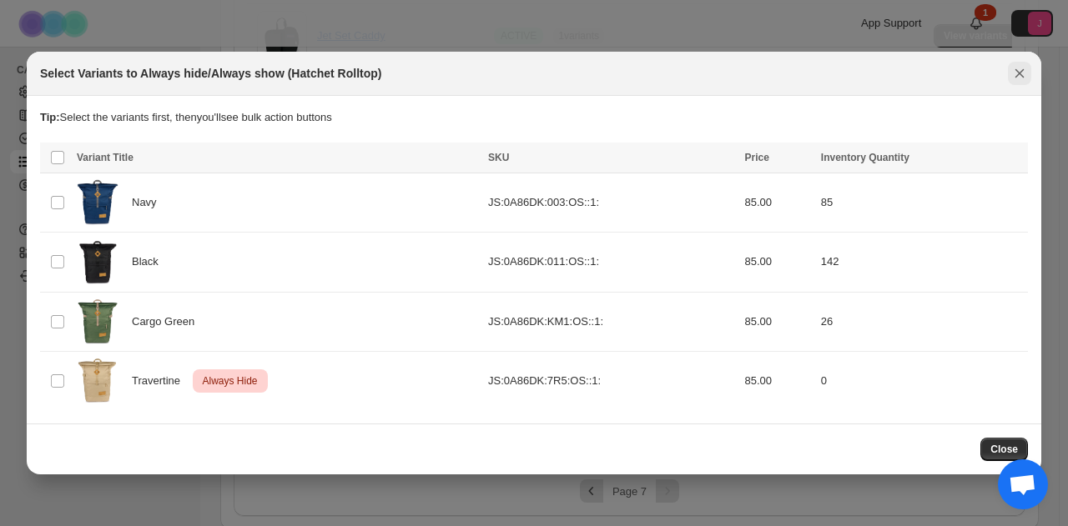
click at [1023, 69] on icon "Close" at bounding box center [1019, 73] width 17 height 17
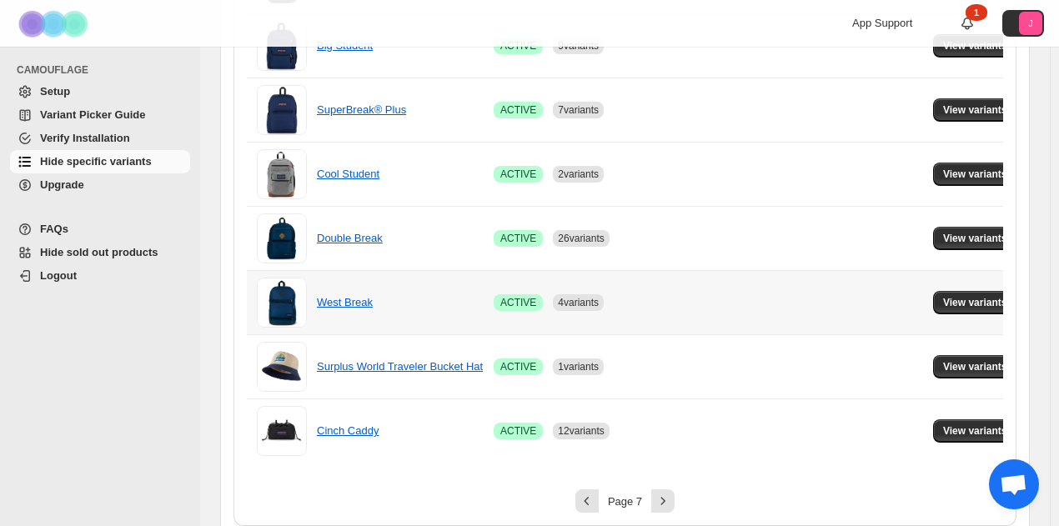
scroll to position [1246, 0]
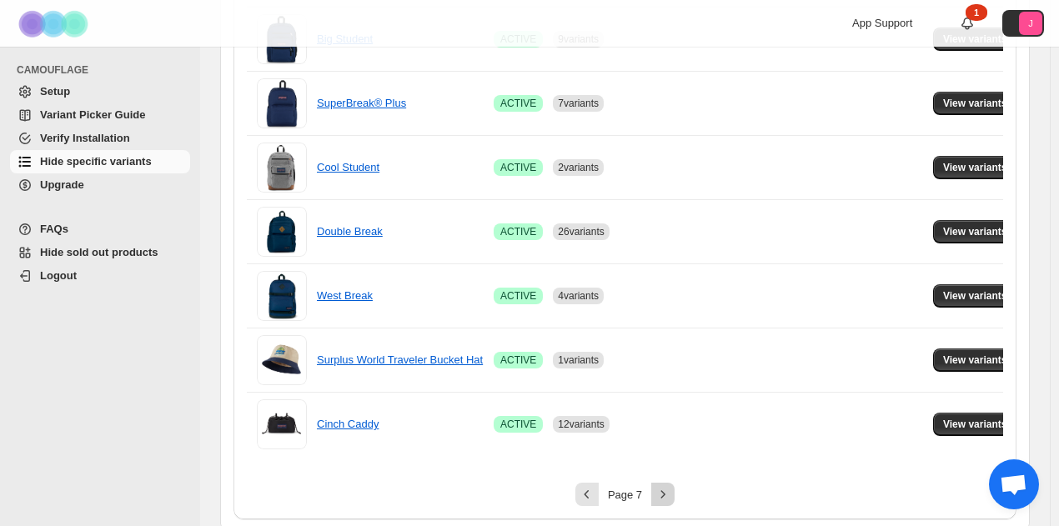
click at [659, 489] on icon "Next" at bounding box center [663, 494] width 17 height 17
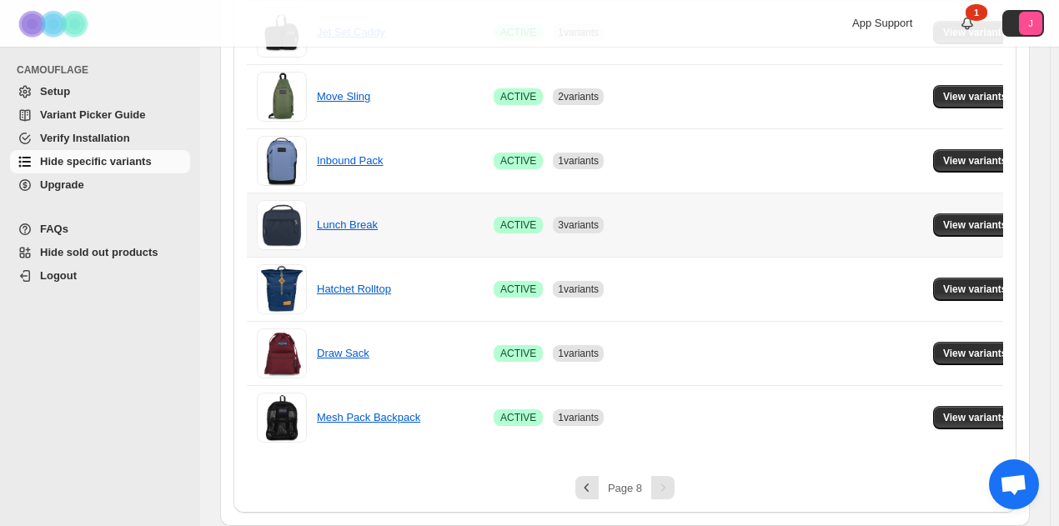
scroll to position [479, 0]
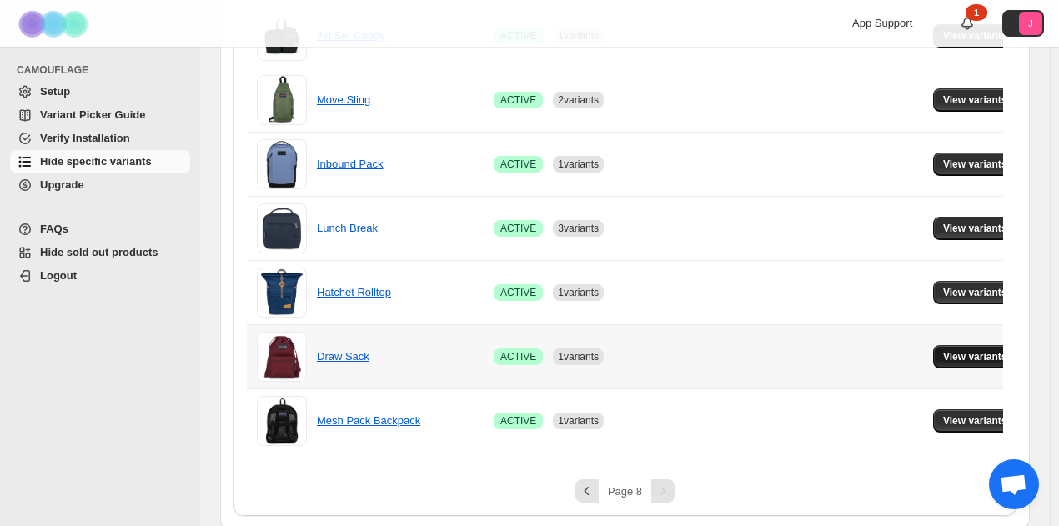
click at [982, 348] on button "View variants" at bounding box center [975, 356] width 84 height 23
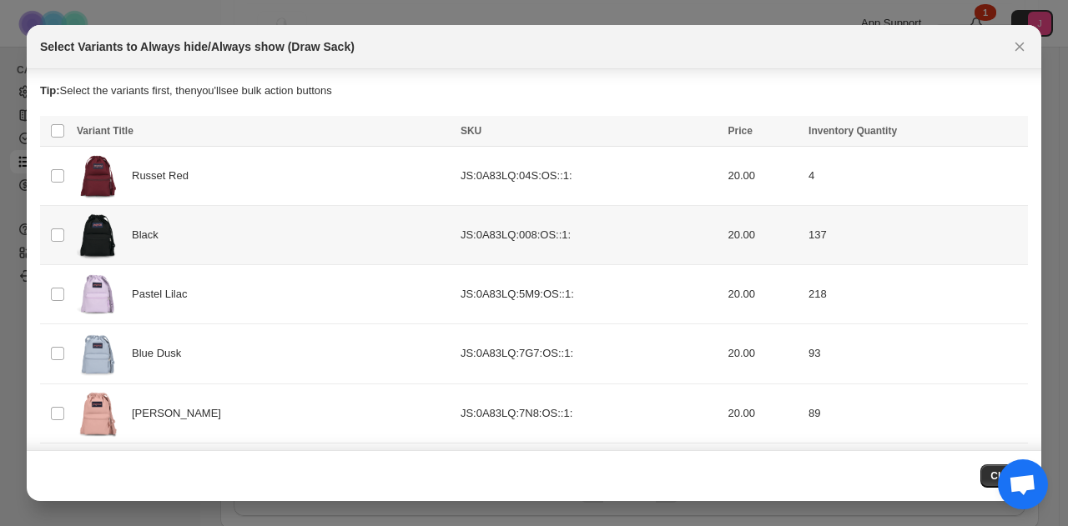
scroll to position [62, 0]
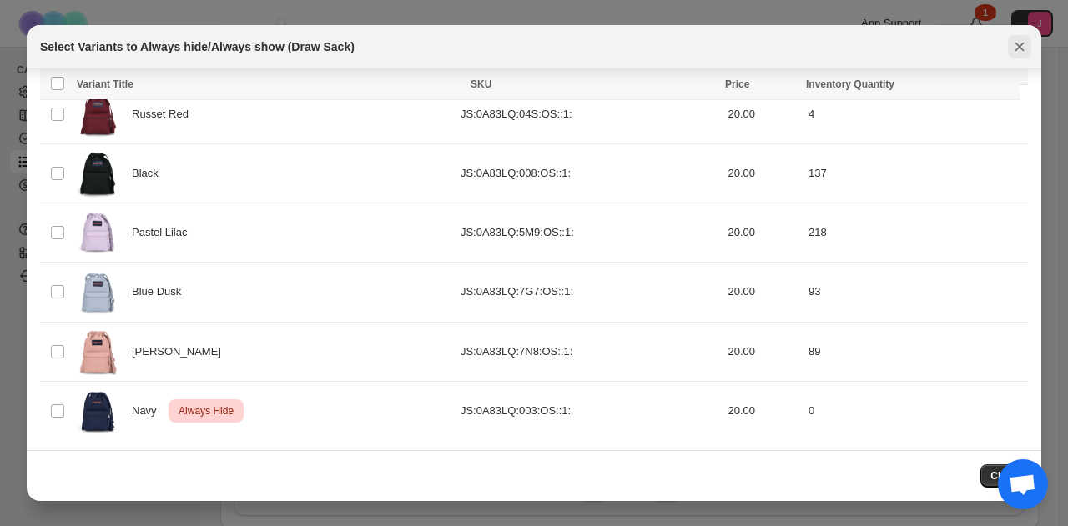
click at [1023, 39] on icon "Close" at bounding box center [1019, 46] width 17 height 17
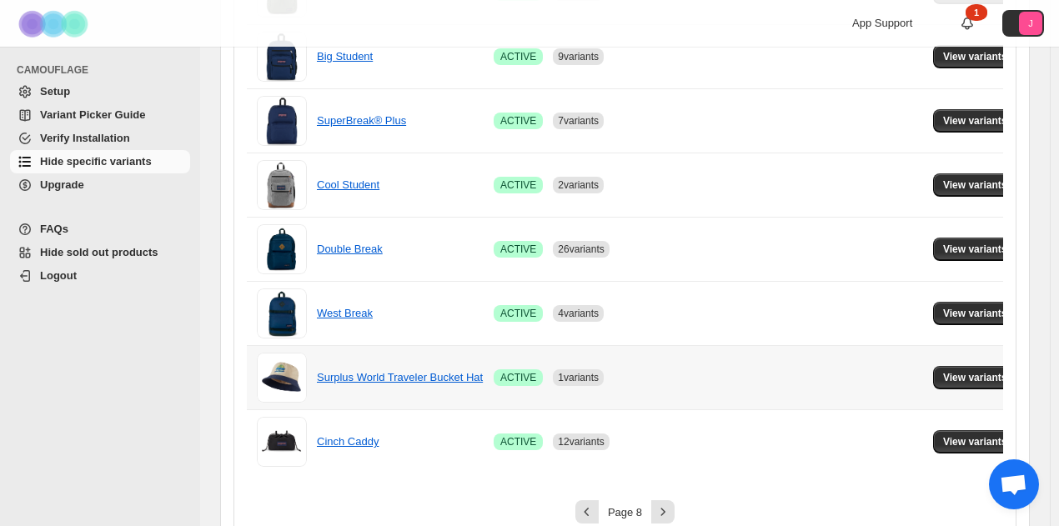
scroll to position [1246, 0]
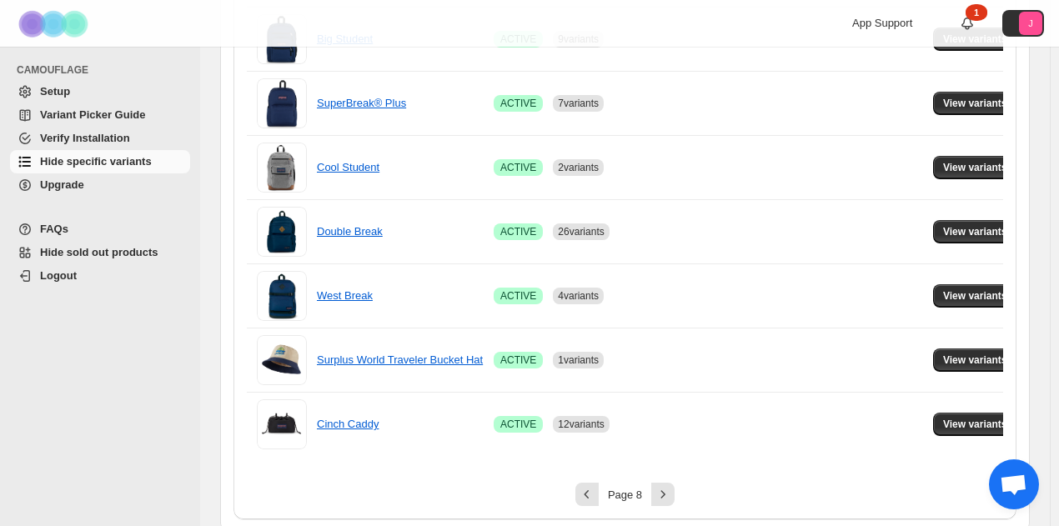
click at [675, 485] on button "Next" at bounding box center [663, 494] width 23 height 23
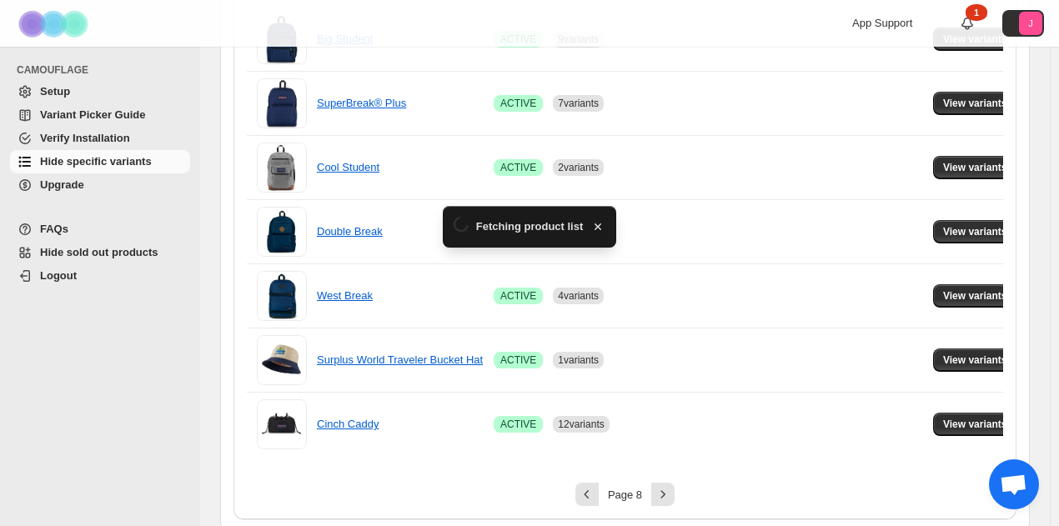
scroll to position [479, 0]
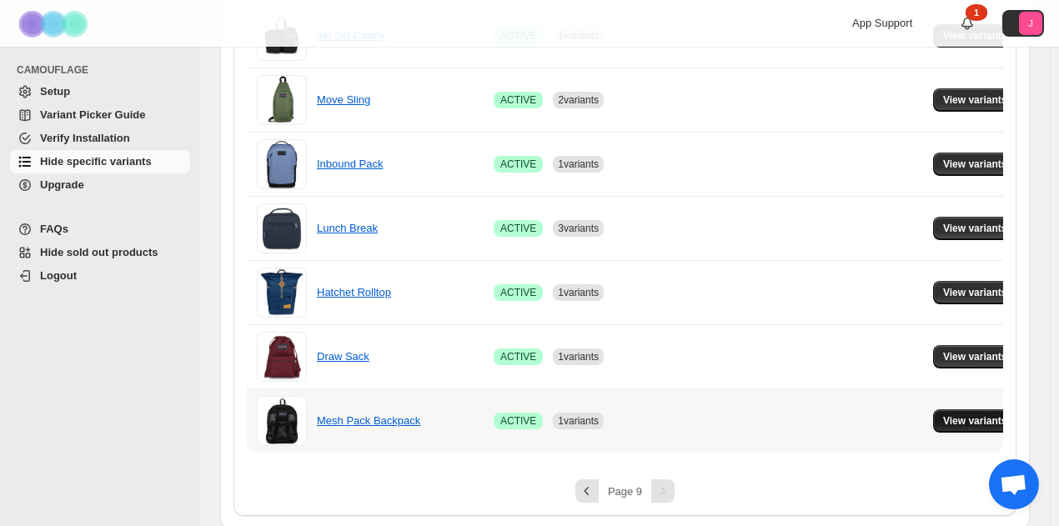
click at [934, 426] on button "View variants" at bounding box center [975, 421] width 84 height 23
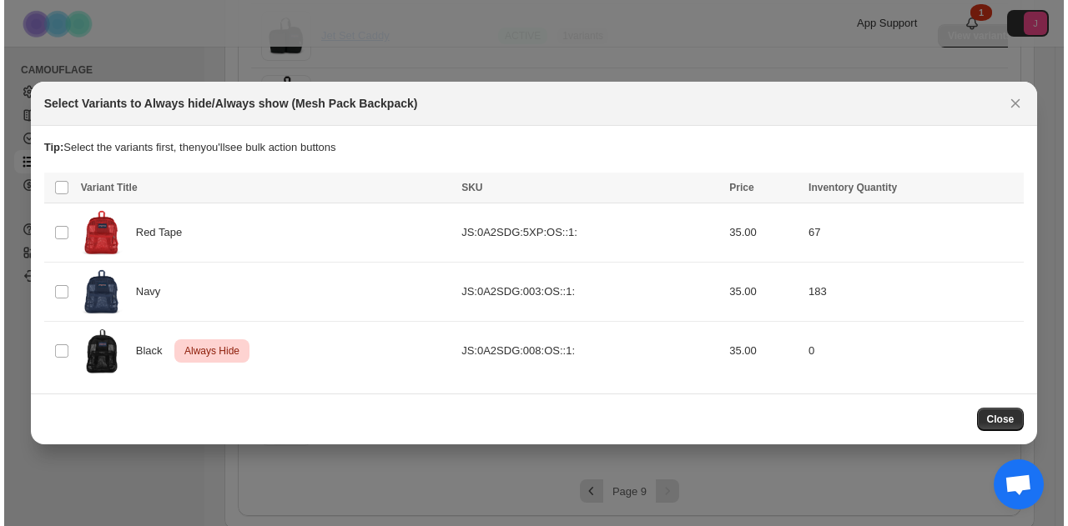
scroll to position [0, 0]
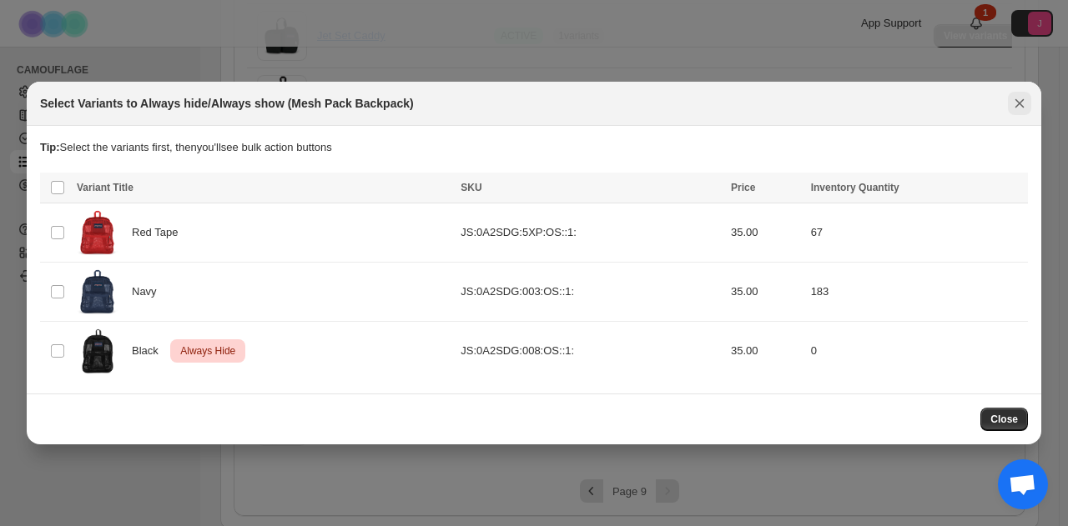
click at [1010, 103] on button "Close" at bounding box center [1019, 103] width 23 height 23
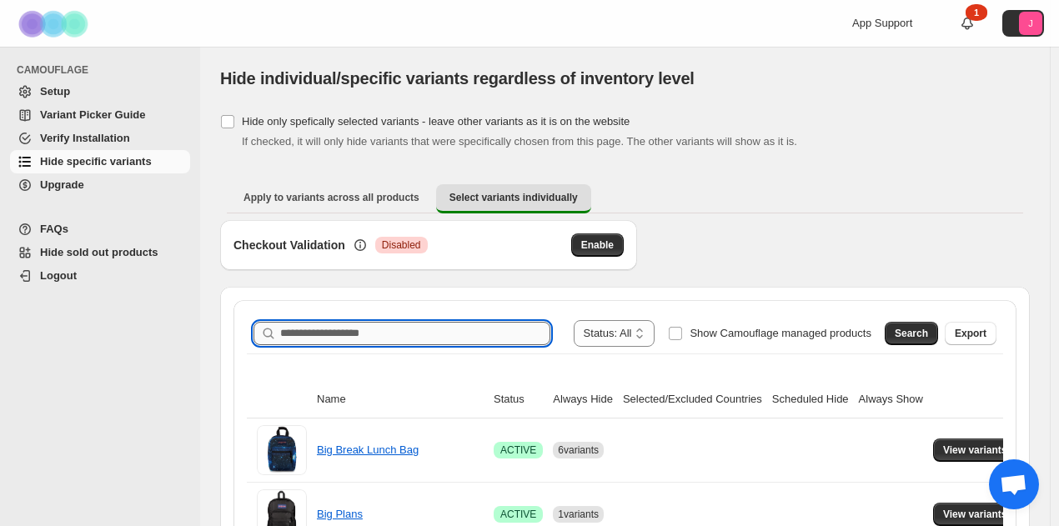
click at [417, 338] on input "Search product name" at bounding box center [415, 333] width 270 height 23
type input "**********"
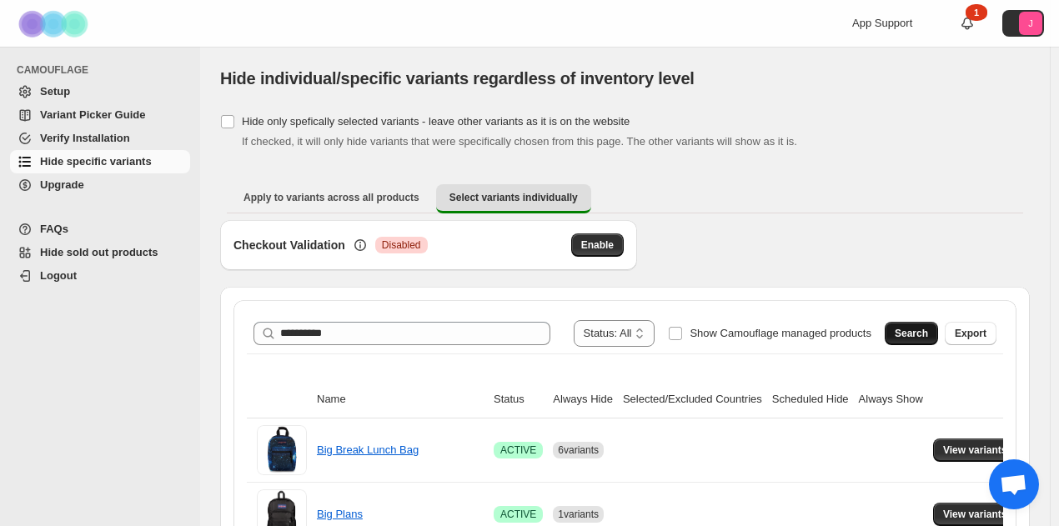
click at [938, 340] on button "Search" at bounding box center [911, 333] width 53 height 23
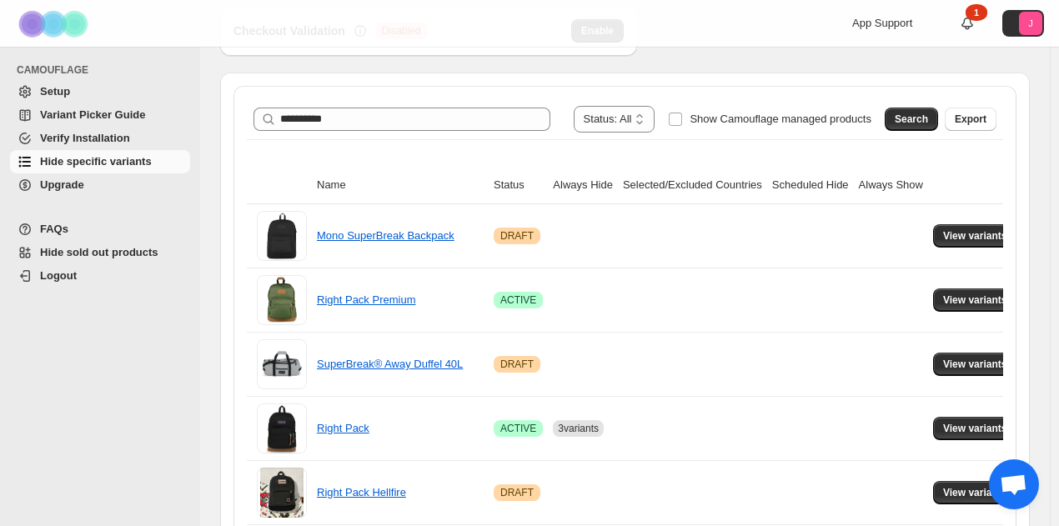
scroll to position [334, 0]
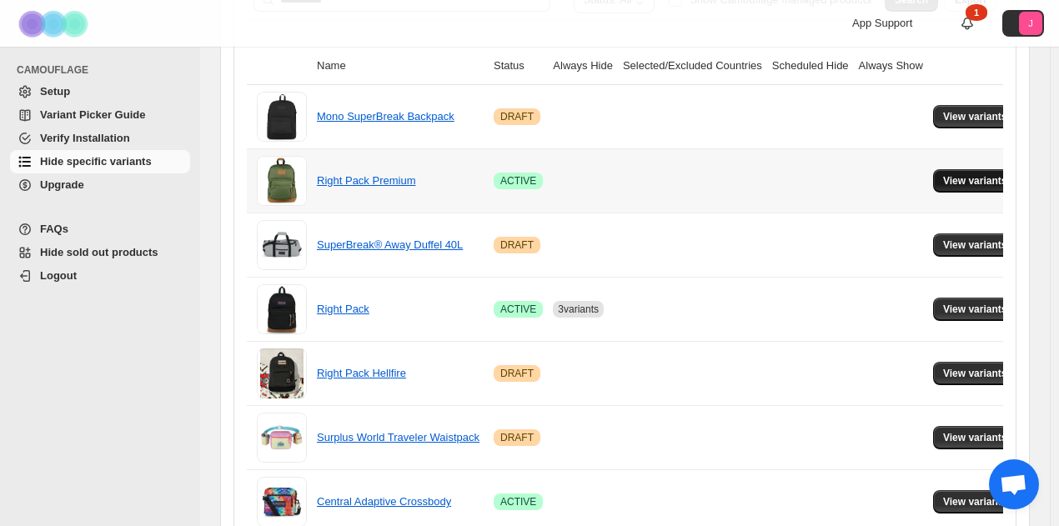
click at [963, 180] on span "View variants" at bounding box center [975, 180] width 64 height 13
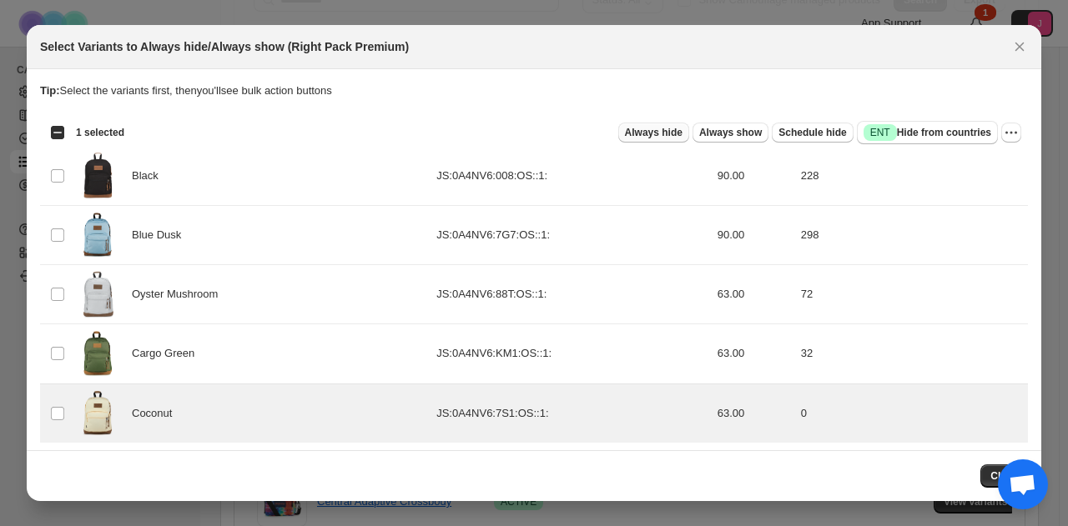
click at [656, 138] on span "Always hide" at bounding box center [654, 132] width 58 height 13
